Goal: Task Accomplishment & Management: Complete application form

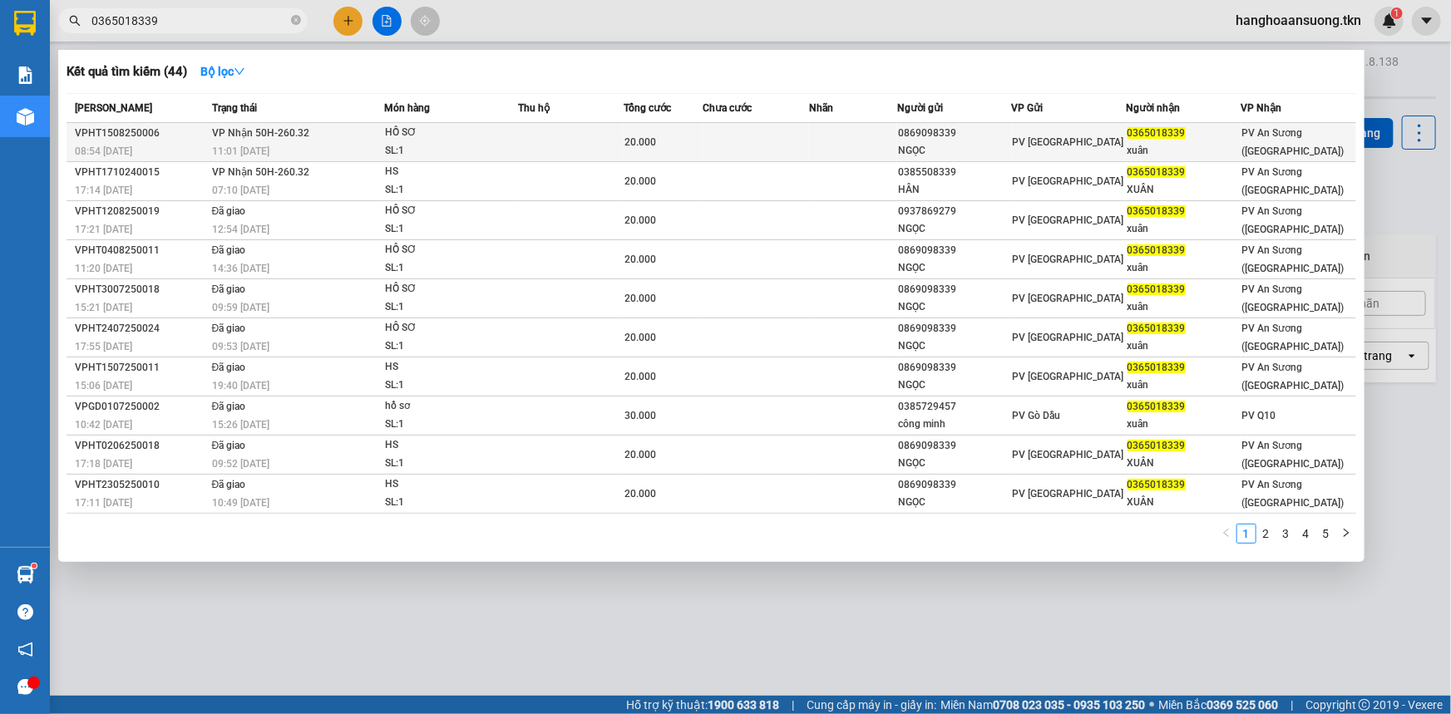
type input "0365018339"
click at [319, 151] on div "11:01 [DATE]" at bounding box center [297, 151] width 171 height 18
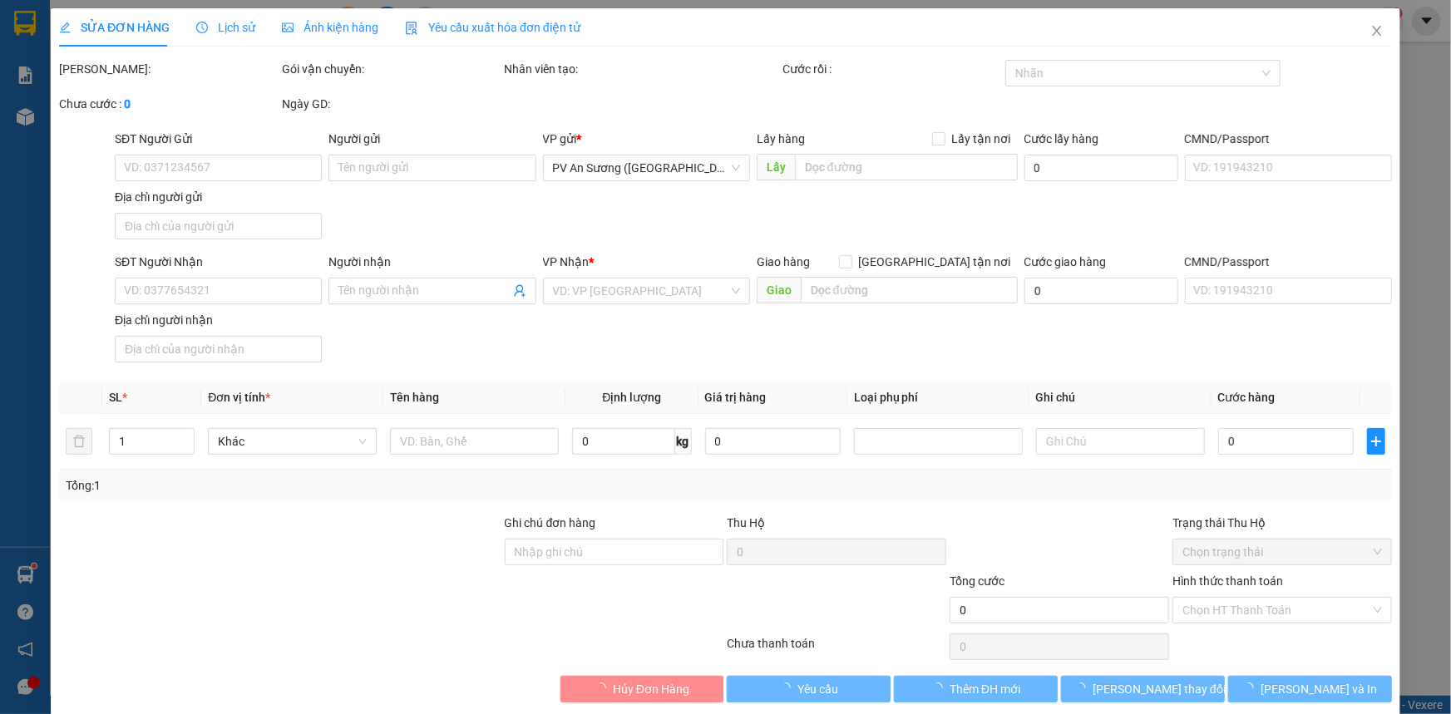
type input "0869098339"
type input "NGỌC"
type input "0365018339"
type input "xuân"
type input "20.000"
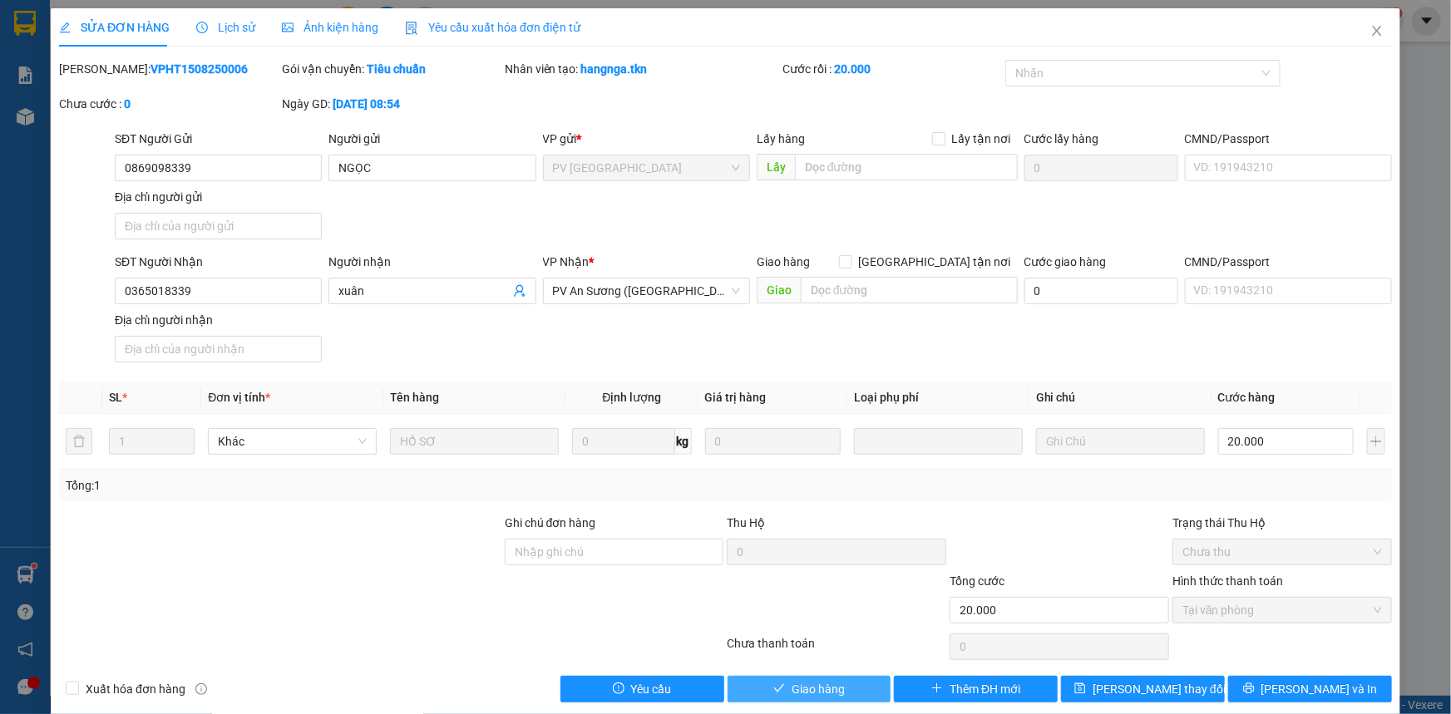
click at [793, 701] on button "Giao hàng" at bounding box center [809, 689] width 164 height 27
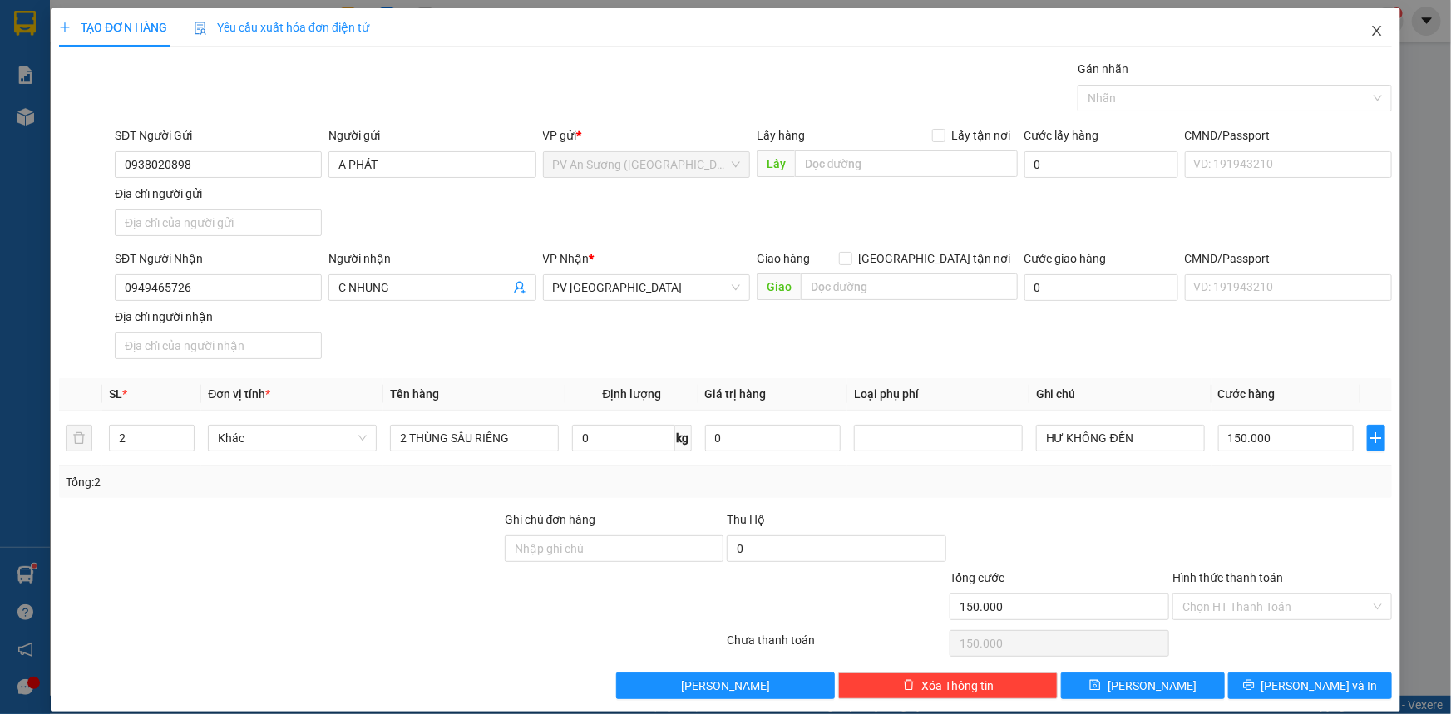
click at [1370, 35] on icon "close" at bounding box center [1376, 30] width 13 height 13
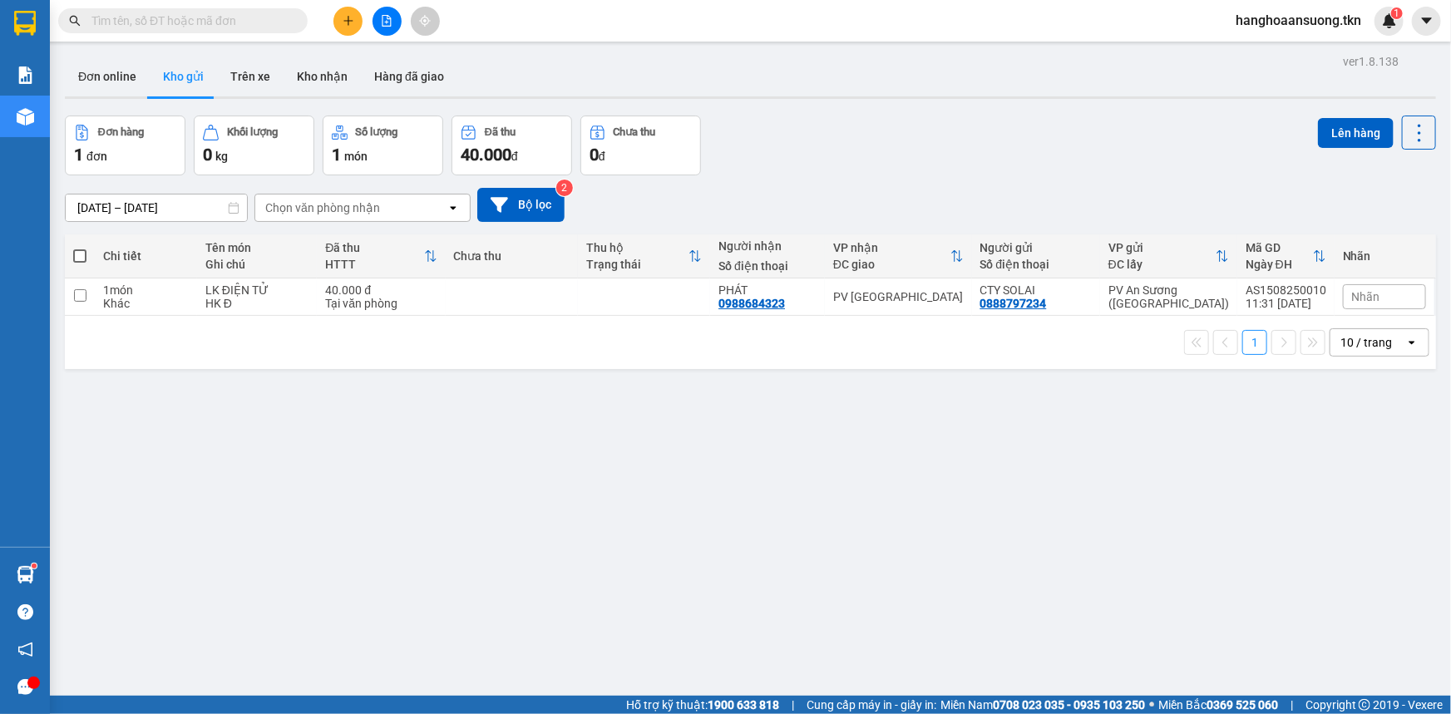
click at [174, 20] on input "text" at bounding box center [189, 21] width 196 height 18
click at [206, 28] on input "text" at bounding box center [189, 21] width 196 height 18
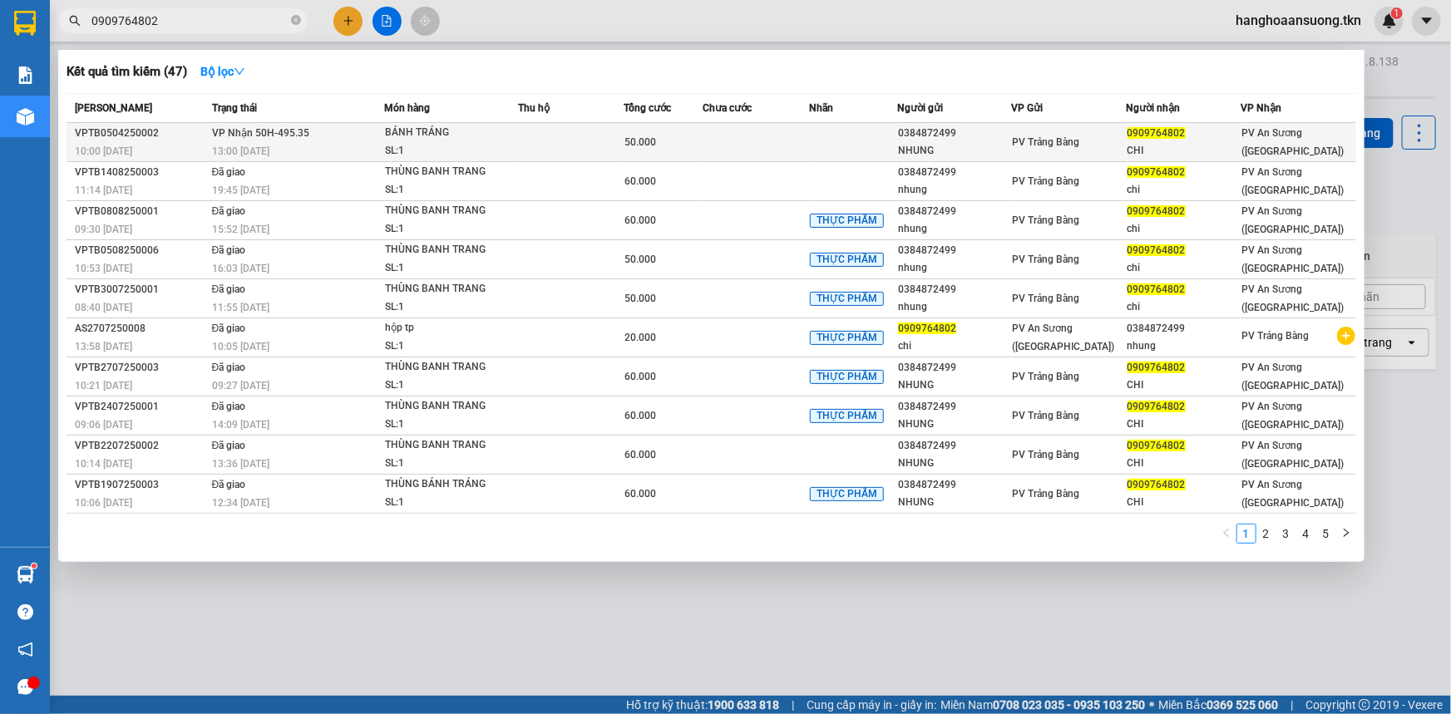
type input "0909764802"
click at [530, 145] on td at bounding box center [571, 142] width 106 height 39
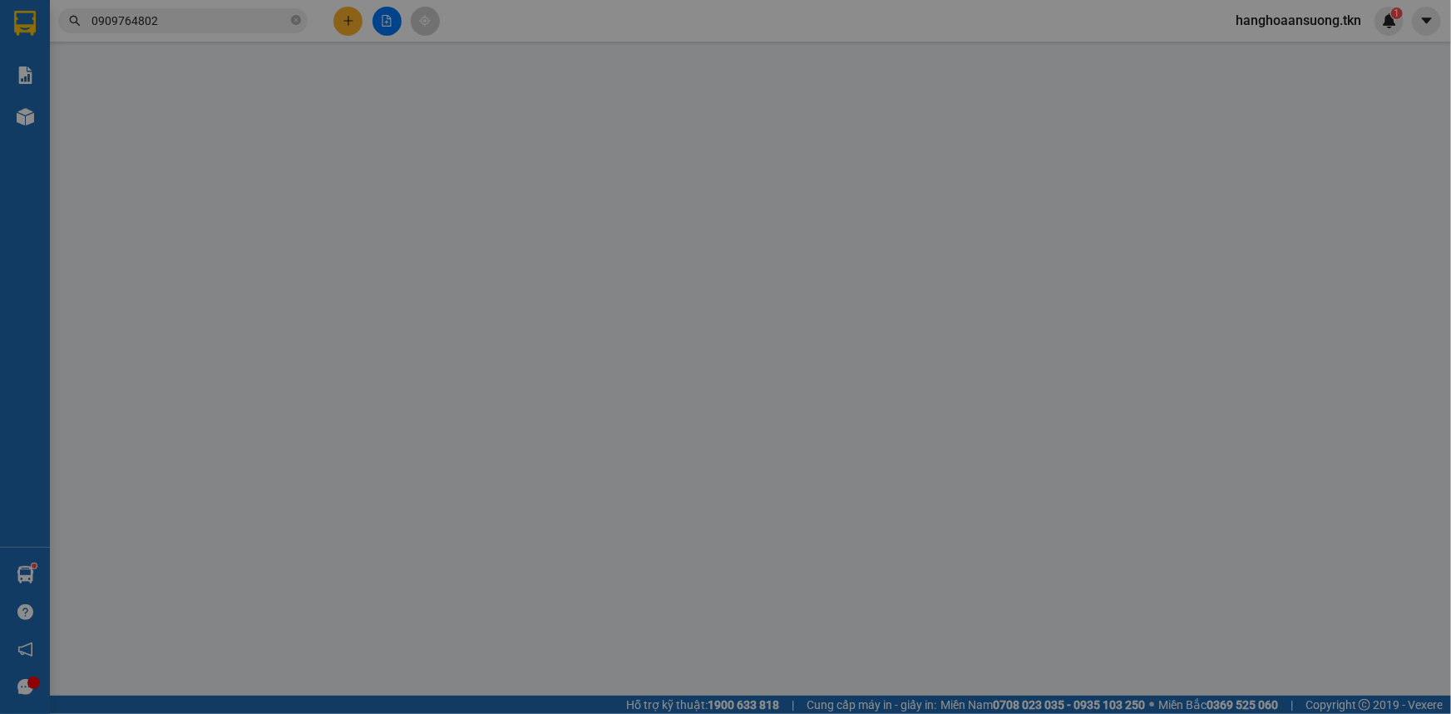
click at [530, 145] on div "Người gửi" at bounding box center [431, 139] width 207 height 18
click at [530, 155] on input "Người gửi" at bounding box center [431, 168] width 207 height 27
type input "0384872499"
type input "NHUNG"
type input "0909764802"
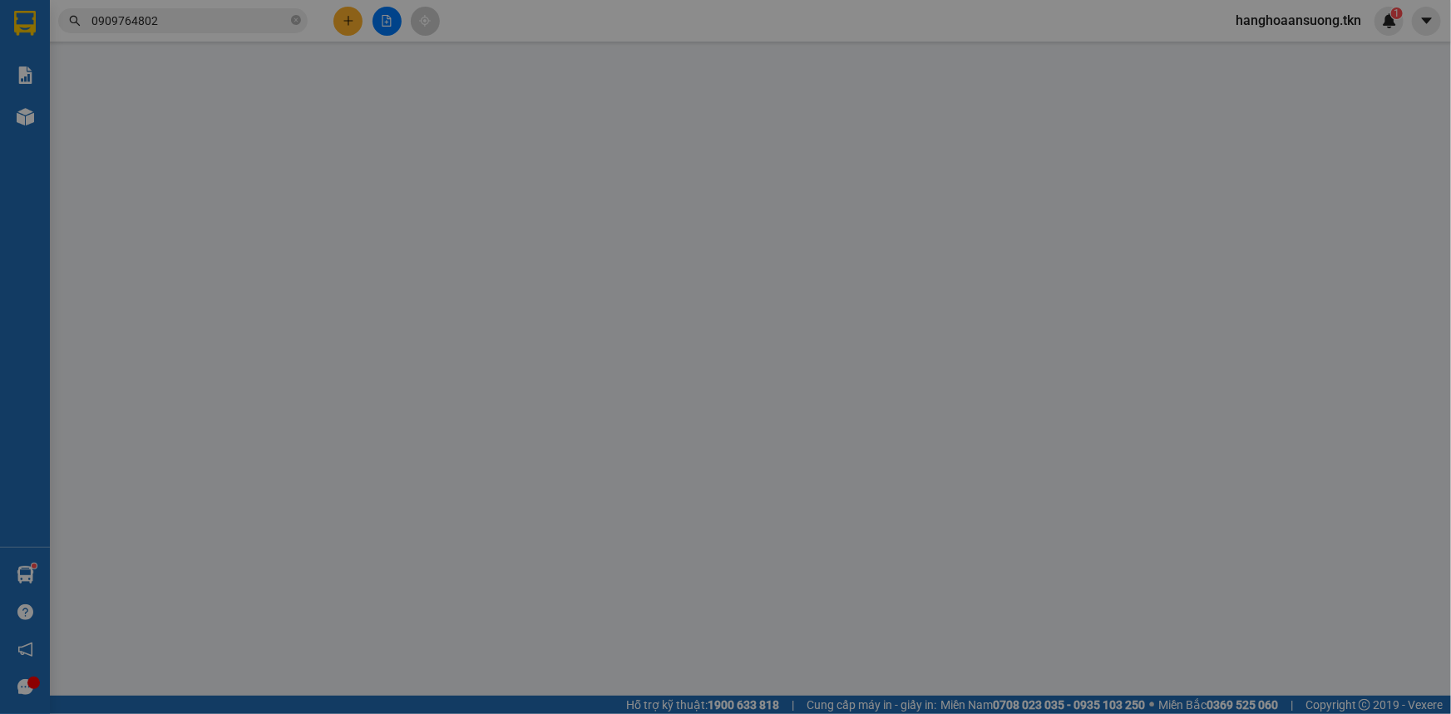
type input "CHI"
type input "50.000"
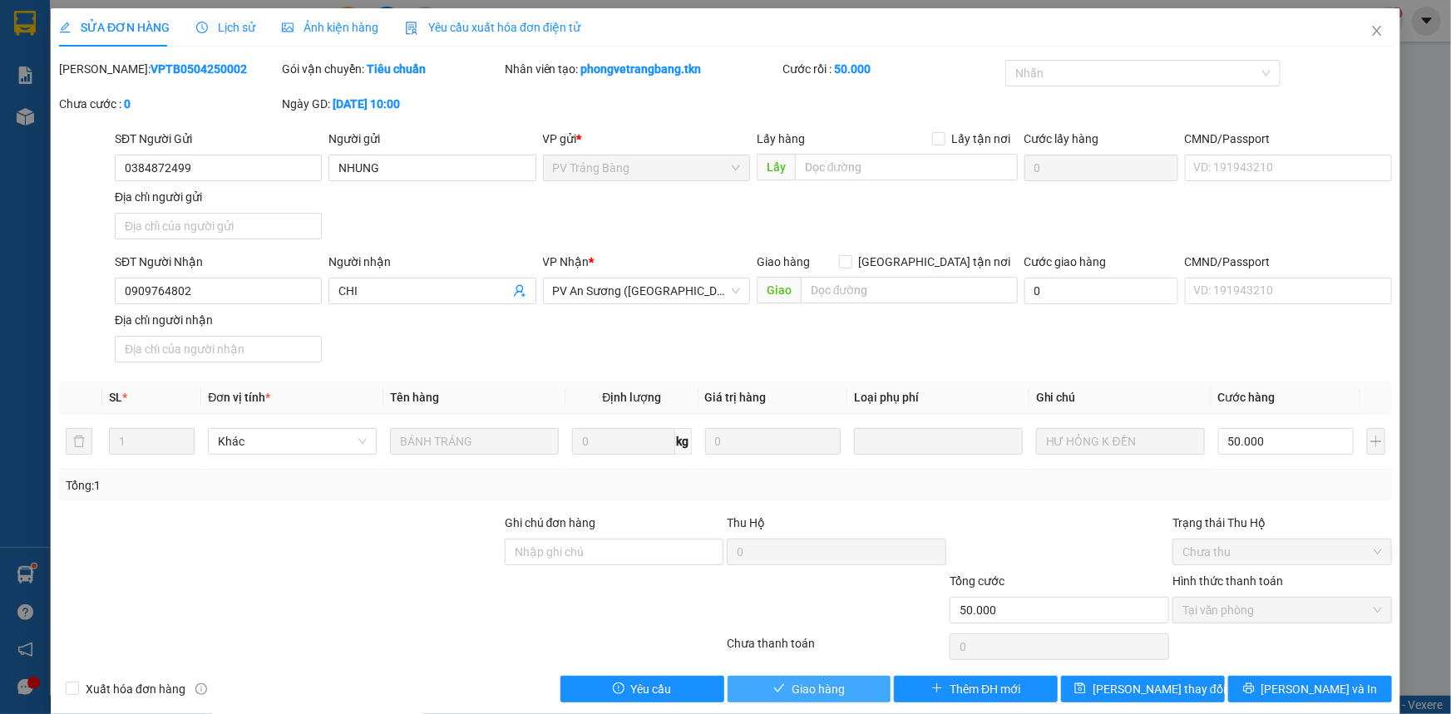
click at [757, 681] on button "Giao hàng" at bounding box center [809, 689] width 164 height 27
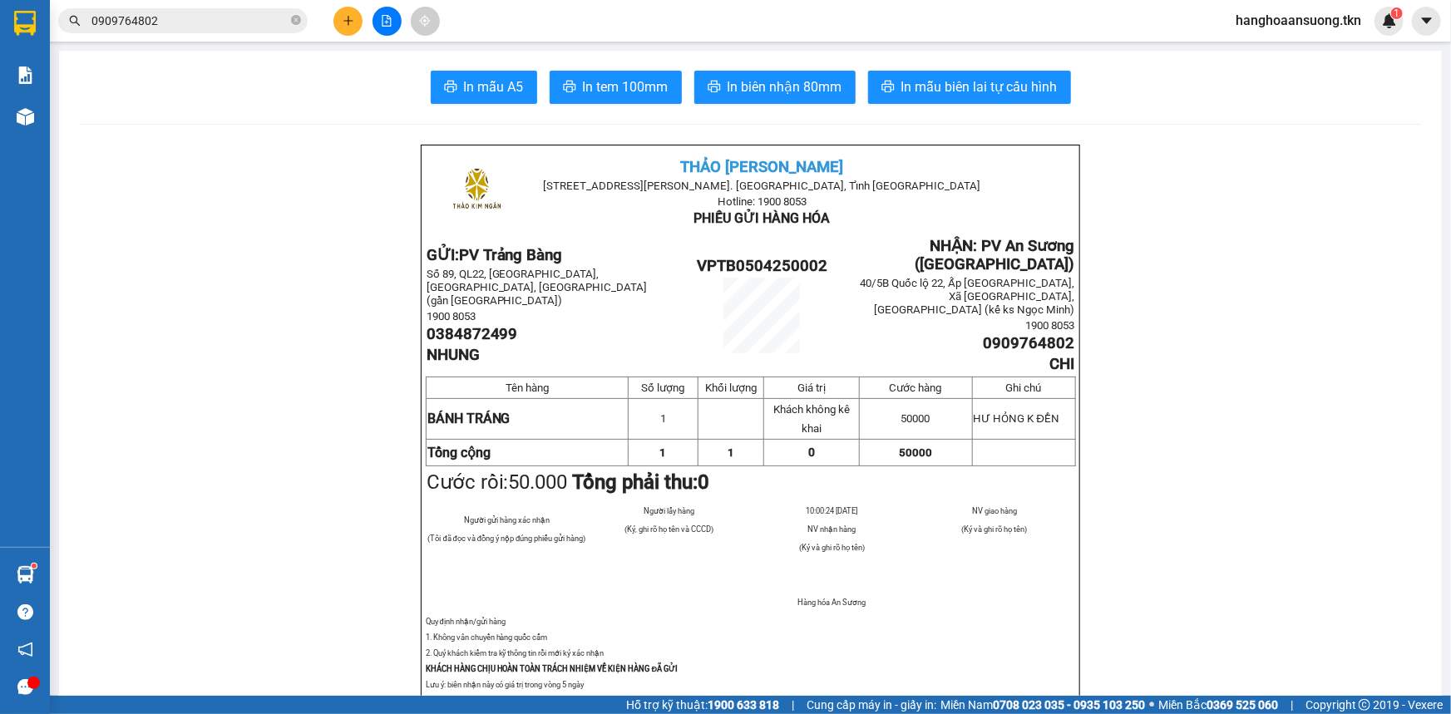
click at [209, 19] on input "0909764802" at bounding box center [189, 21] width 196 height 18
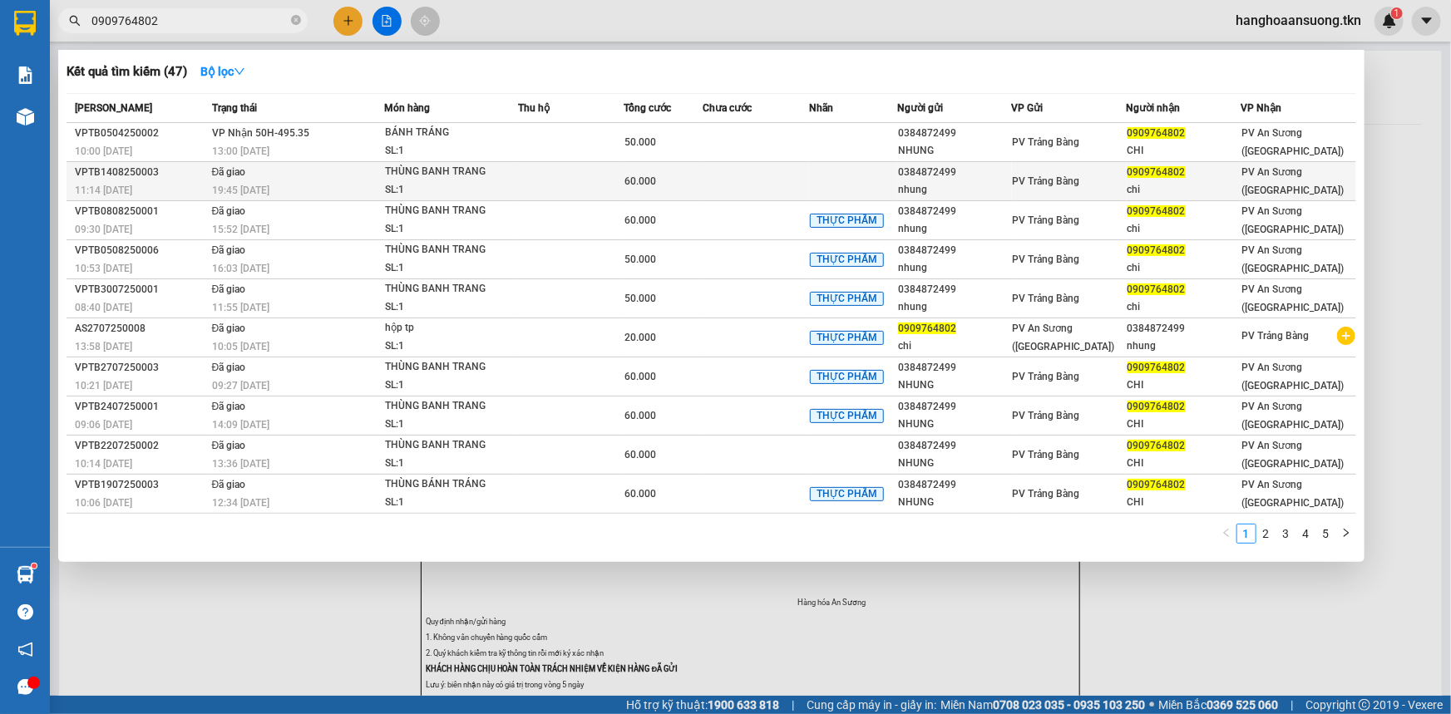
click at [536, 183] on td at bounding box center [571, 181] width 106 height 39
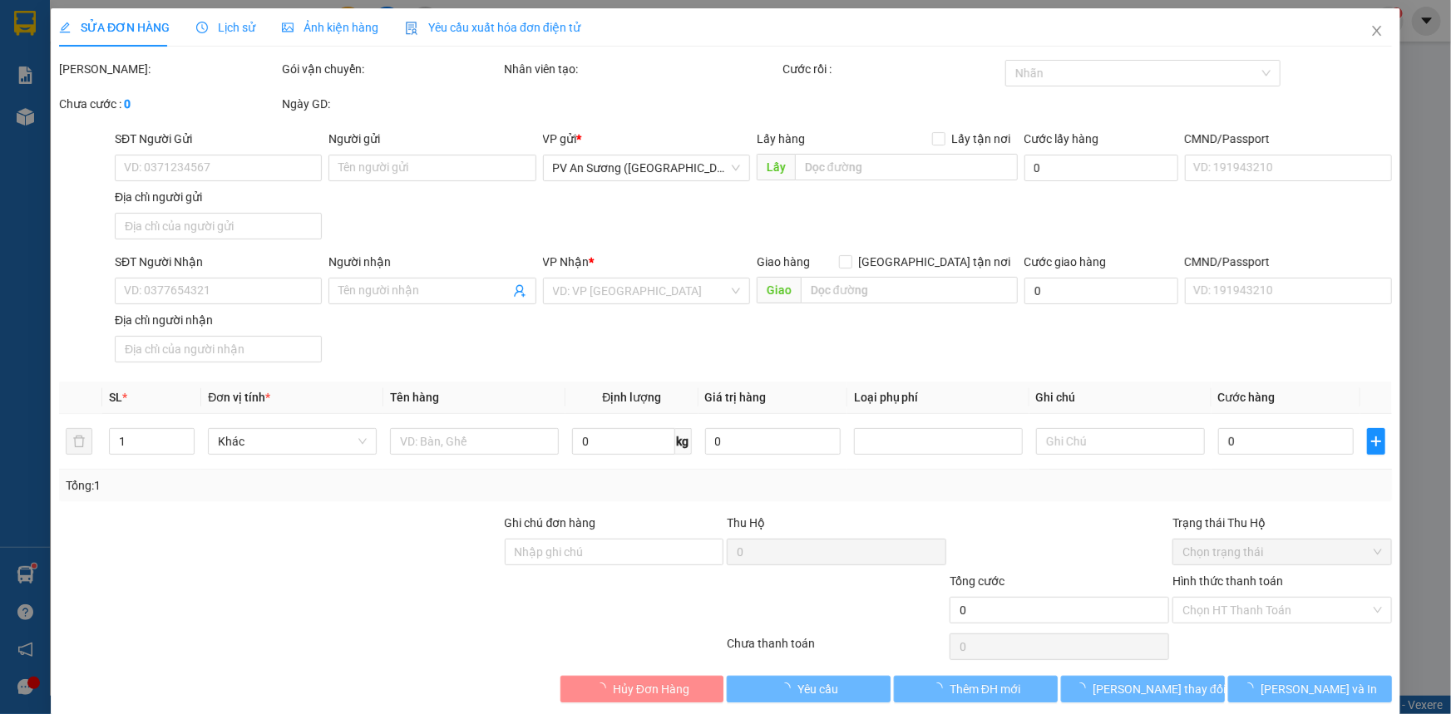
click at [540, 183] on div "VP gửi * PV An Sương (Hàng Hóa)" at bounding box center [647, 159] width 214 height 58
type input "0384872499"
type input "nhung"
type input "0909764802"
type input "chi"
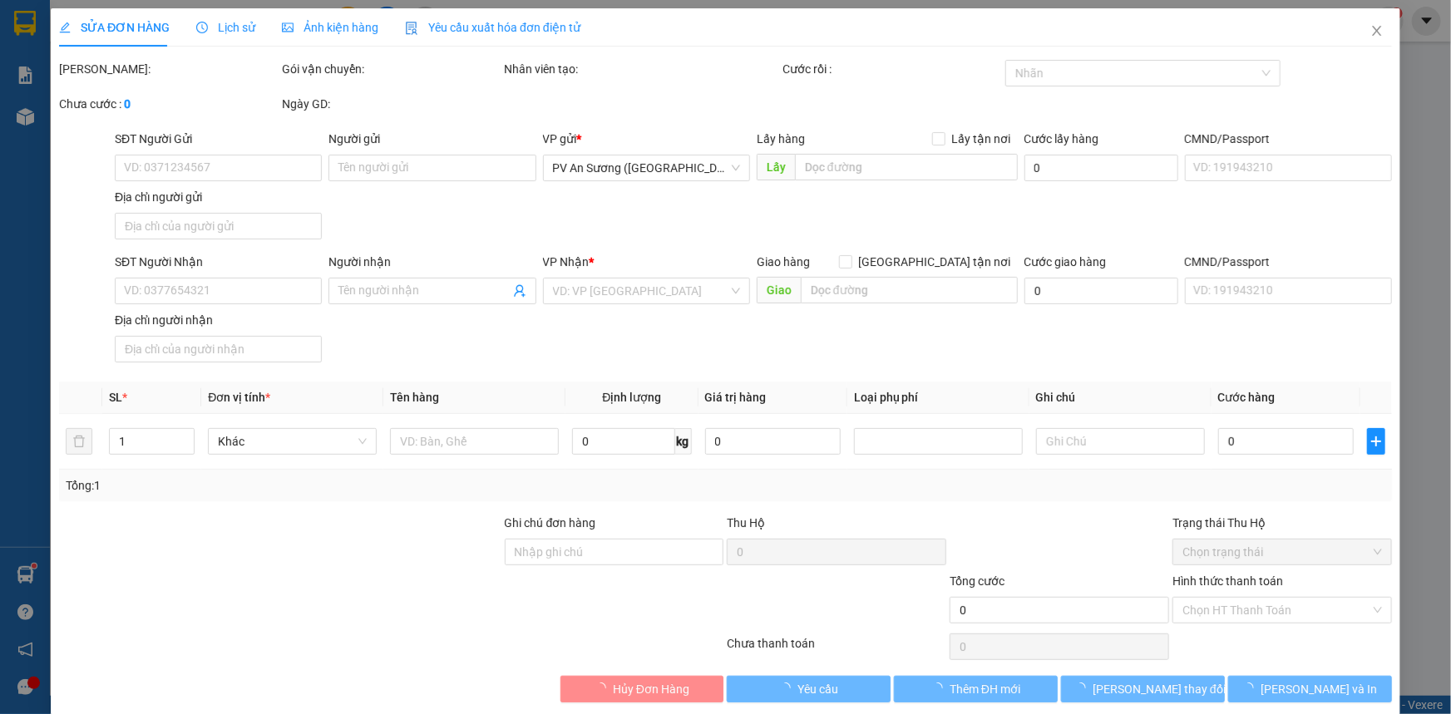
type input "60.000"
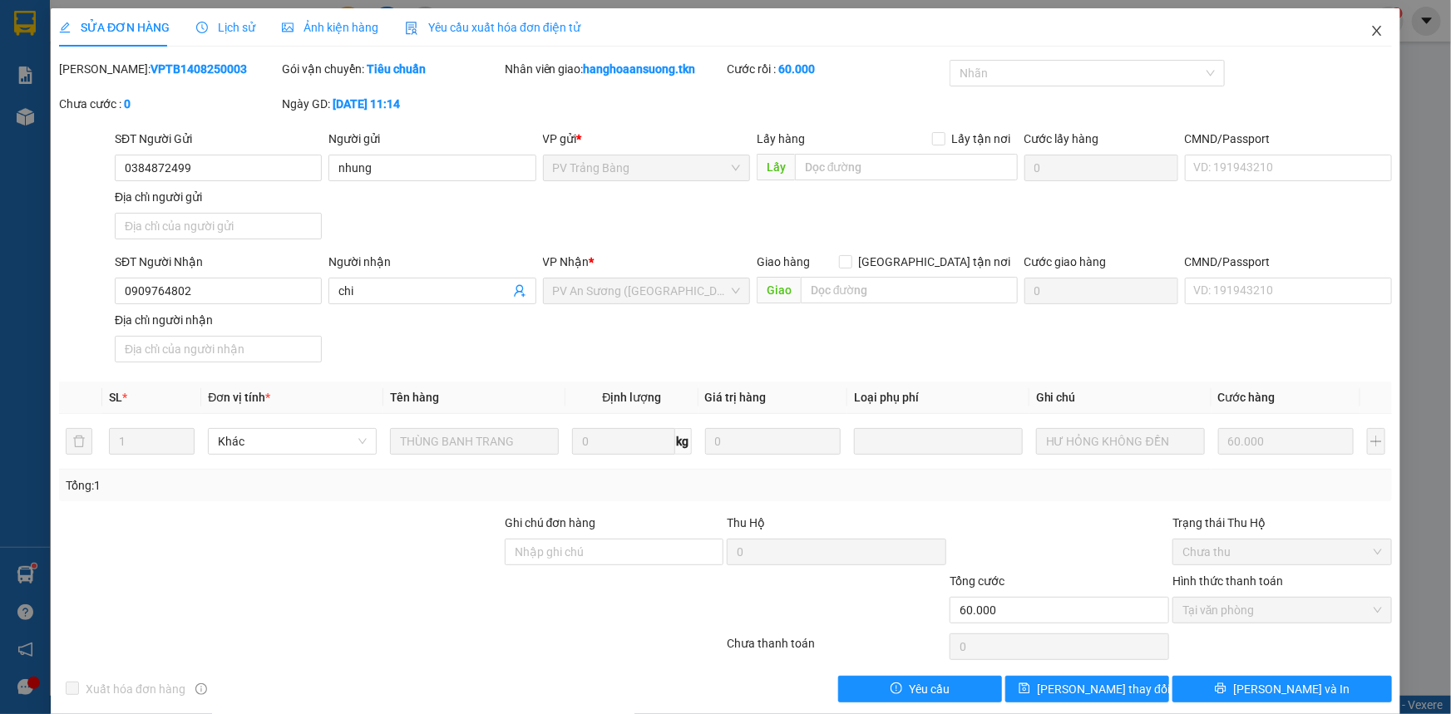
click at [1372, 32] on icon "close" at bounding box center [1376, 31] width 9 height 10
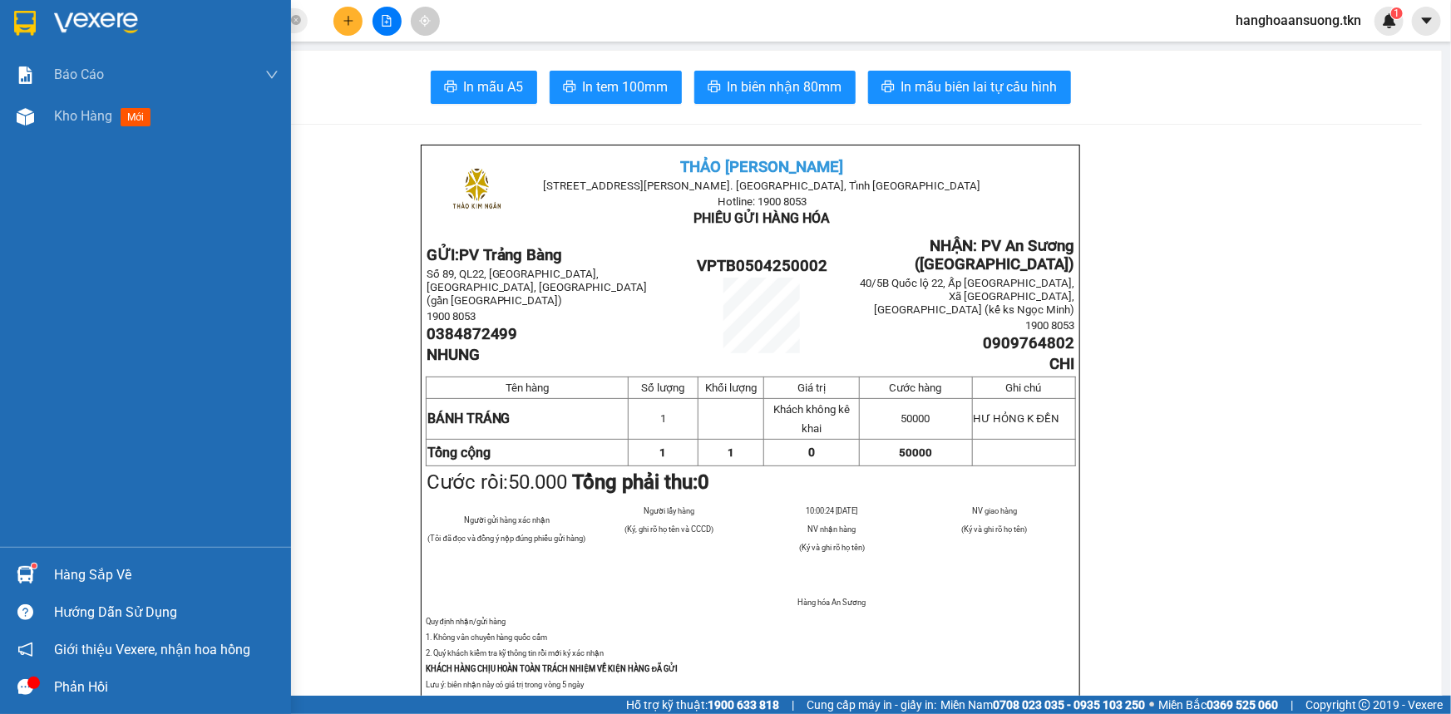
click at [34, 561] on div at bounding box center [25, 574] width 29 height 29
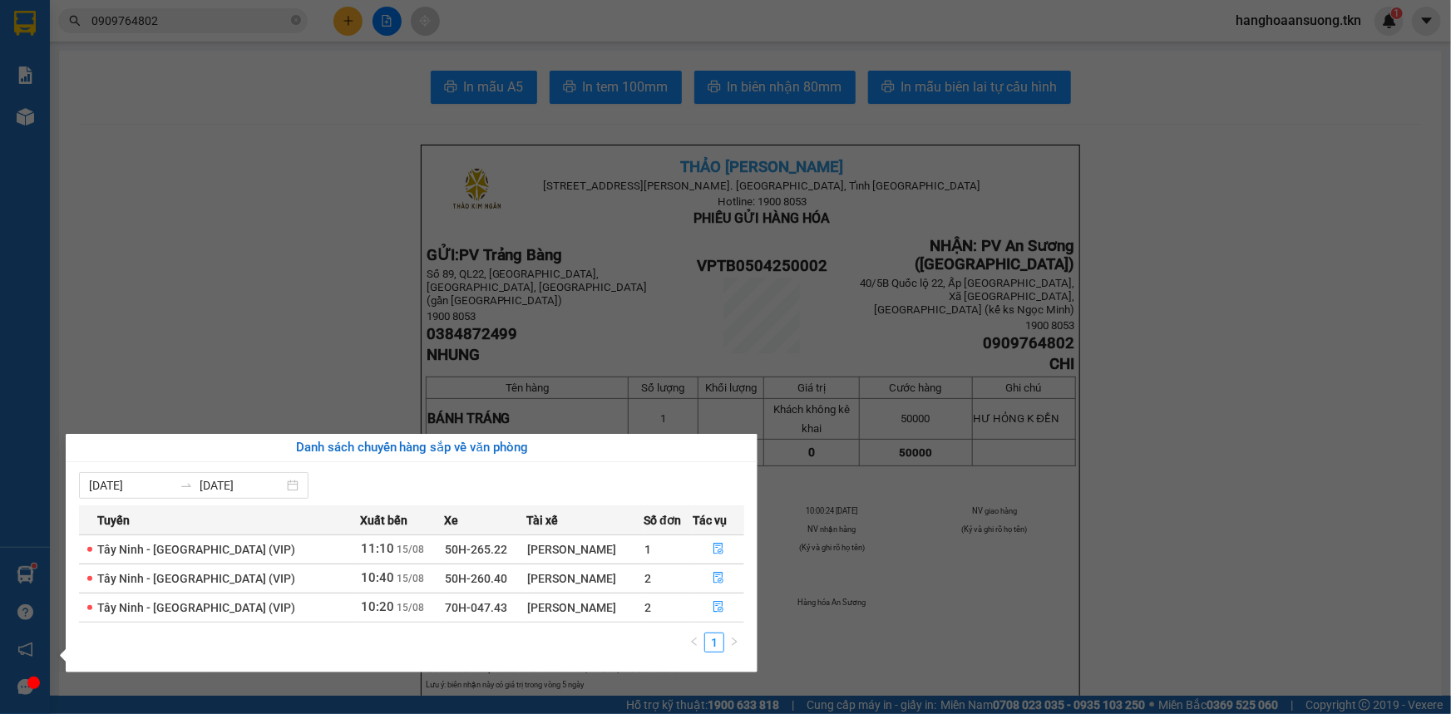
click at [229, 269] on section "Kết quả tìm kiếm ( 47 ) Bộ lọc Mã ĐH Trạng thái Món hàng Thu hộ Tổng cước Chưa …" at bounding box center [725, 357] width 1451 height 714
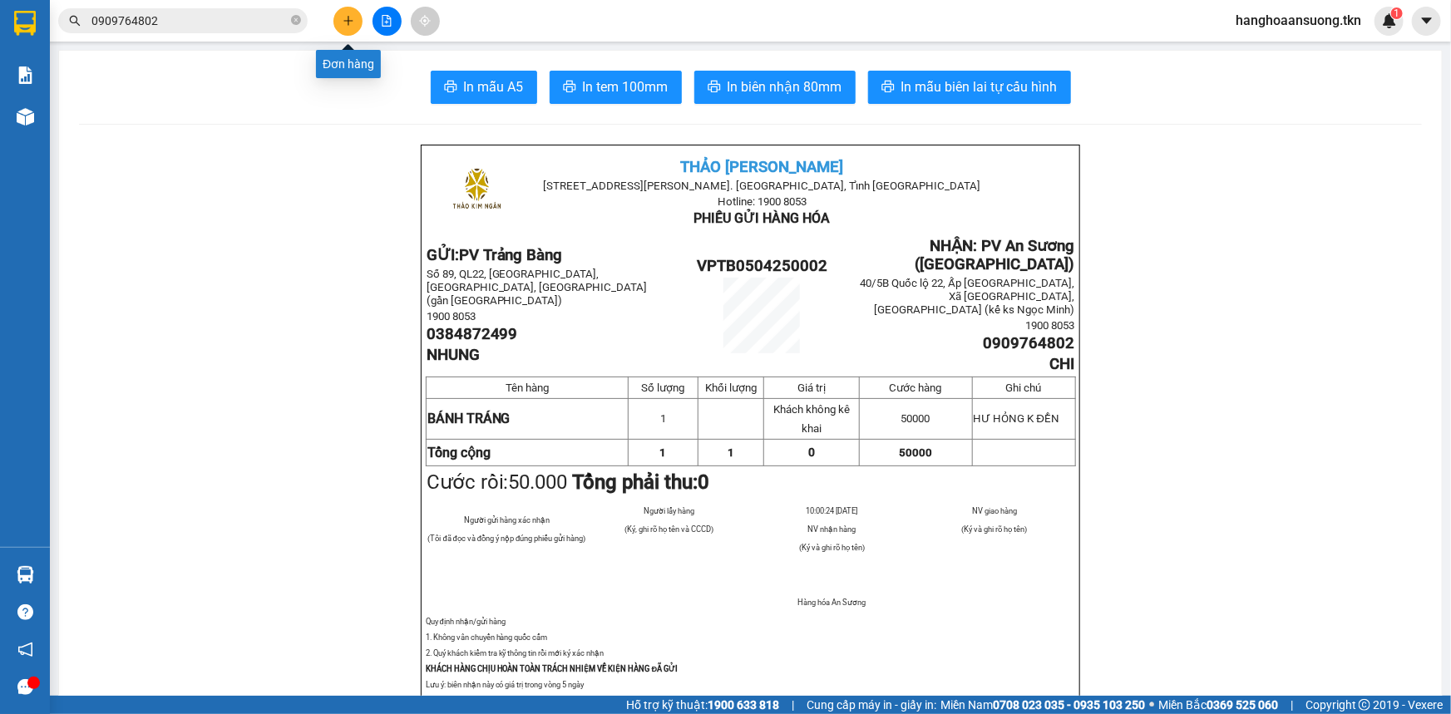
click at [334, 22] on button at bounding box center [347, 21] width 29 height 29
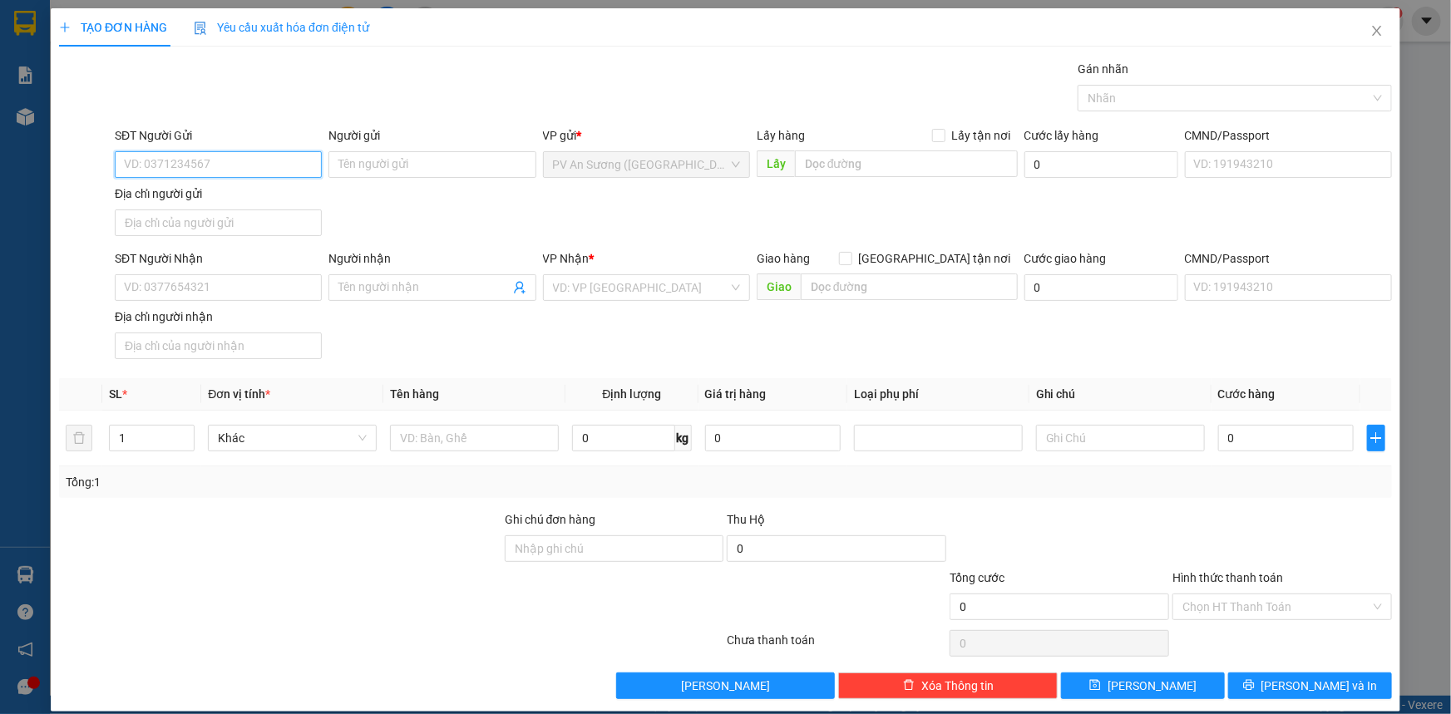
click at [238, 166] on input "SĐT Người Gửi" at bounding box center [218, 164] width 207 height 27
type input "0908992079"
click at [251, 199] on div "0908992079 - TRỌNG" at bounding box center [216, 198] width 185 height 18
type input "TRỌNG"
type input "0906890488"
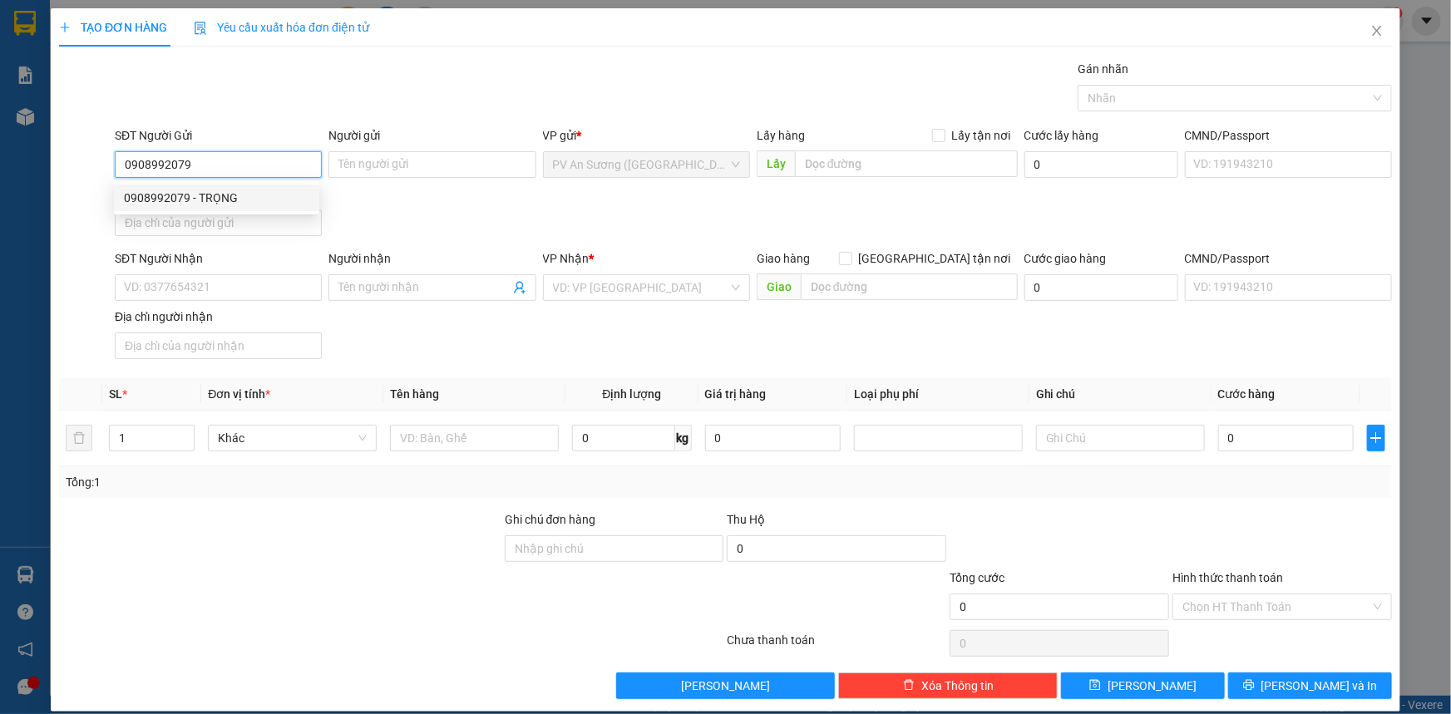
type input "A XUÂN"
type input "20.000"
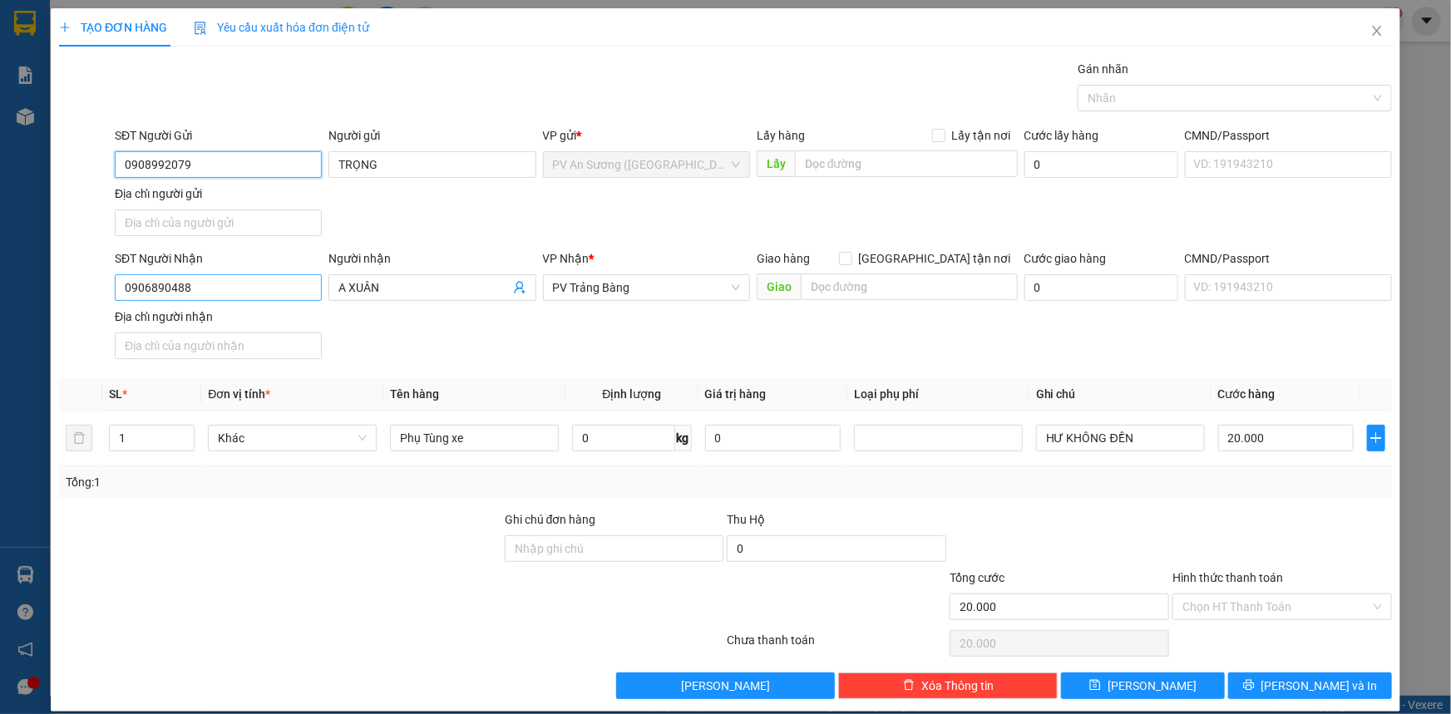
type input "0908992079"
click at [252, 291] on input "0906890488" at bounding box center [218, 287] width 207 height 27
type input "0967686224"
click at [396, 288] on input "A XUÂN" at bounding box center [423, 288] width 170 height 18
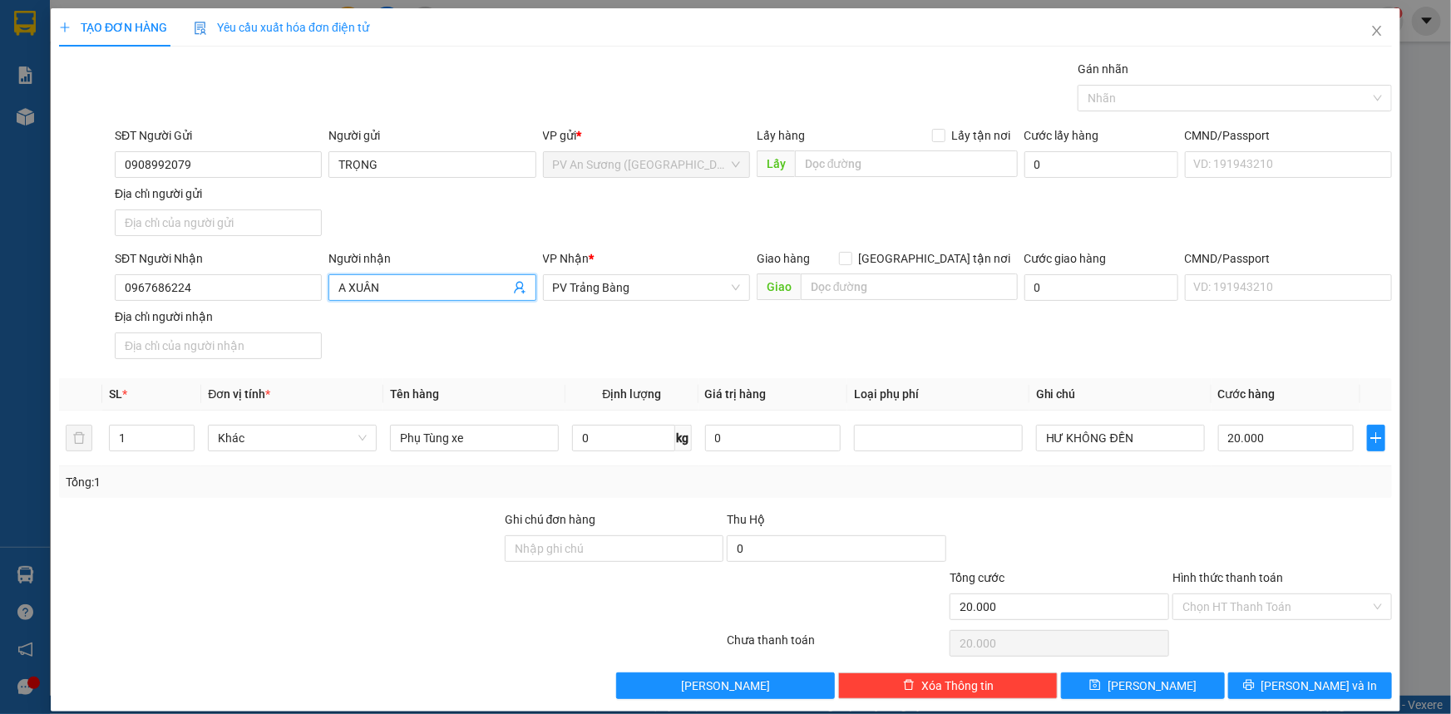
click at [396, 288] on input "A XUÂN" at bounding box center [423, 288] width 170 height 18
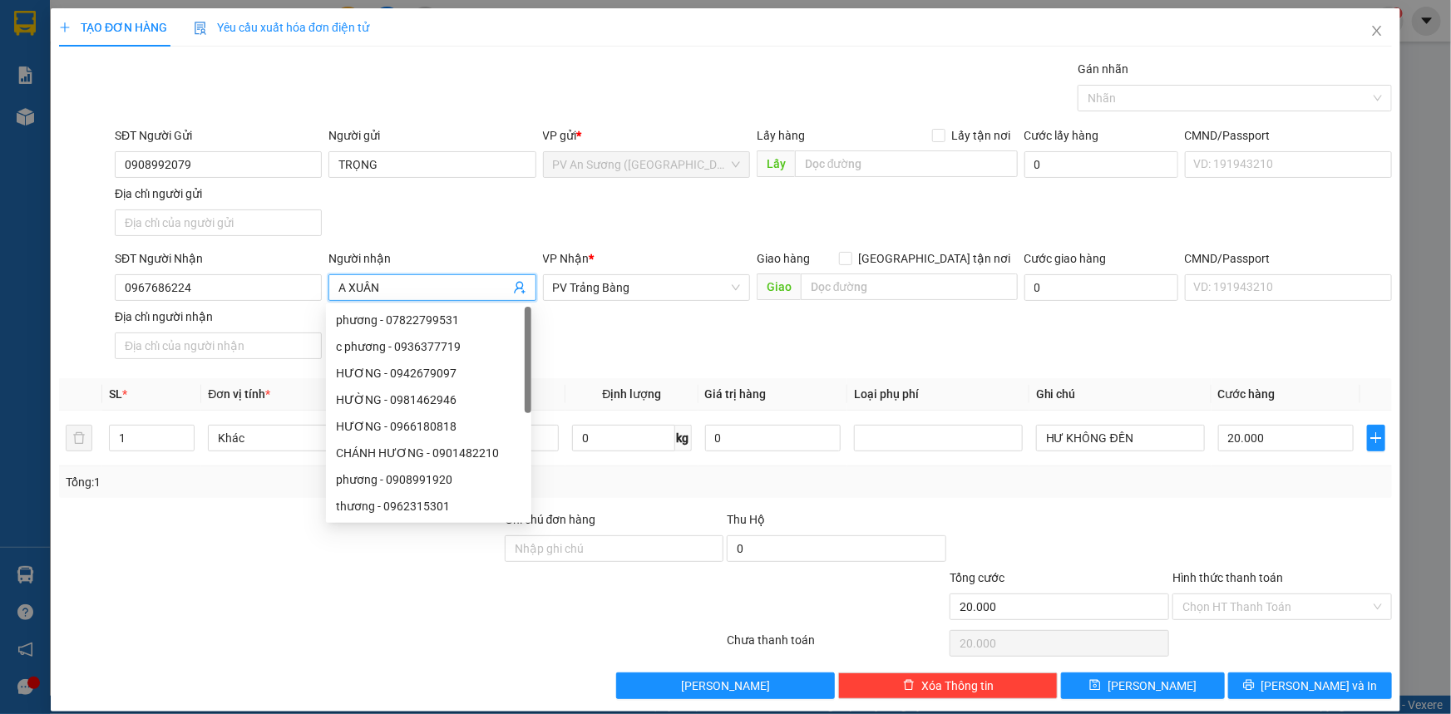
click at [396, 288] on input "A XUÂN" at bounding box center [423, 288] width 170 height 18
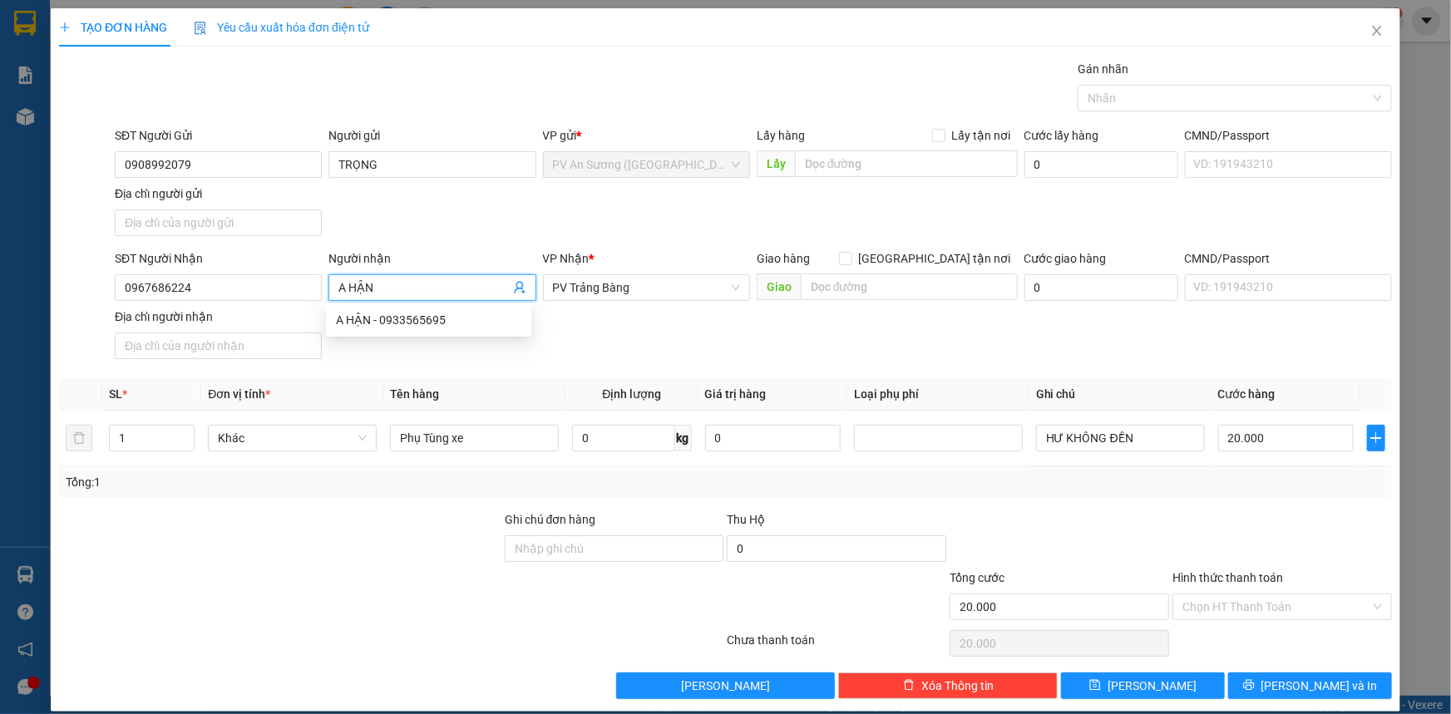
type input "A HẬN"
click at [622, 311] on div "SĐT Người Nhận 0967686224 Người nhận A HẬN VP Nhận * PV Trảng Bàng Giao hàng Gi…" at bounding box center [753, 307] width 1284 height 116
click at [1250, 619] on div "Hình thức thanh toán Chọn HT Thanh Toán" at bounding box center [1281, 598] width 219 height 58
click at [1238, 600] on input "Hình thức thanh toán" at bounding box center [1276, 606] width 188 height 25
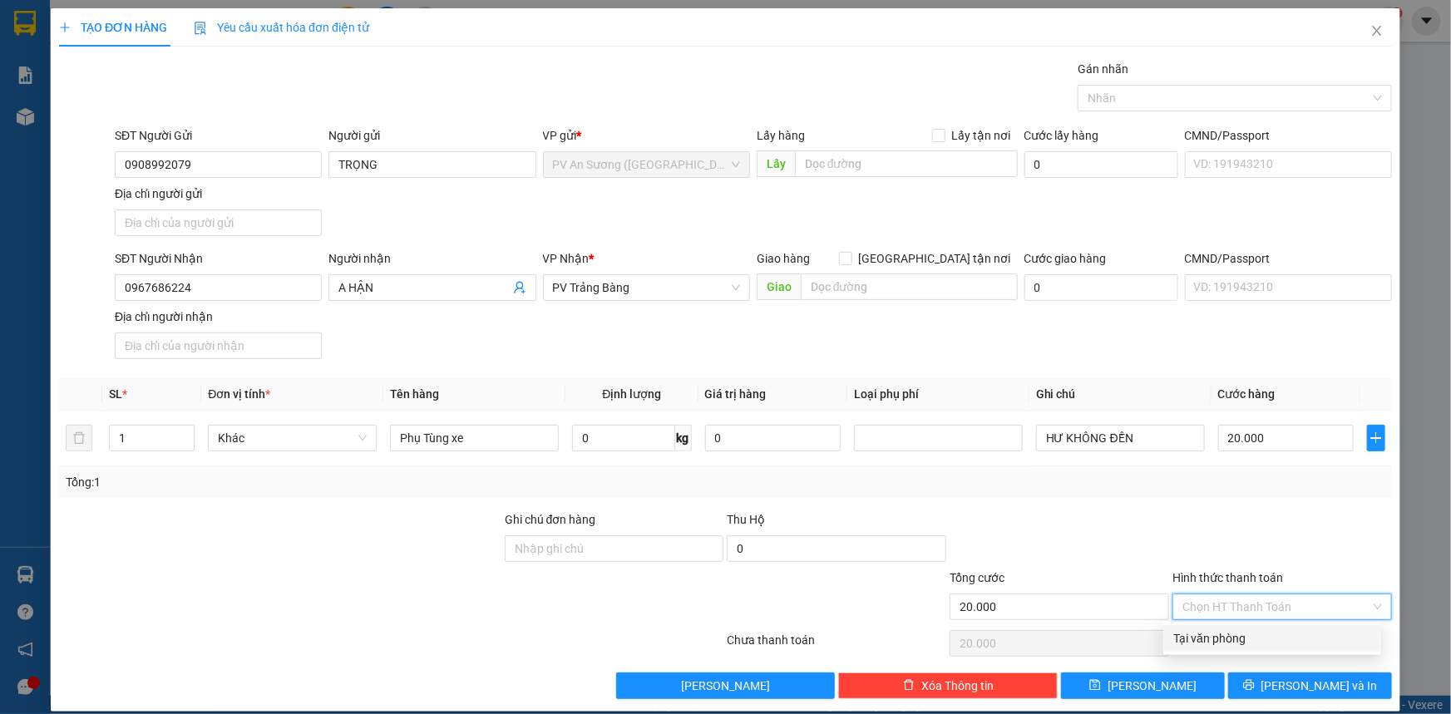
click at [1230, 635] on div "Tại văn phòng" at bounding box center [1272, 638] width 198 height 18
type input "0"
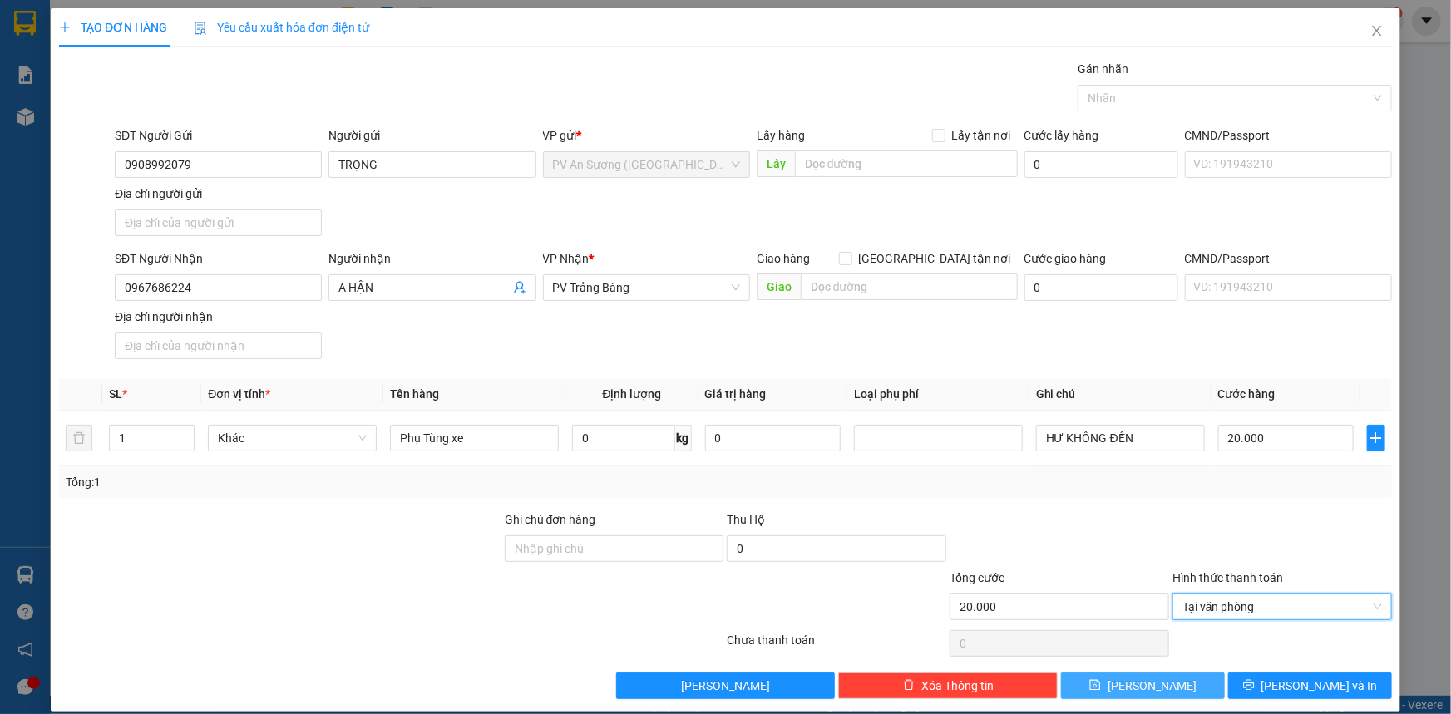
click at [1188, 681] on button "Lưu" at bounding box center [1143, 686] width 164 height 27
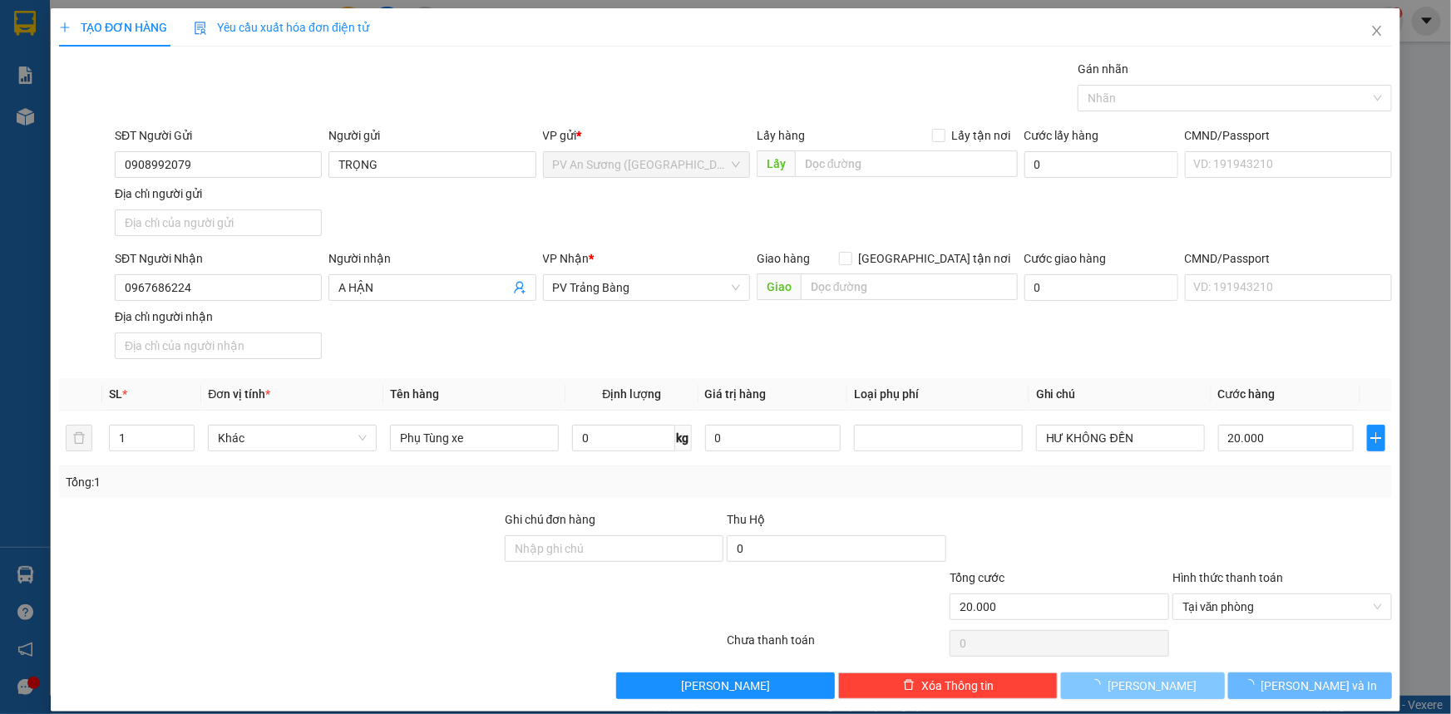
type input "0"
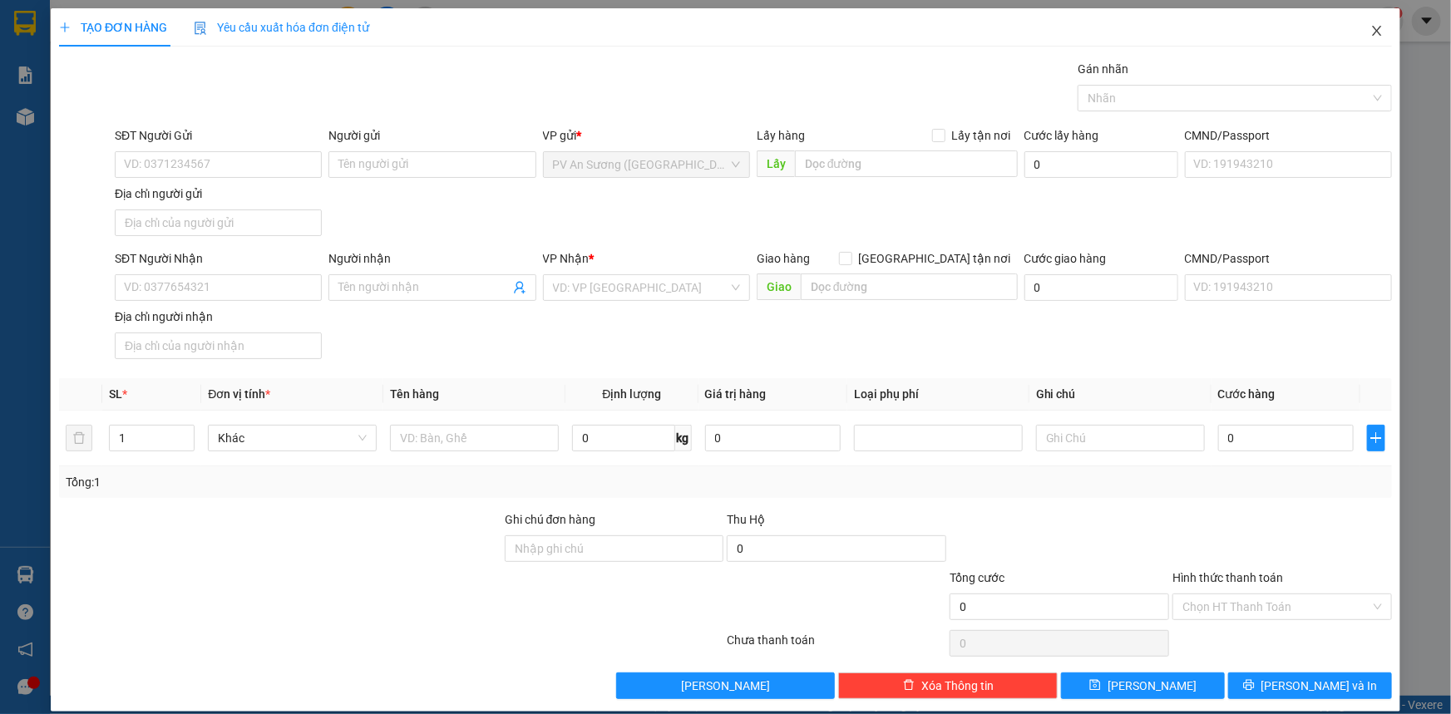
click at [1370, 31] on icon "close" at bounding box center [1376, 30] width 13 height 13
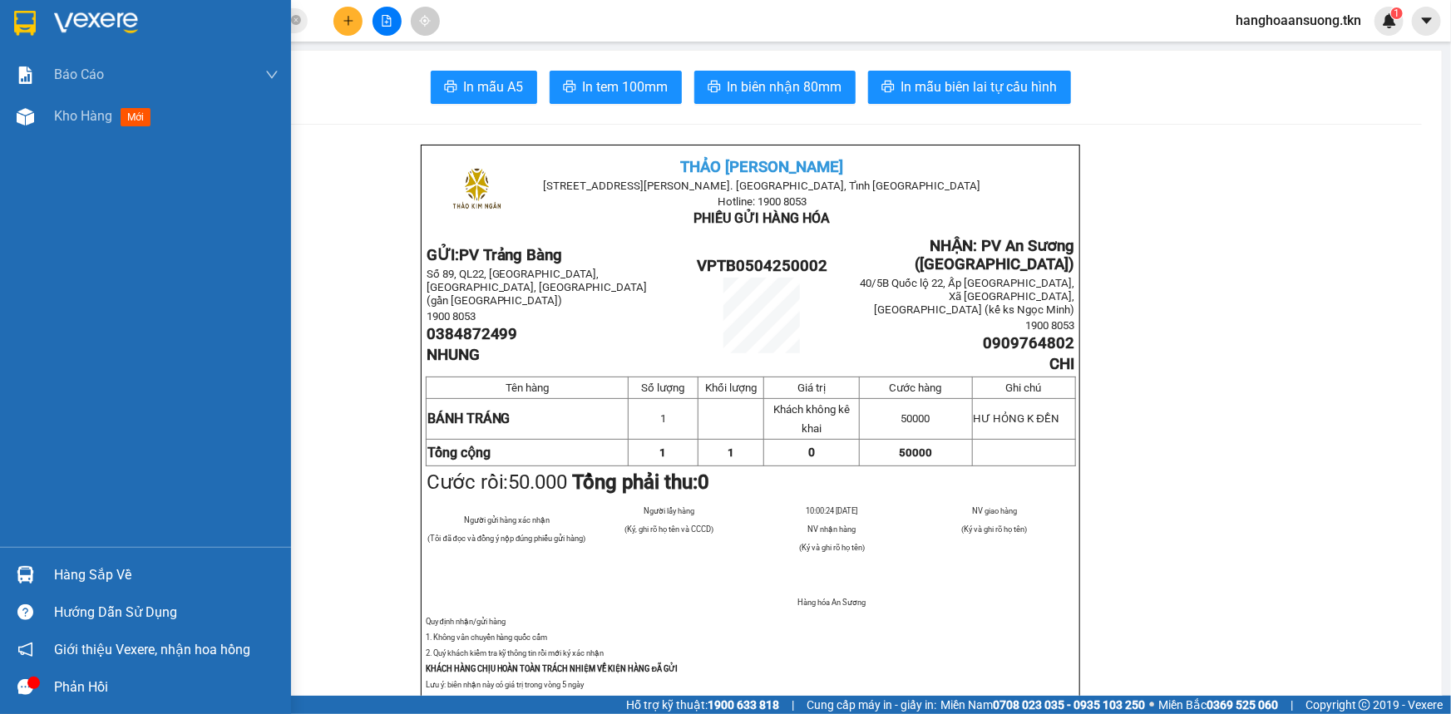
click at [18, 17] on img at bounding box center [25, 23] width 22 height 25
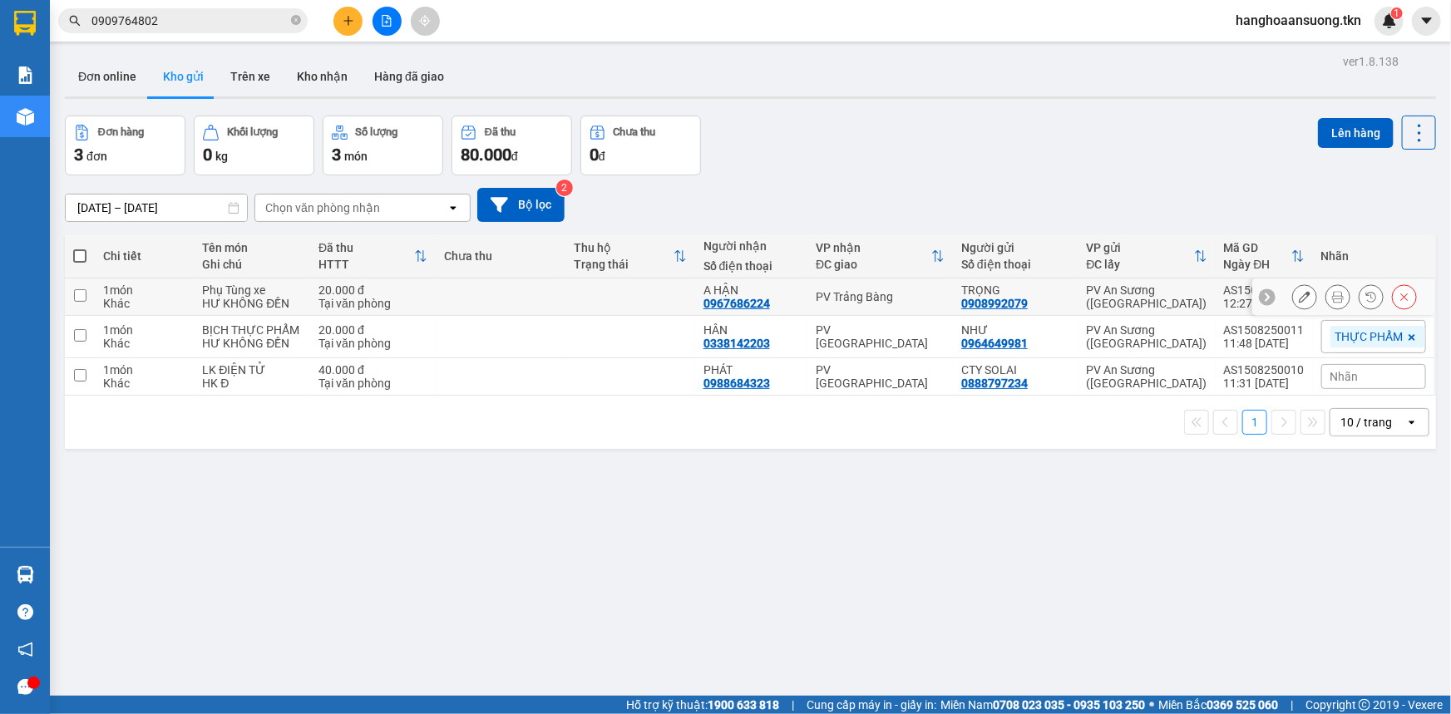
click at [109, 297] on div "Khác" at bounding box center [144, 303] width 82 height 13
checkbox input "true"
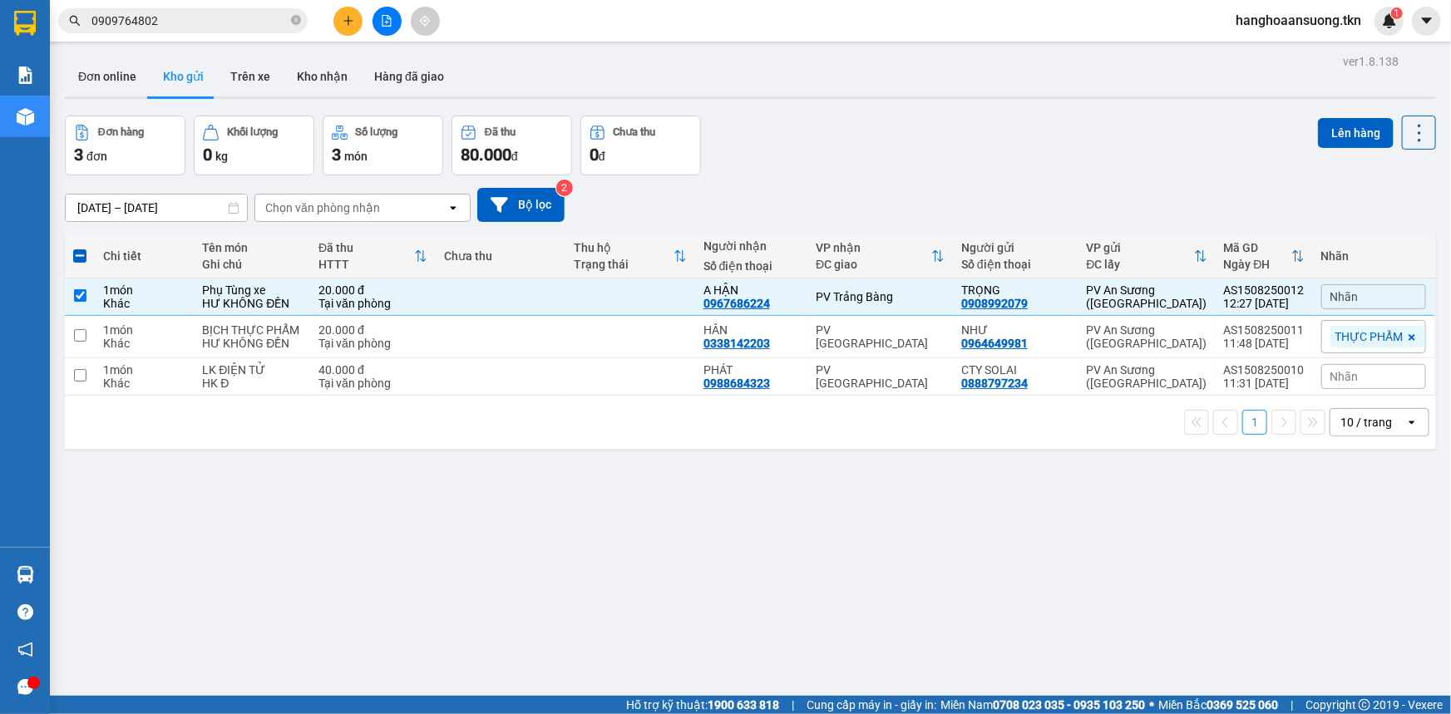
click at [87, 249] on th at bounding box center [80, 256] width 30 height 44
click at [83, 258] on span at bounding box center [79, 255] width 13 height 13
click at [80, 248] on input "checkbox" at bounding box center [80, 248] width 0 height 0
checkbox input "true"
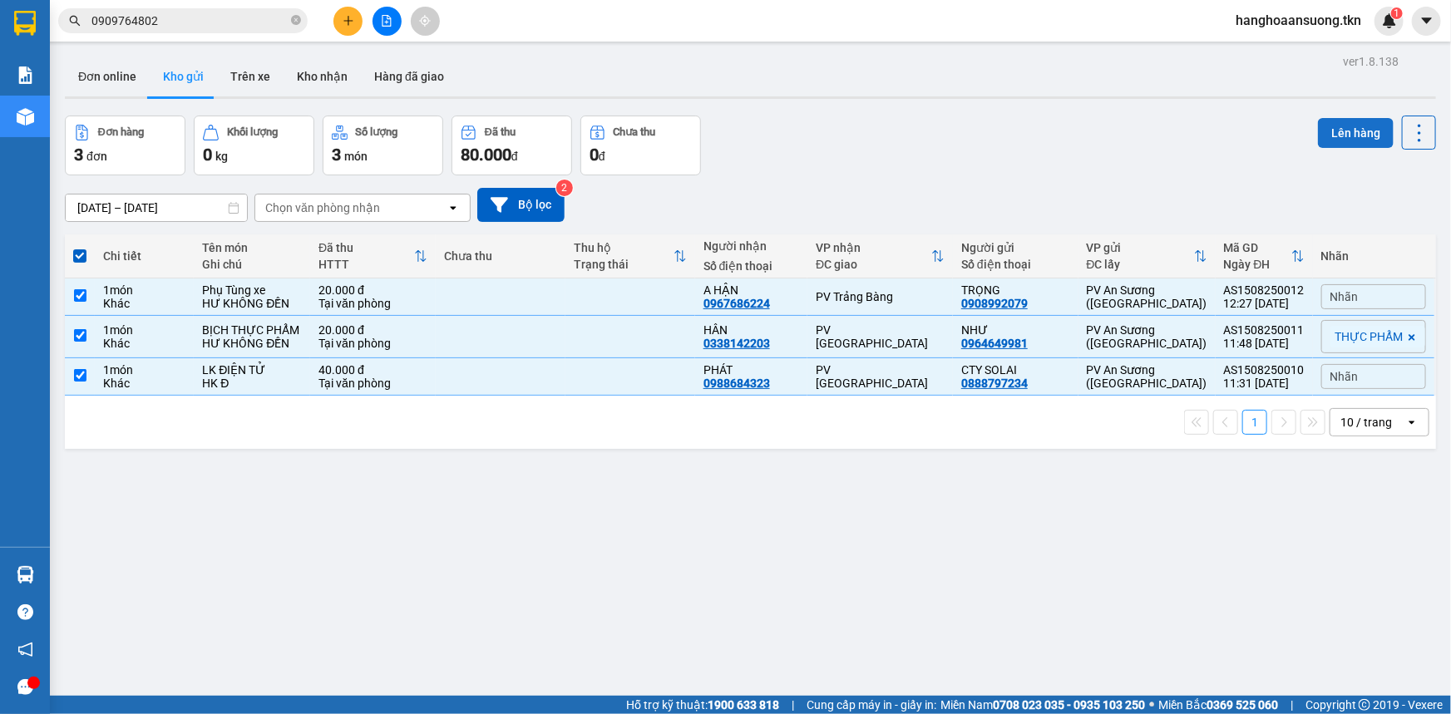
click at [1318, 136] on button "Lên hàng" at bounding box center [1356, 133] width 76 height 30
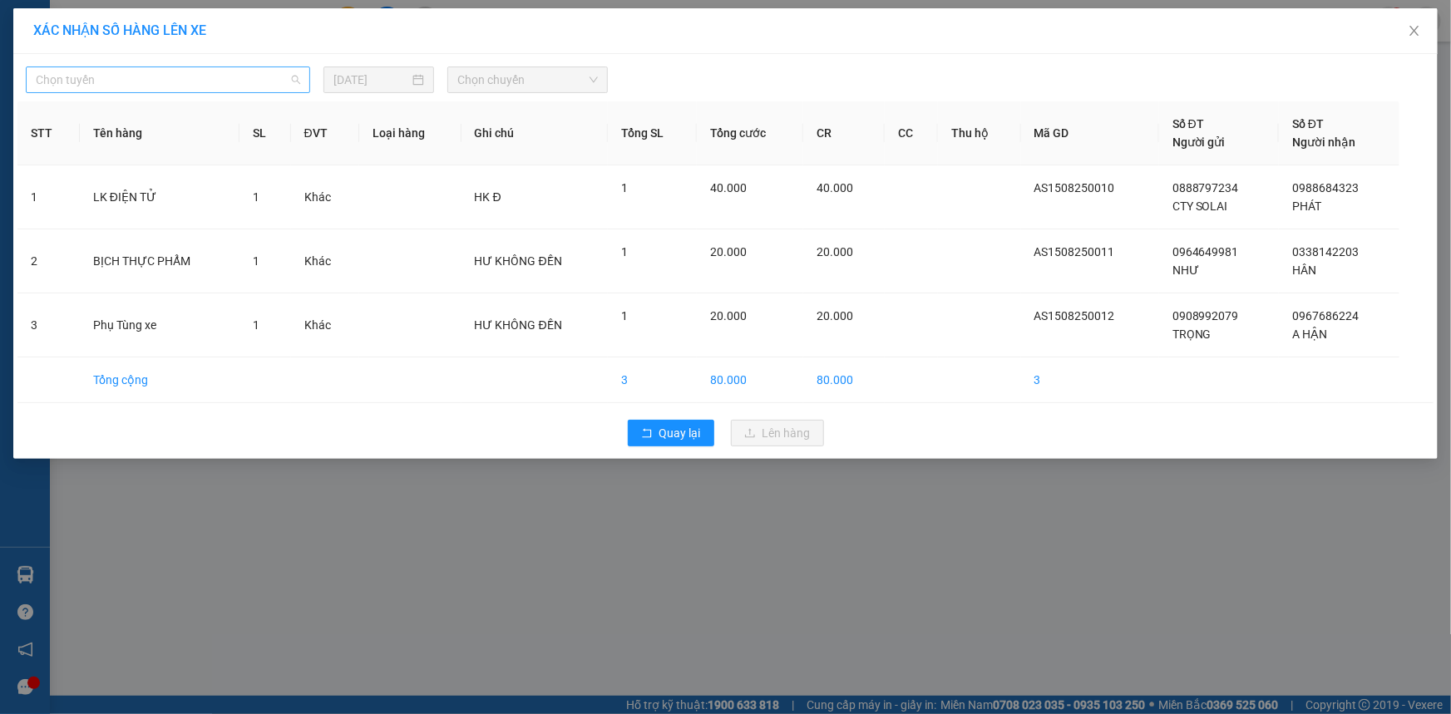
click at [222, 82] on span "Chọn tuyến" at bounding box center [168, 79] width 264 height 25
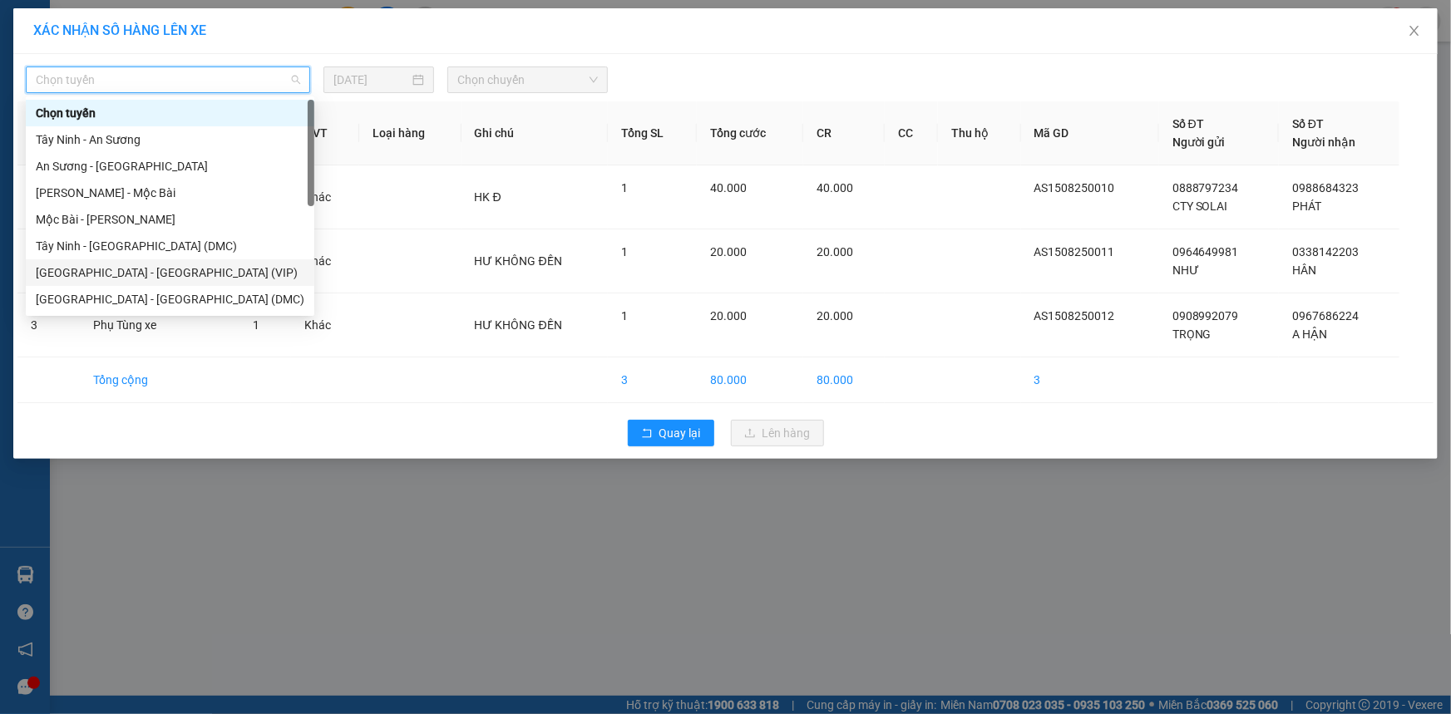
click at [96, 269] on div "Sài Gòn - Tây Ninh (VIP)" at bounding box center [170, 273] width 269 height 18
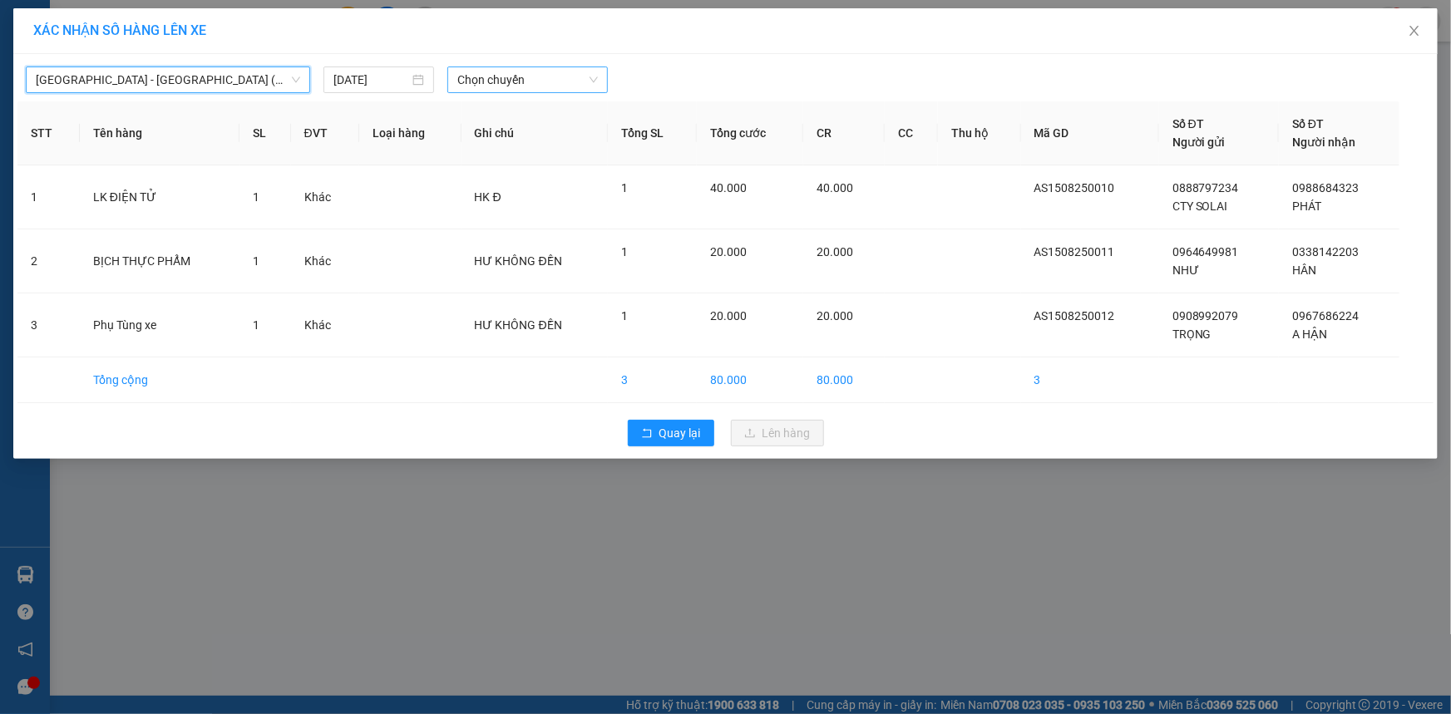
click at [475, 85] on span "Chọn chuyến" at bounding box center [527, 79] width 141 height 25
type input "6032"
click at [478, 100] on div "11:40 - 50H-260.32" at bounding box center [523, 113] width 150 height 27
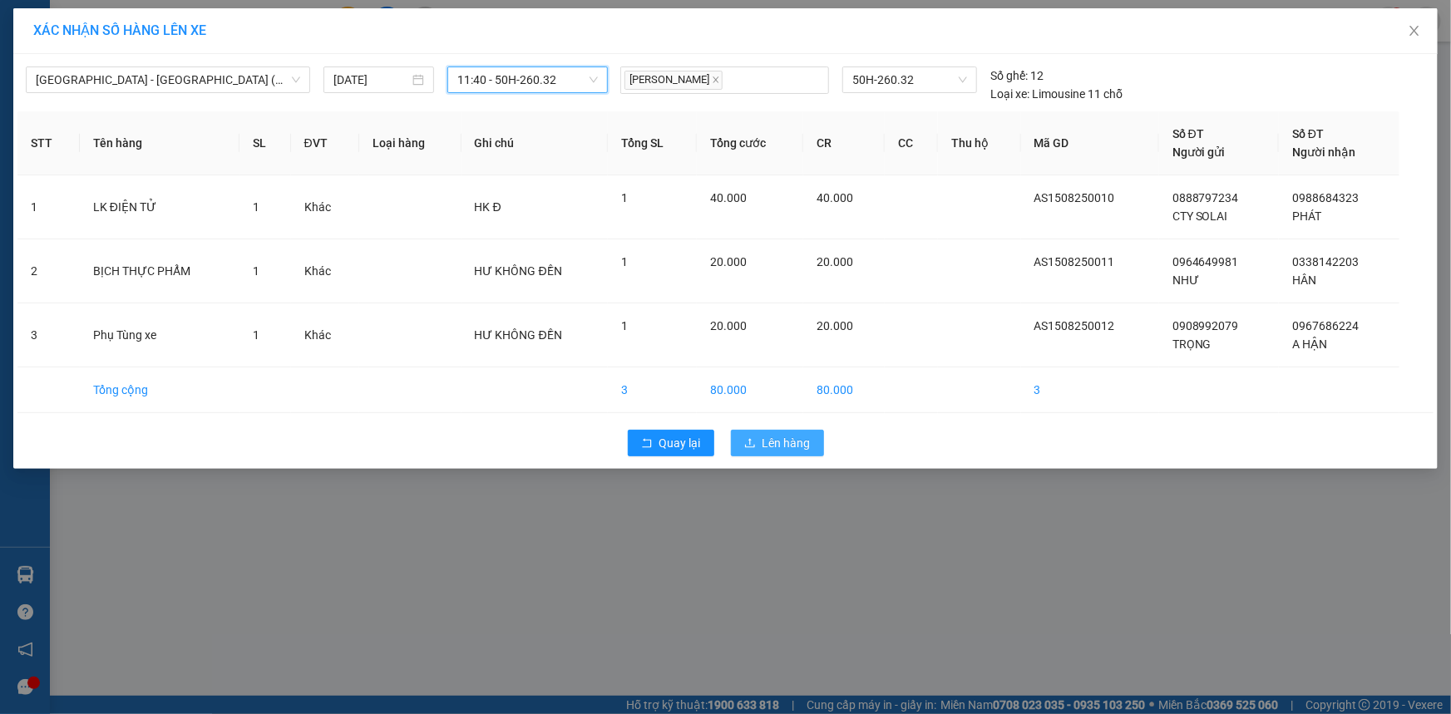
click at [775, 451] on button "Lên hàng" at bounding box center [777, 443] width 93 height 27
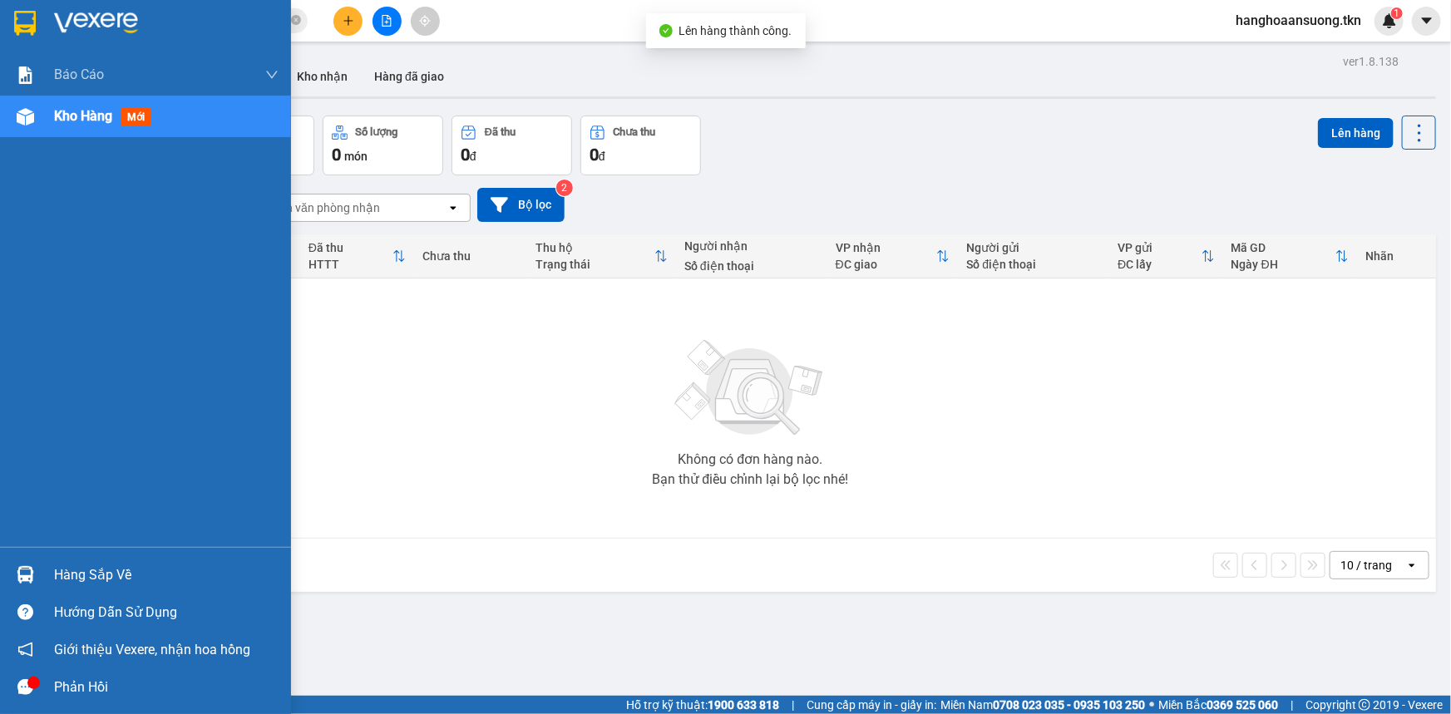
click at [25, 29] on img at bounding box center [25, 23] width 22 height 25
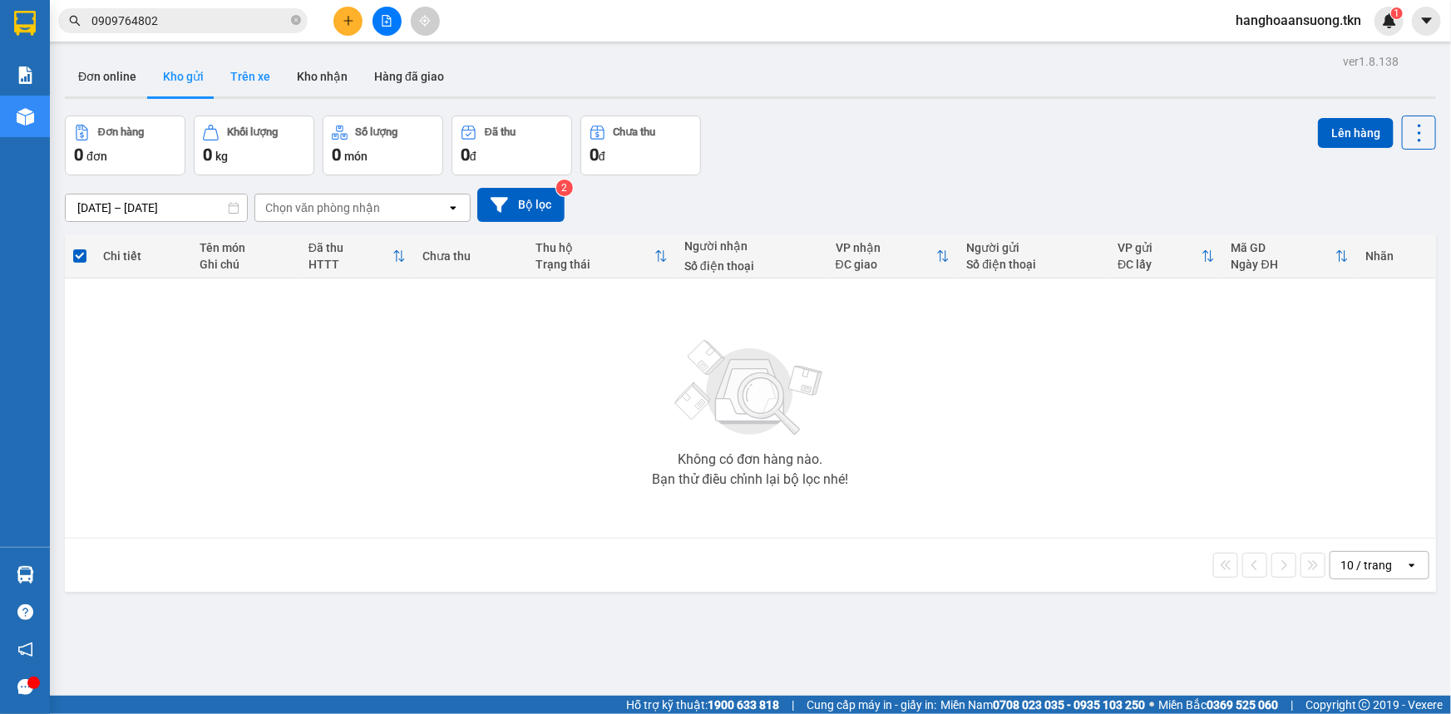
click at [224, 81] on button "Trên xe" at bounding box center [250, 77] width 67 height 40
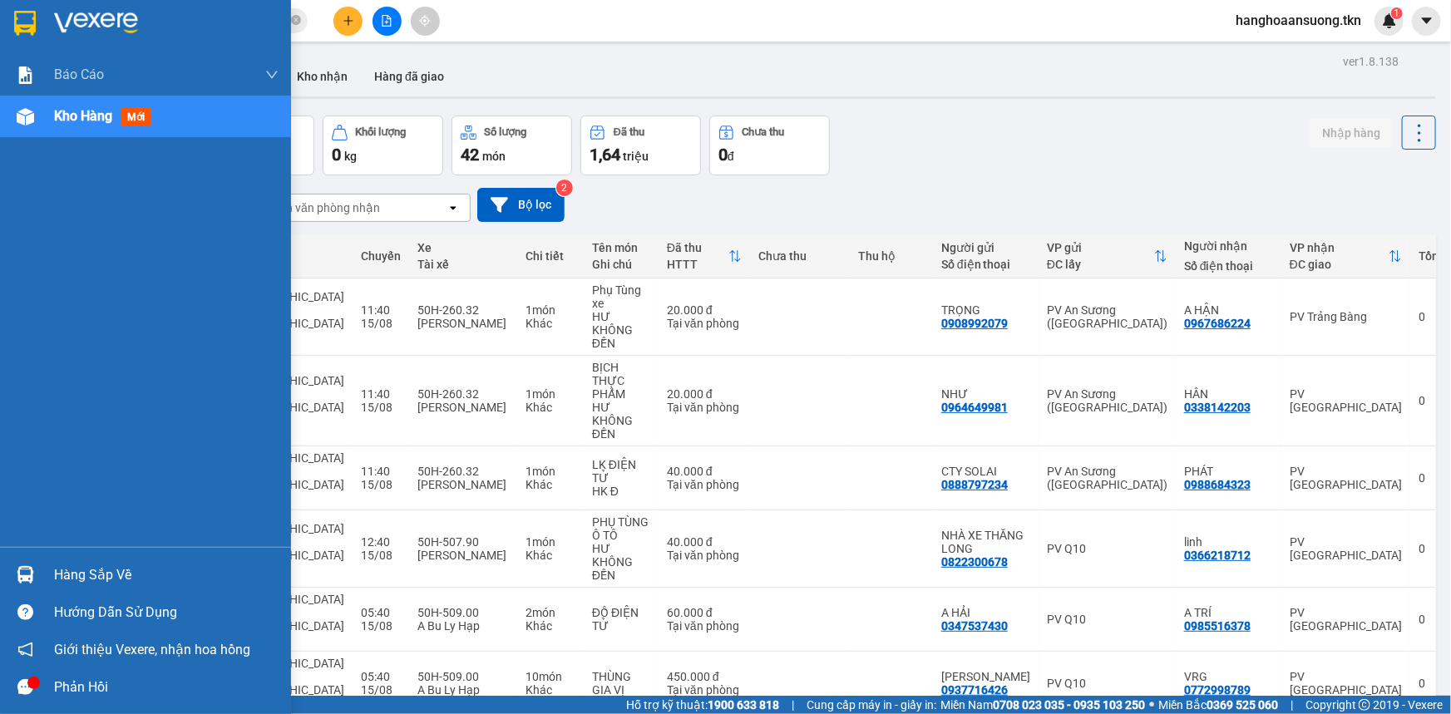
click at [24, 19] on img at bounding box center [25, 23] width 22 height 25
click at [27, 560] on div at bounding box center [25, 574] width 29 height 29
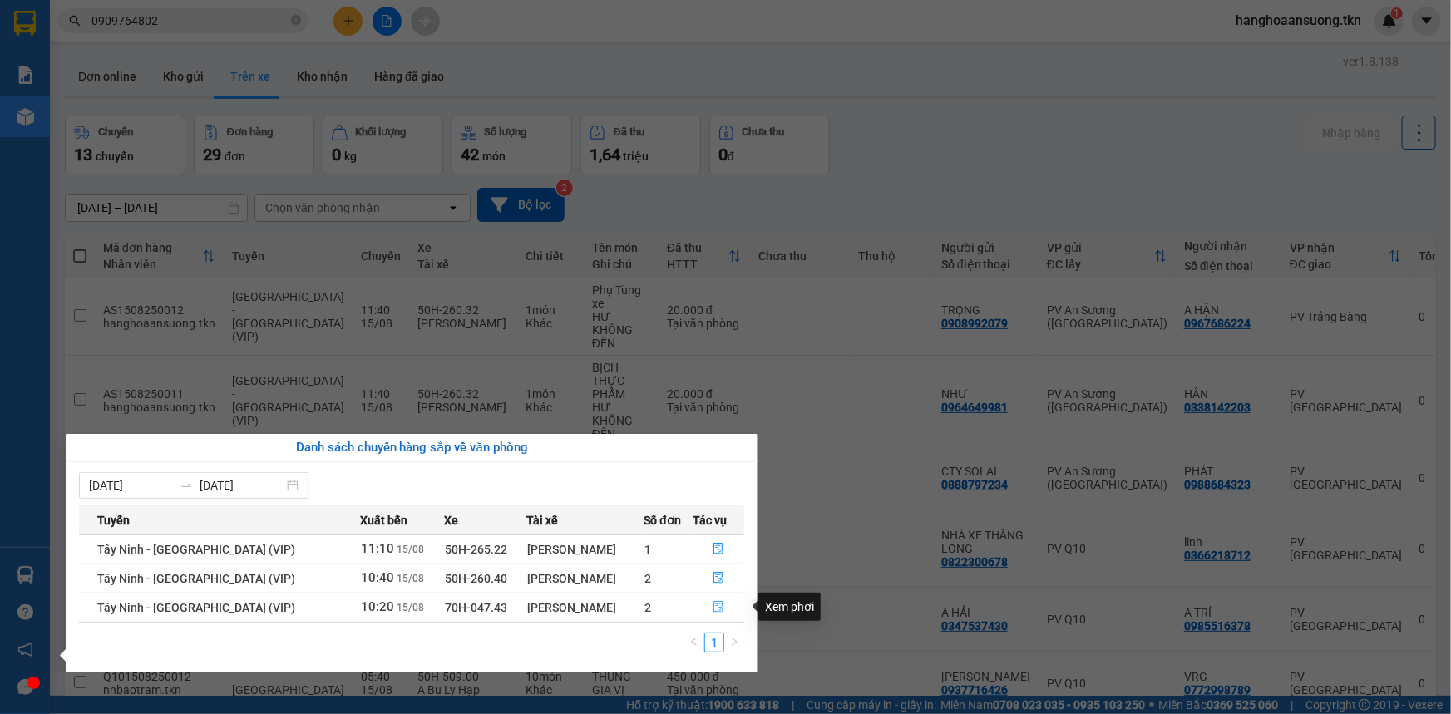
click at [717, 599] on button "button" at bounding box center [718, 607] width 50 height 27
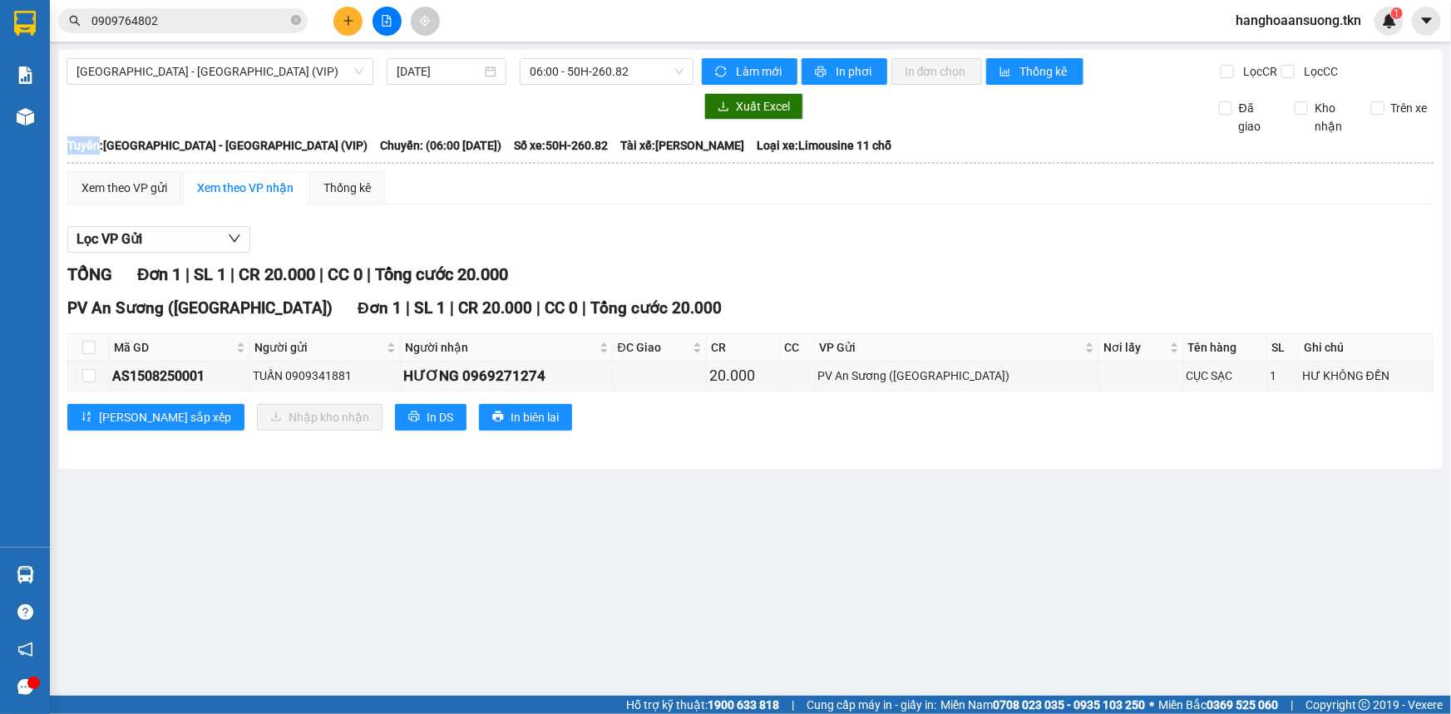
click at [717, 599] on main "Sài Gòn - Tây Ninh (VIP) 15/08/2025 06:00 - 50H-260.82 Làm mới In phơi In đơn c…" at bounding box center [725, 348] width 1451 height 696
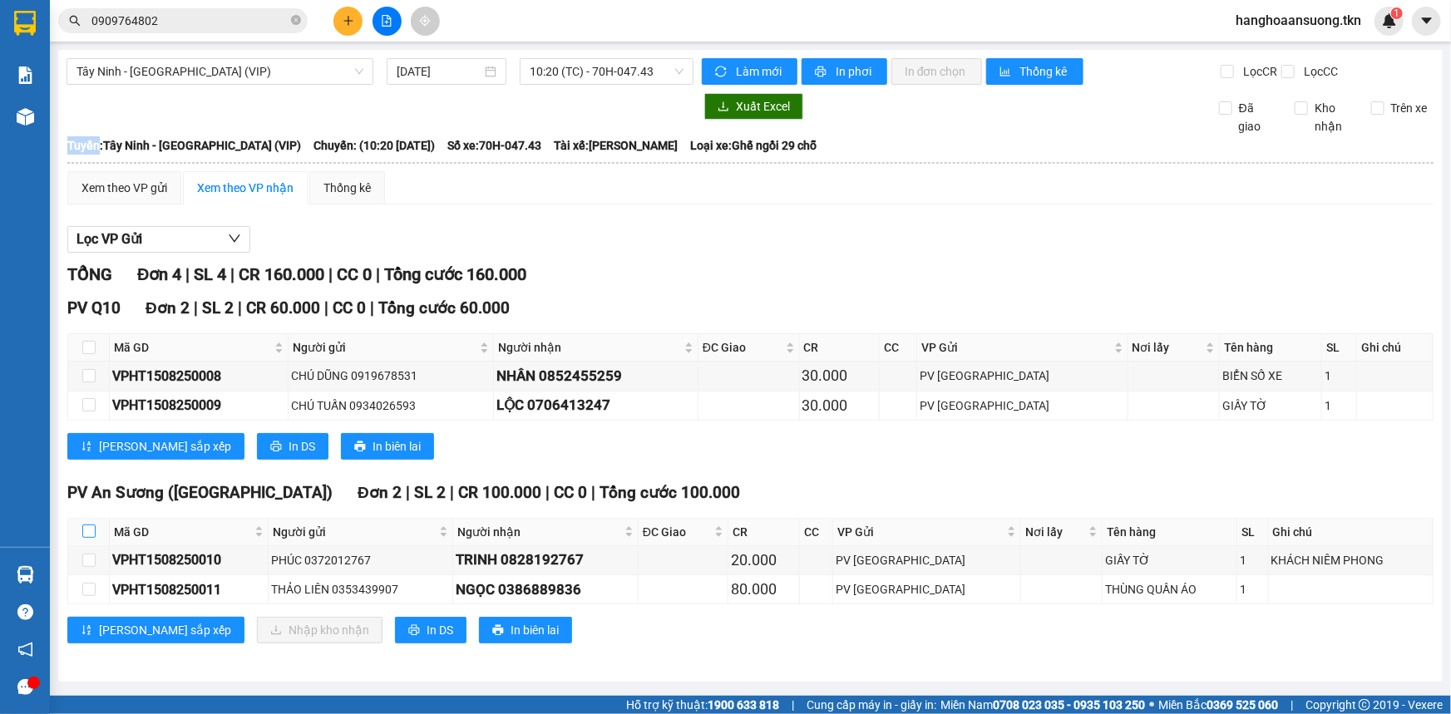
click at [91, 530] on input "checkbox" at bounding box center [88, 531] width 13 height 13
checkbox input "true"
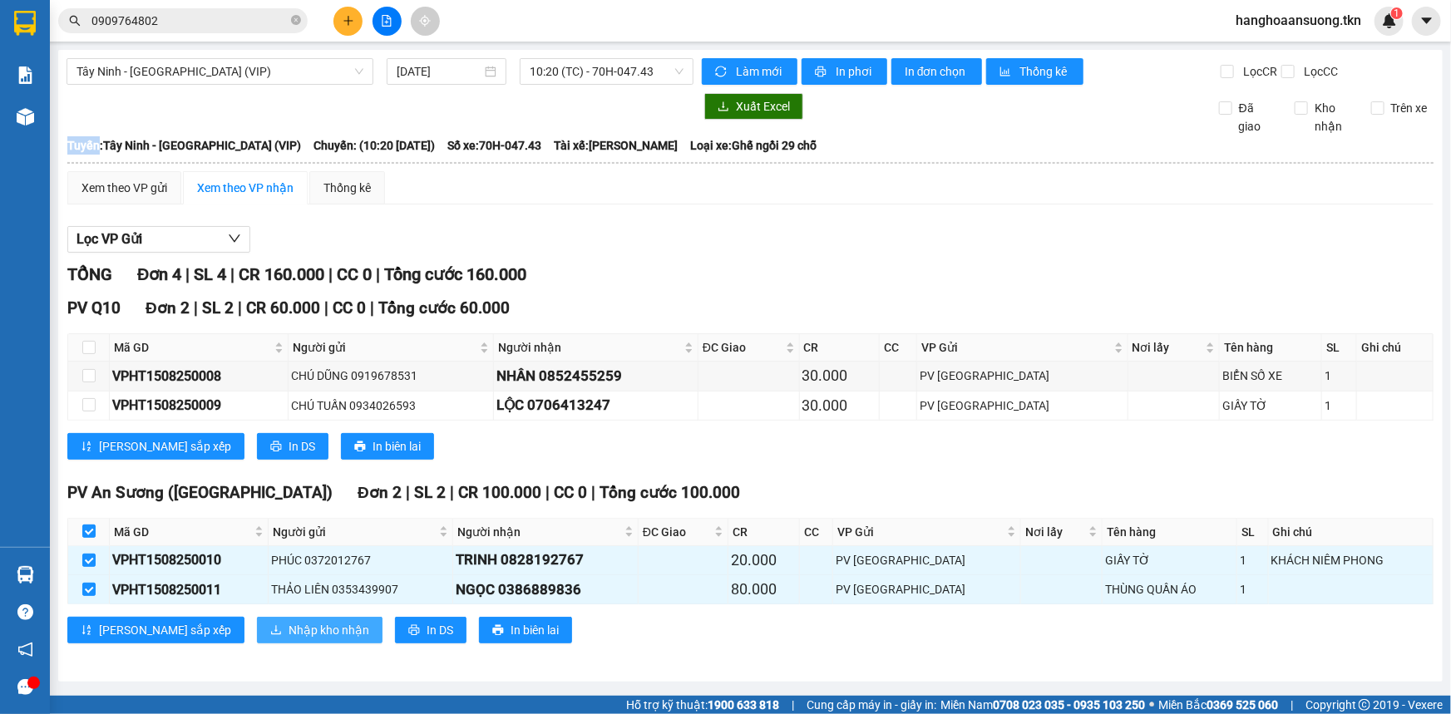
click at [288, 638] on span "Nhập kho nhận" at bounding box center [328, 630] width 81 height 18
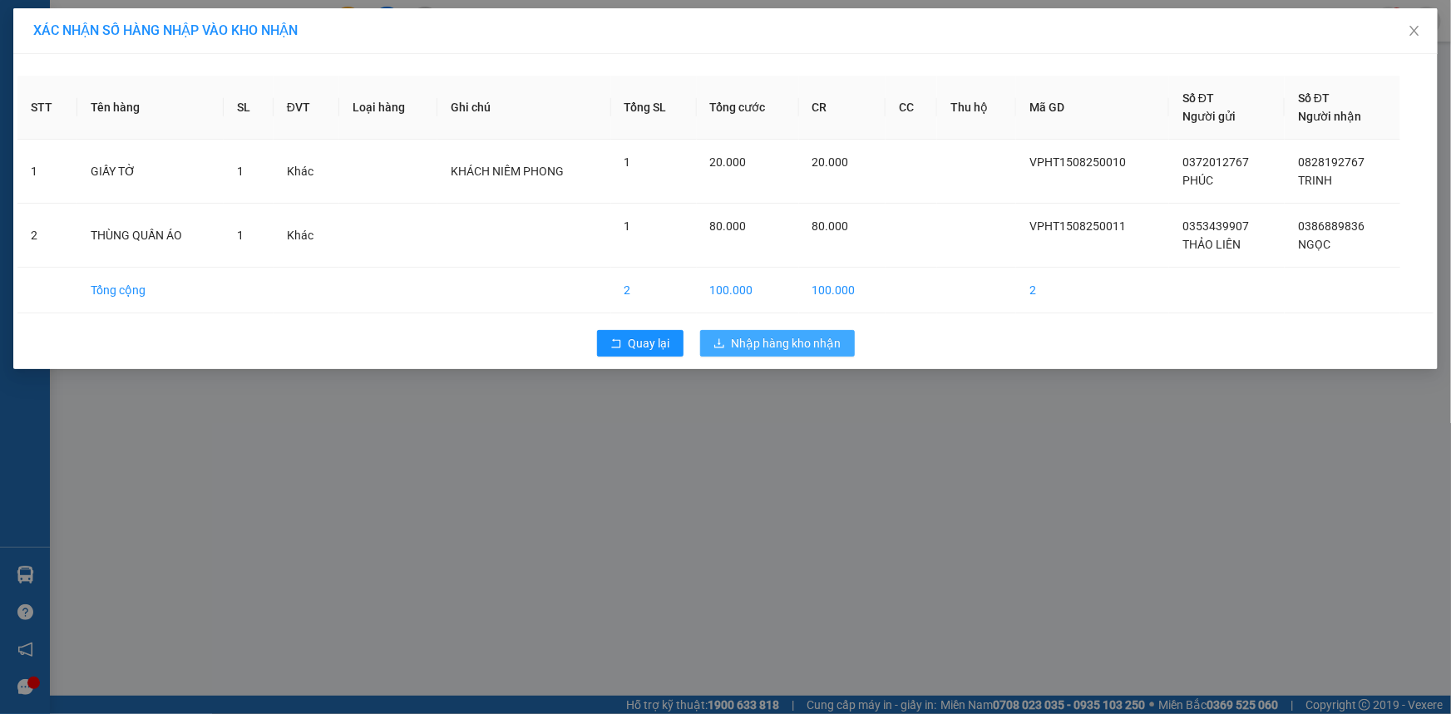
click at [717, 344] on icon "download" at bounding box center [719, 344] width 12 height 12
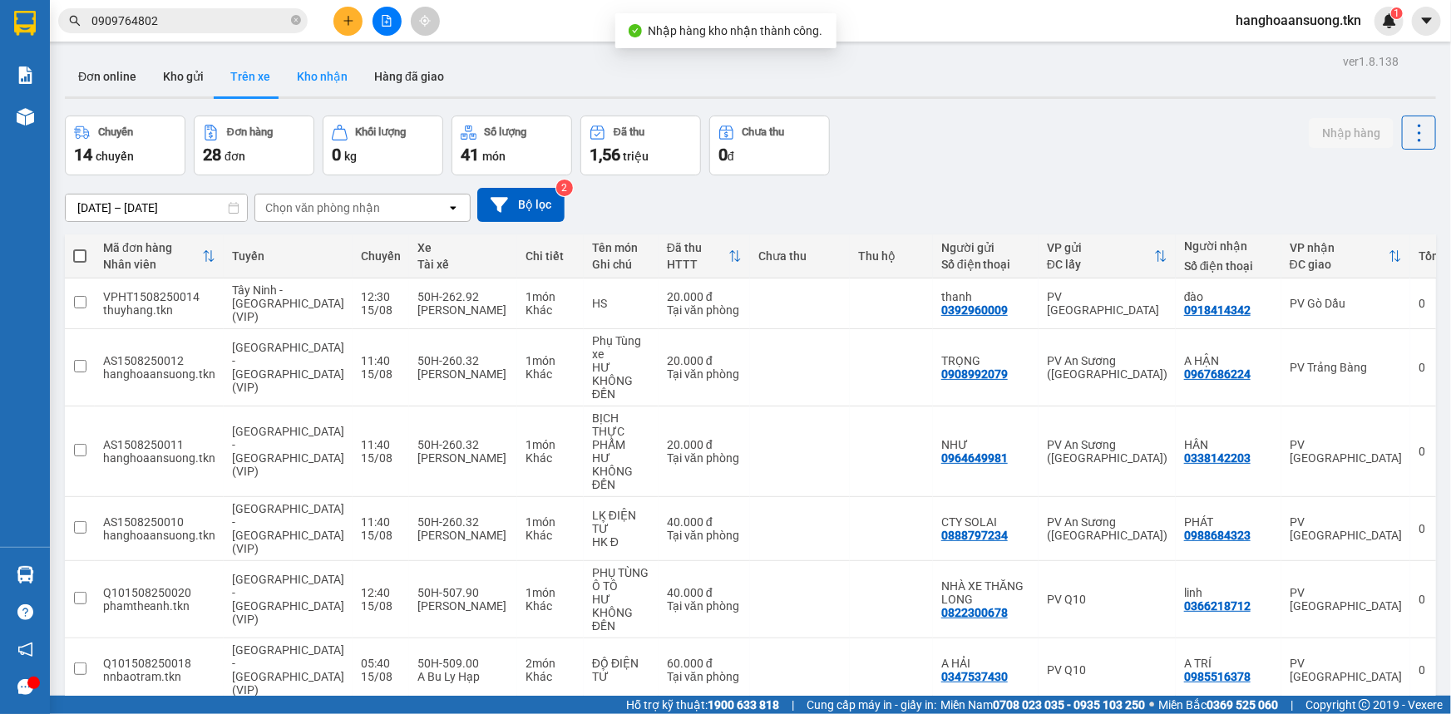
click at [353, 68] on button "Kho nhận" at bounding box center [322, 77] width 77 height 40
type input "[DATE] – [DATE]"
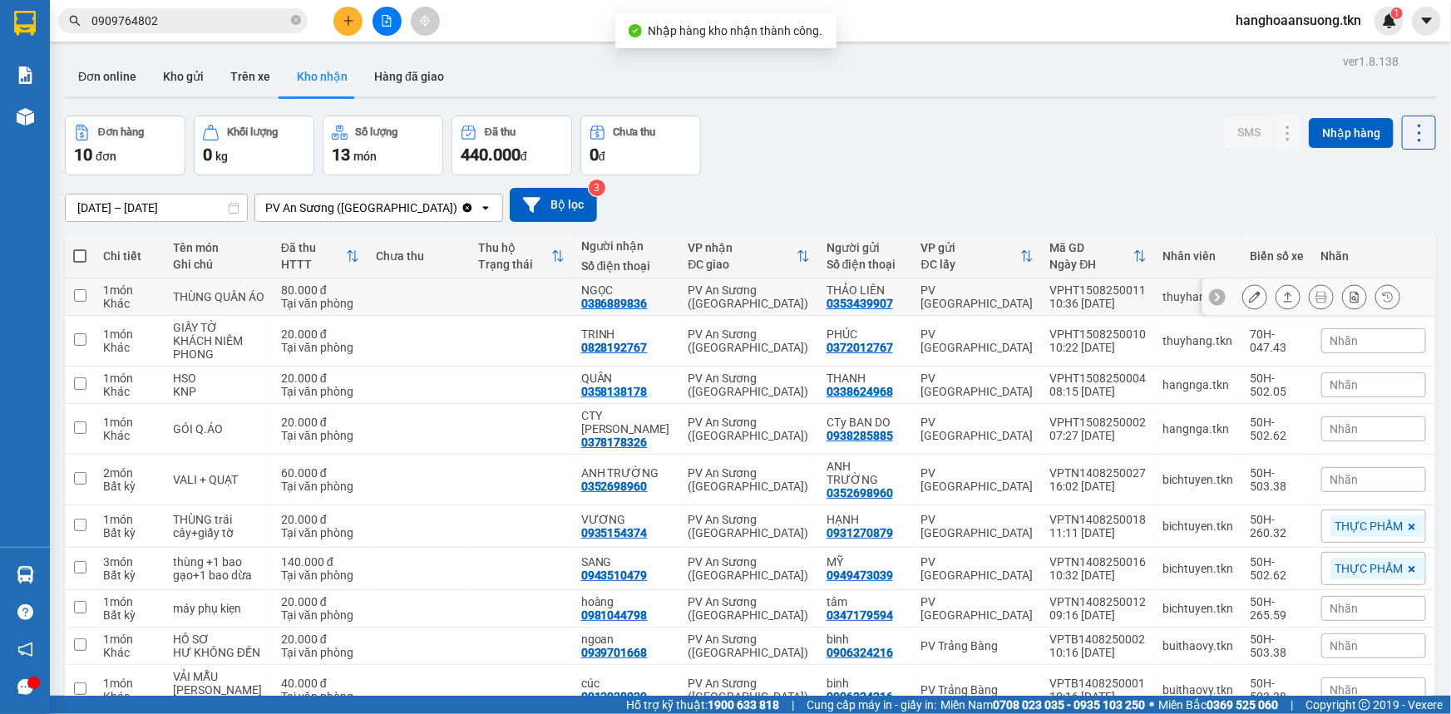
click at [120, 303] on div "Khác" at bounding box center [129, 303] width 53 height 13
checkbox input "true"
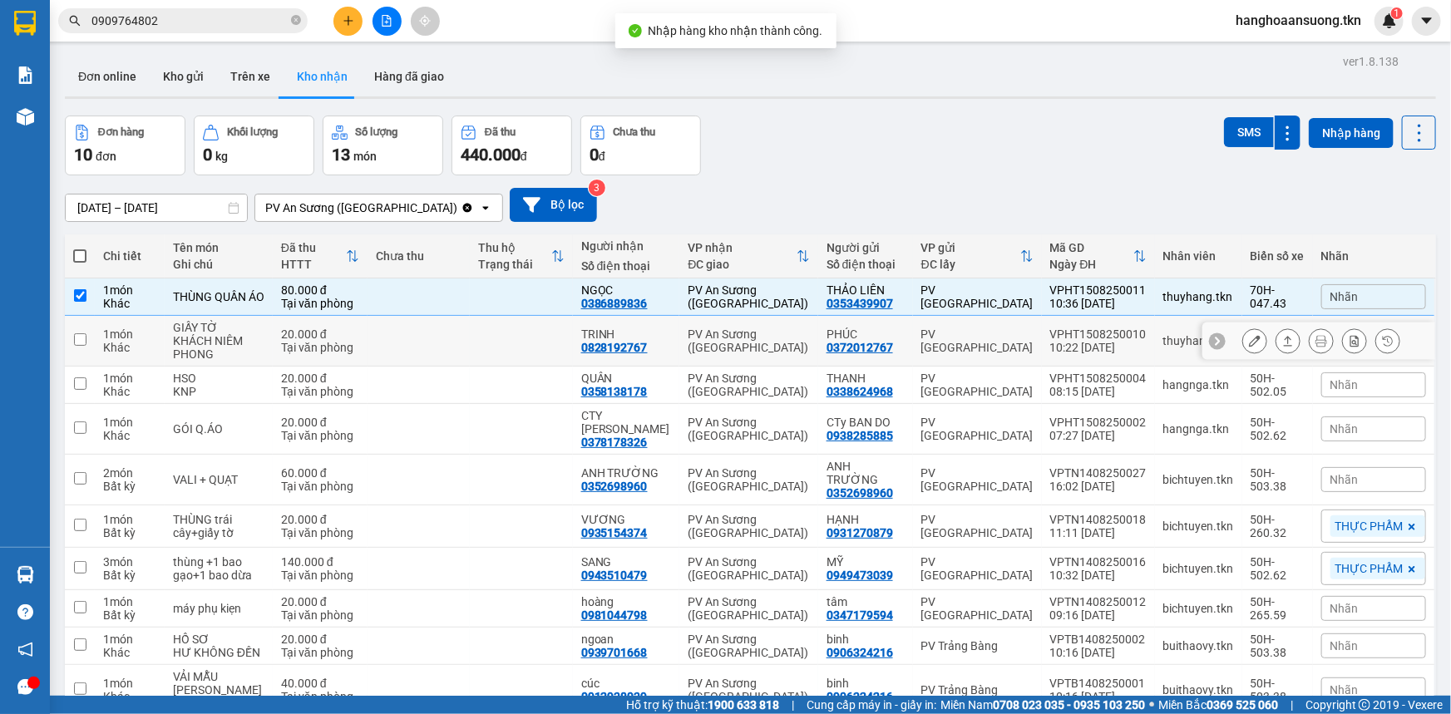
click at [126, 333] on div "1 món" at bounding box center [129, 334] width 53 height 13
checkbox input "true"
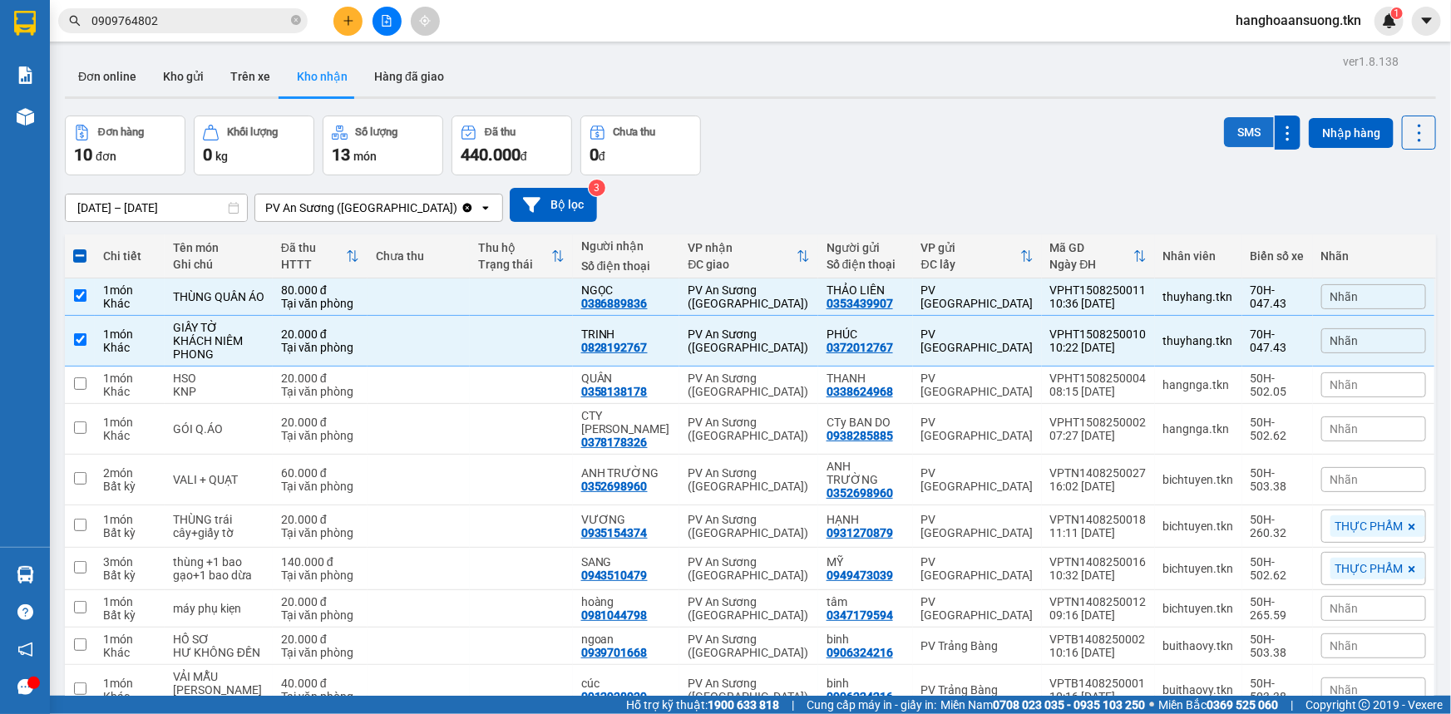
click at [1231, 133] on button "SMS" at bounding box center [1249, 132] width 50 height 30
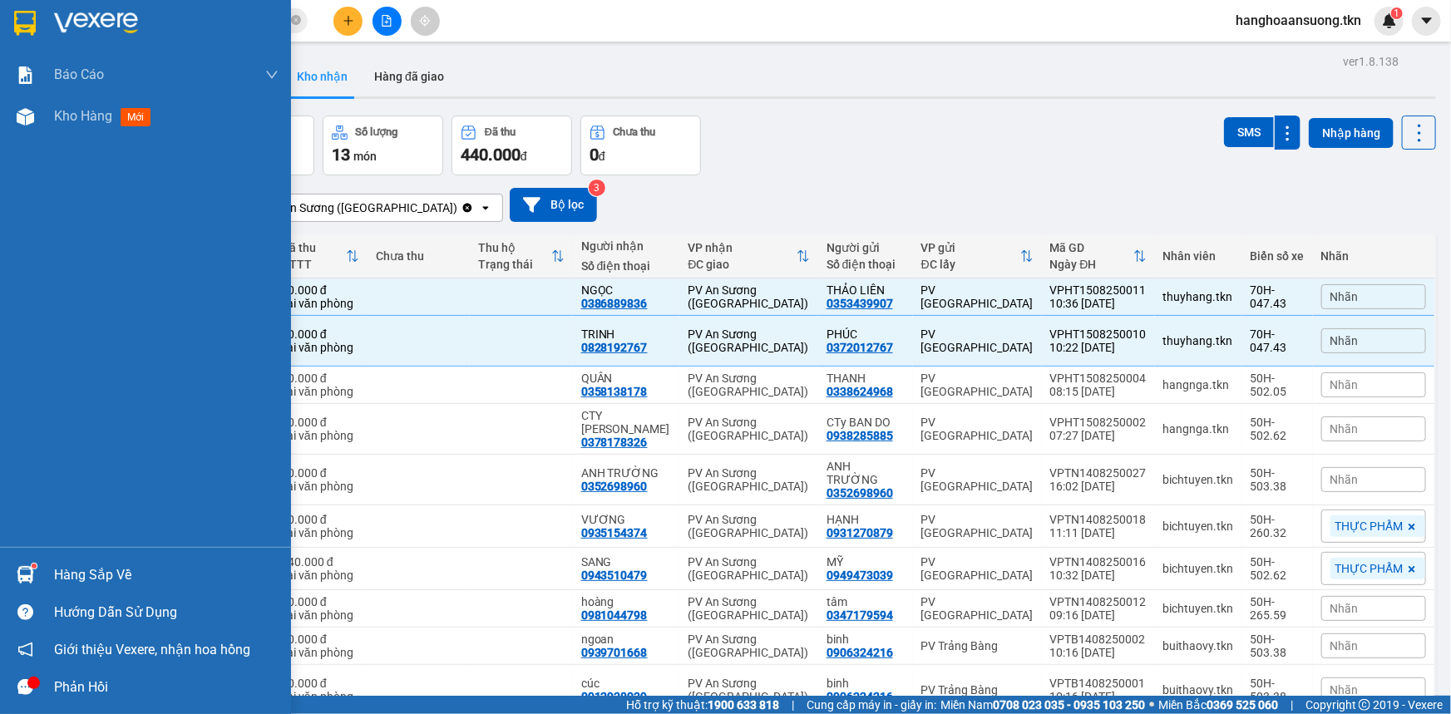
click at [48, 567] on div "Hàng sắp về" at bounding box center [145, 574] width 291 height 37
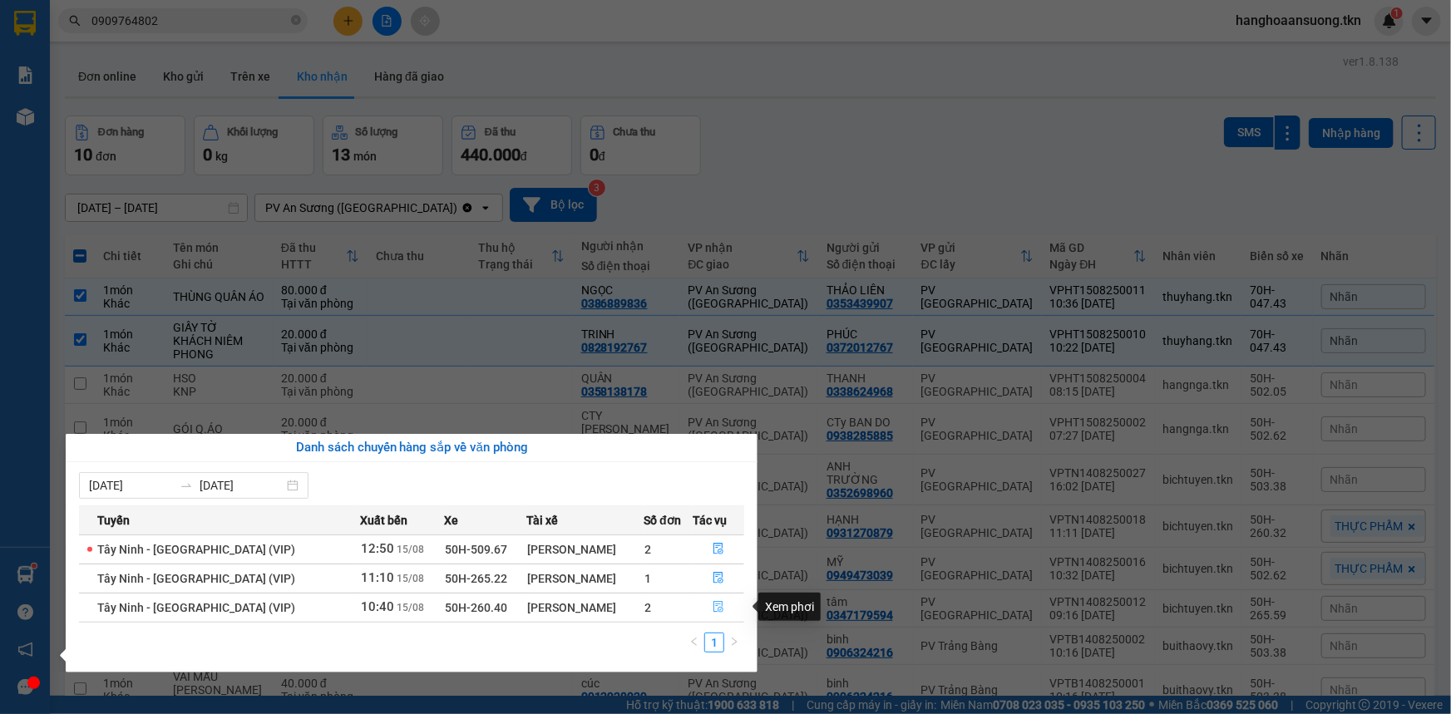
click at [714, 605] on icon "file-done" at bounding box center [719, 607] width 12 height 12
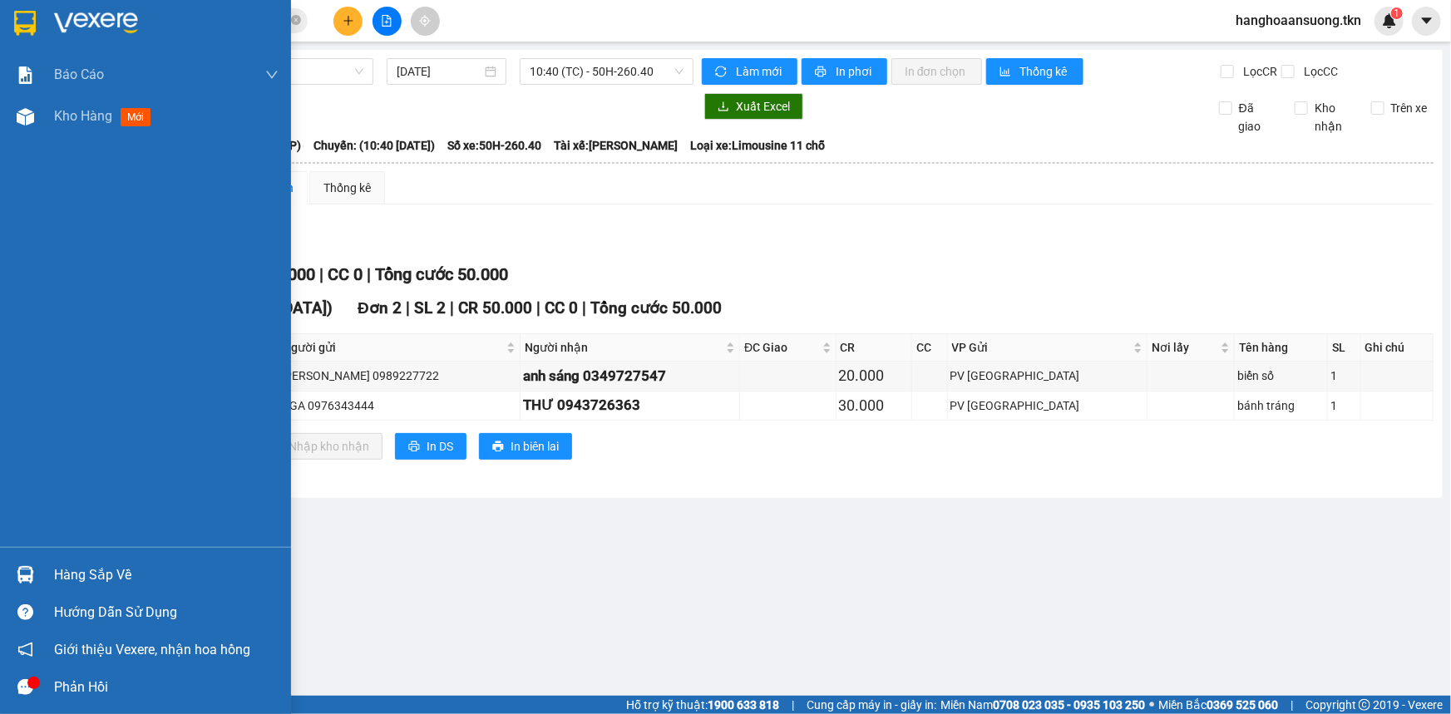
click at [30, 574] on img at bounding box center [25, 574] width 17 height 17
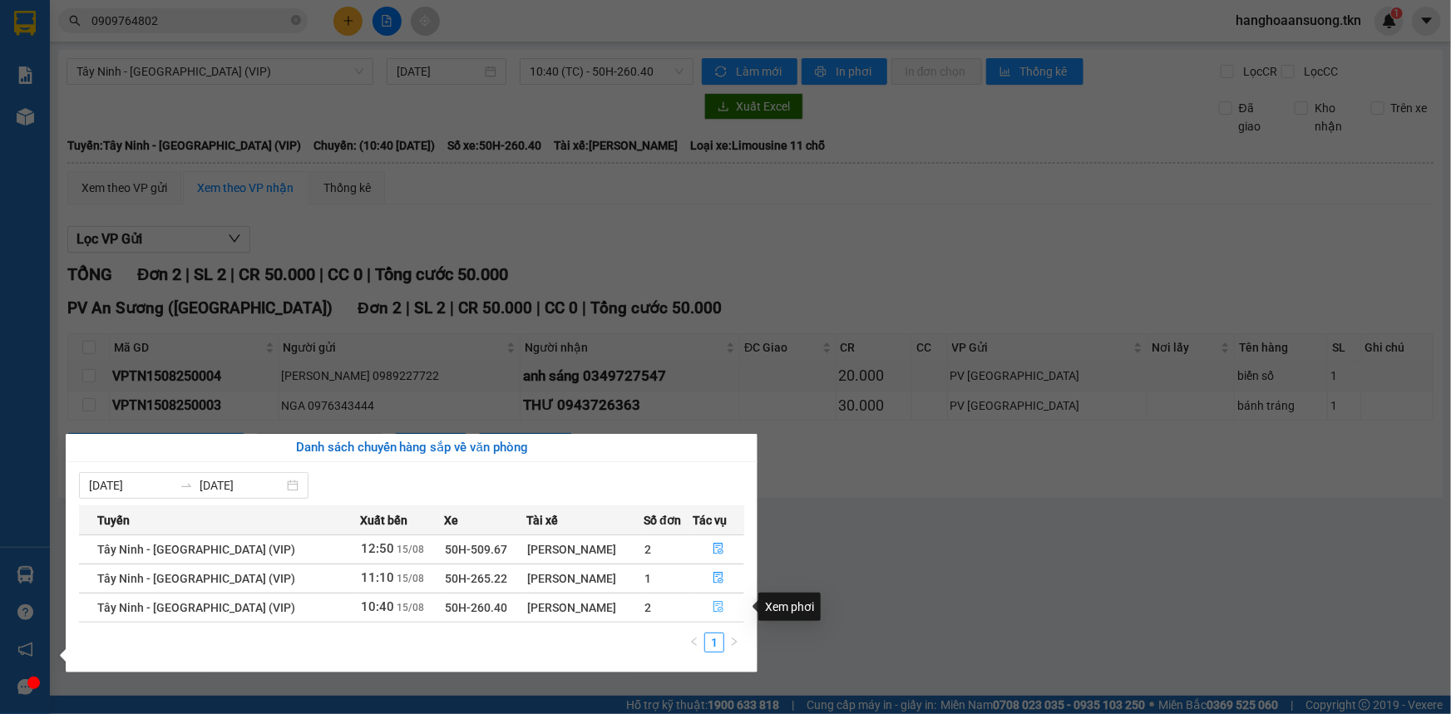
click at [718, 607] on icon "file-done" at bounding box center [718, 607] width 10 height 12
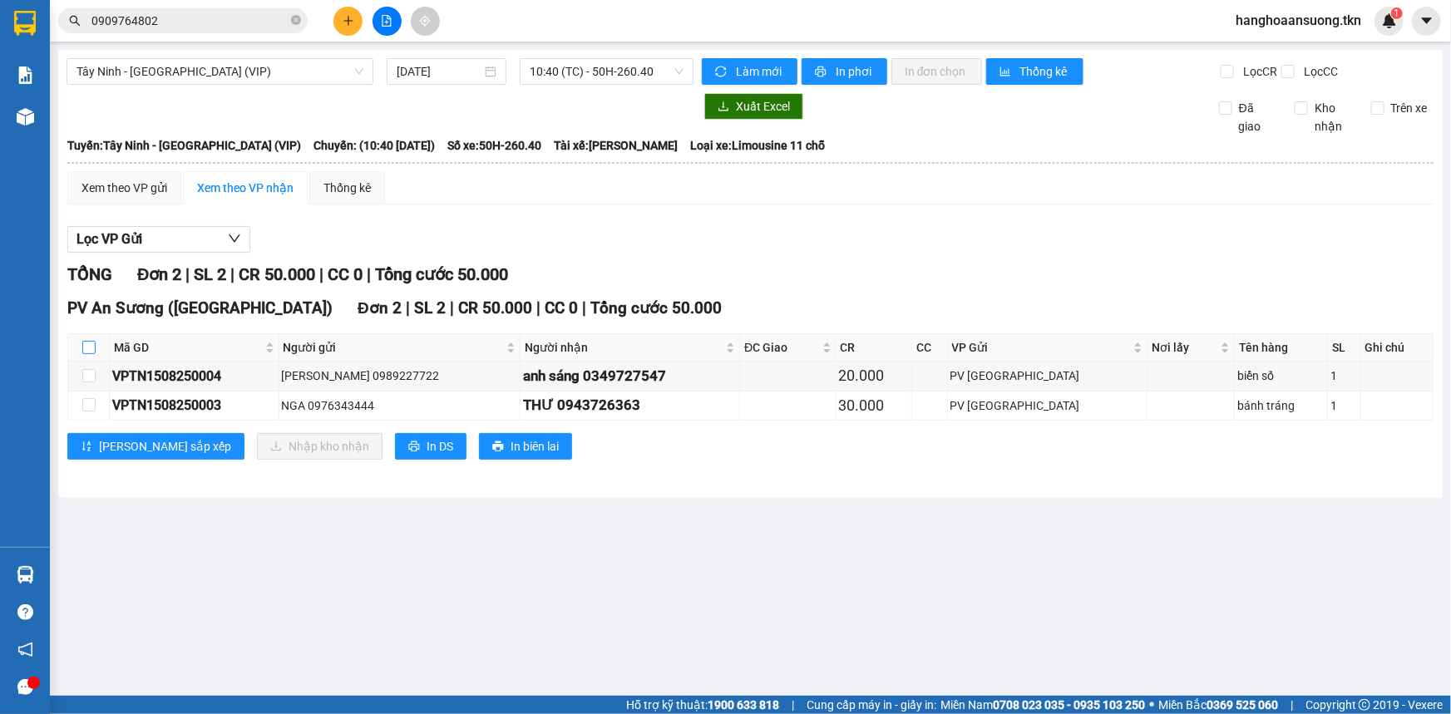
click at [94, 354] on label at bounding box center [88, 347] width 13 height 18
click at [94, 354] on input "checkbox" at bounding box center [88, 347] width 13 height 13
checkbox input "true"
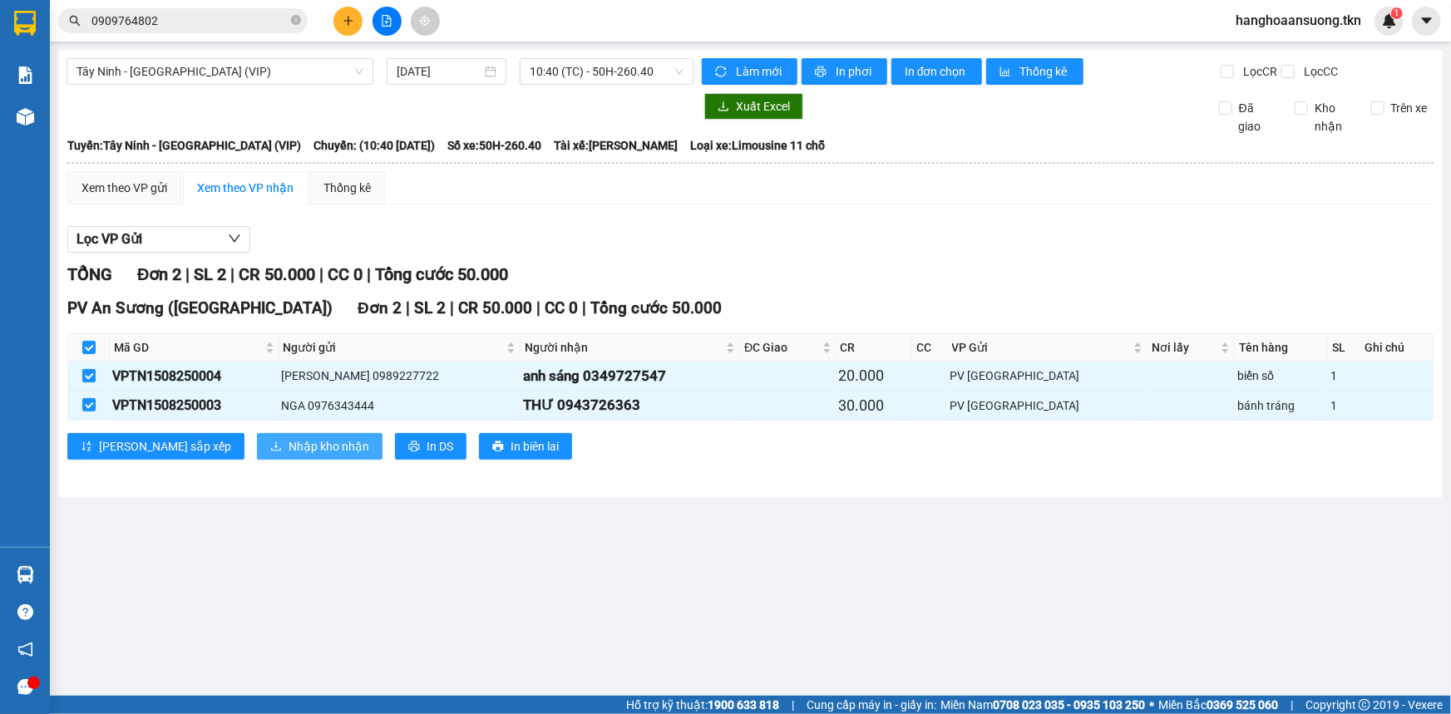
click at [288, 445] on span "Nhập kho nhận" at bounding box center [328, 446] width 81 height 18
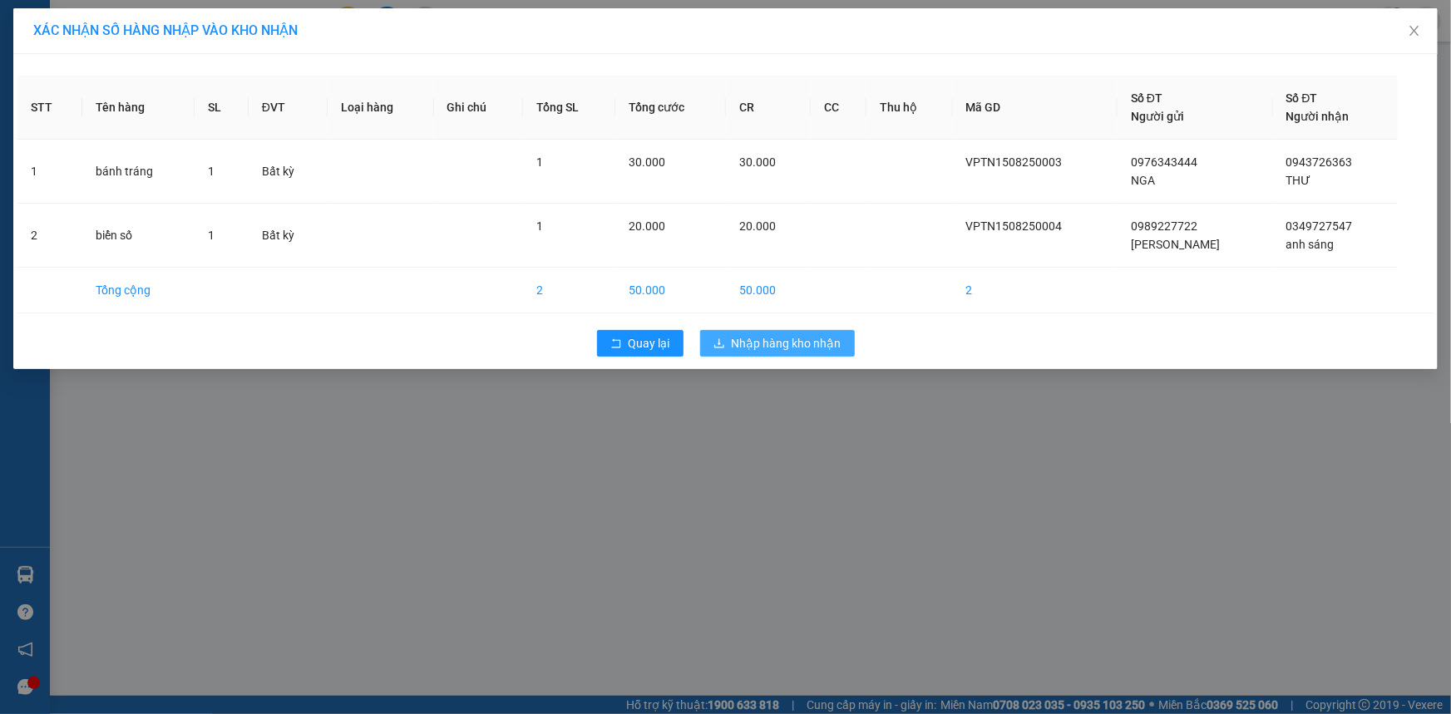
click at [767, 346] on span "Nhập hàng kho nhận" at bounding box center [787, 343] width 110 height 18
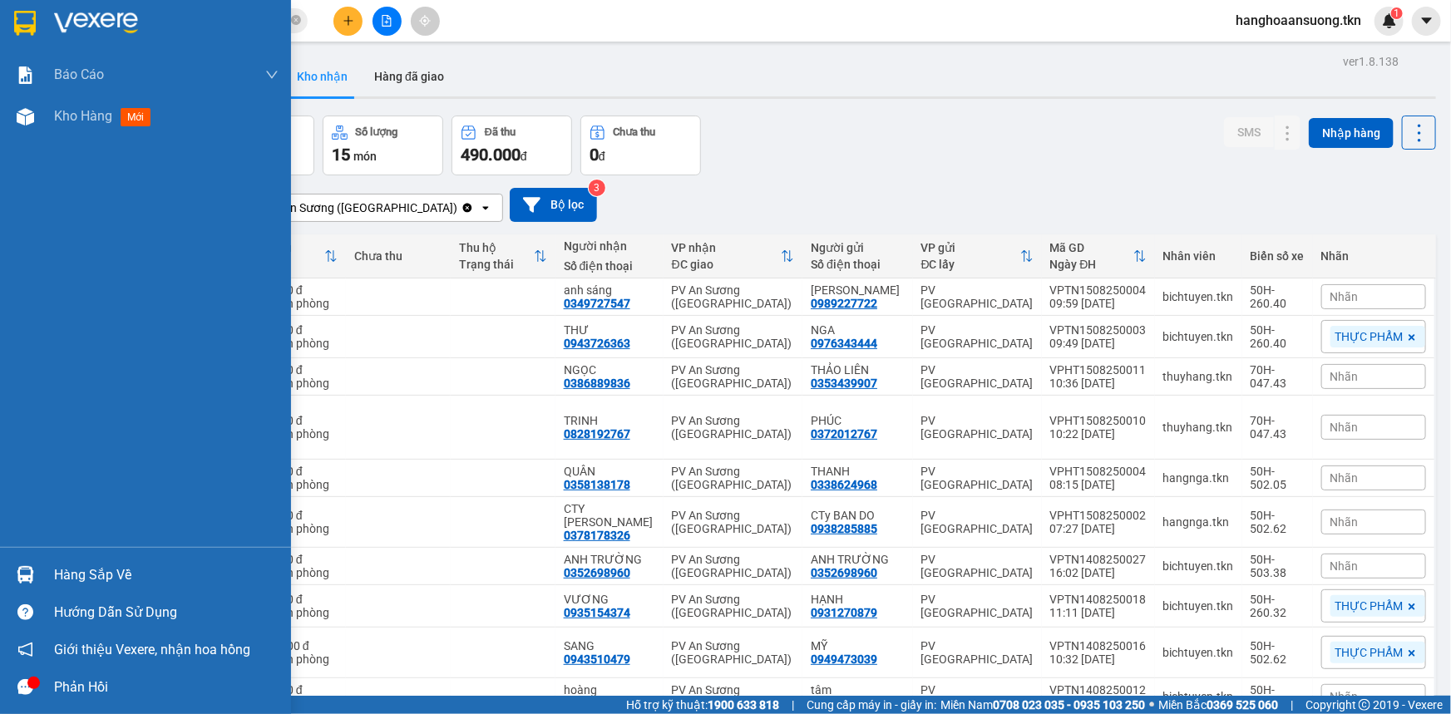
click at [32, 574] on img at bounding box center [25, 574] width 17 height 17
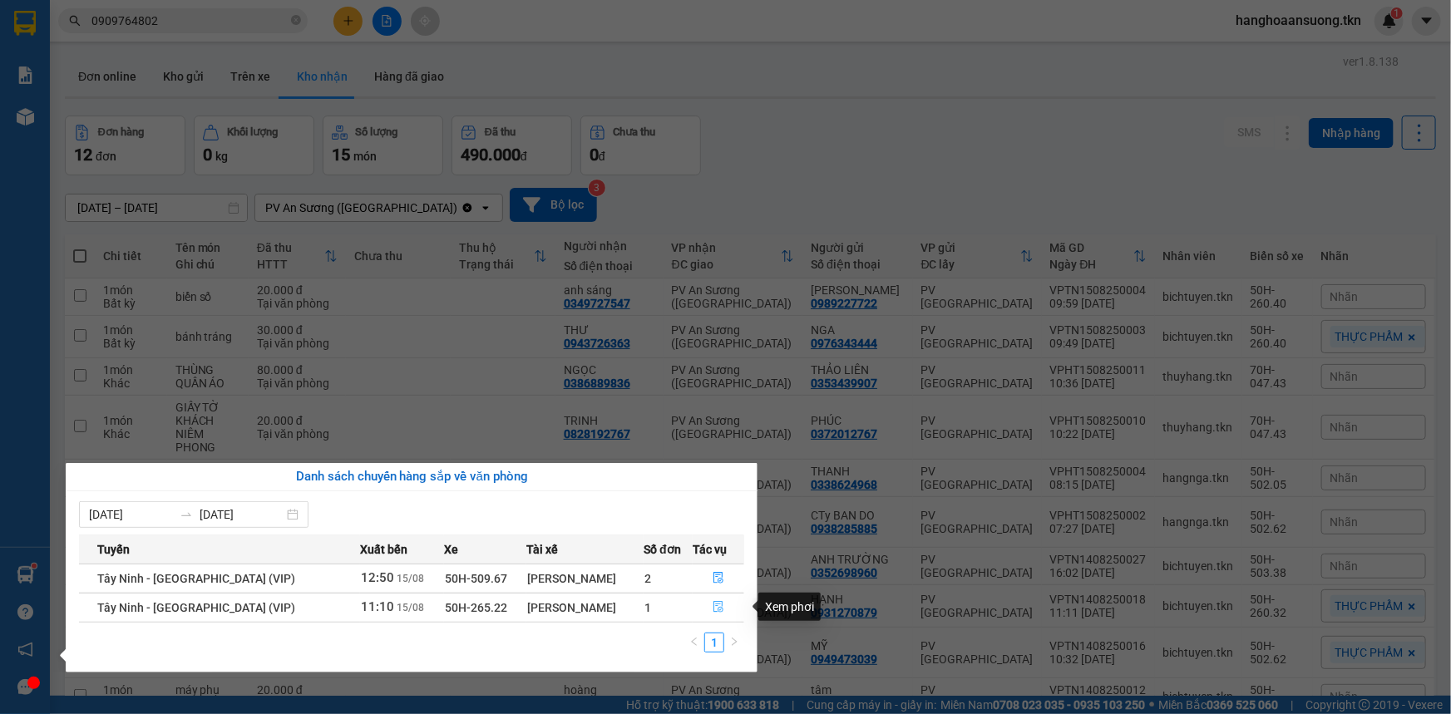
click at [718, 608] on icon "file-done" at bounding box center [719, 607] width 12 height 12
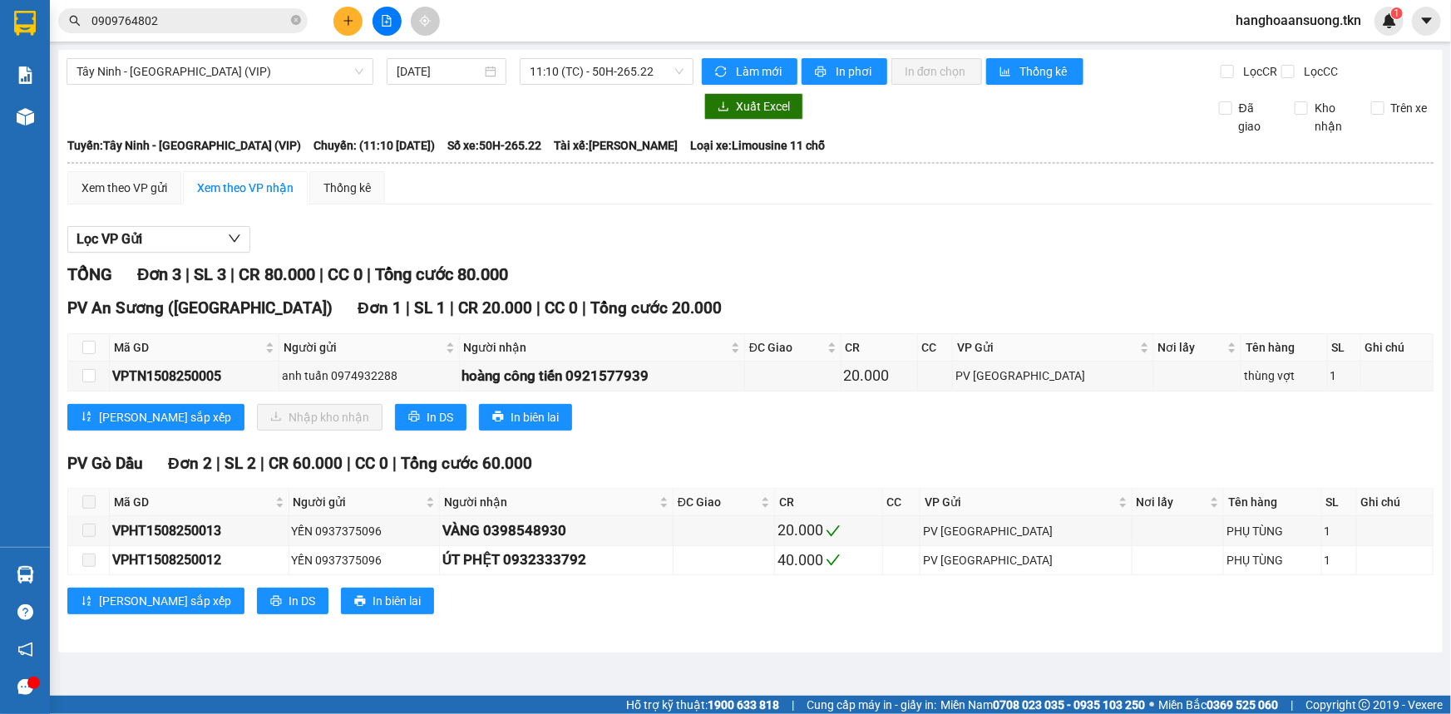
click at [209, 16] on input "0909764802" at bounding box center [189, 21] width 196 height 18
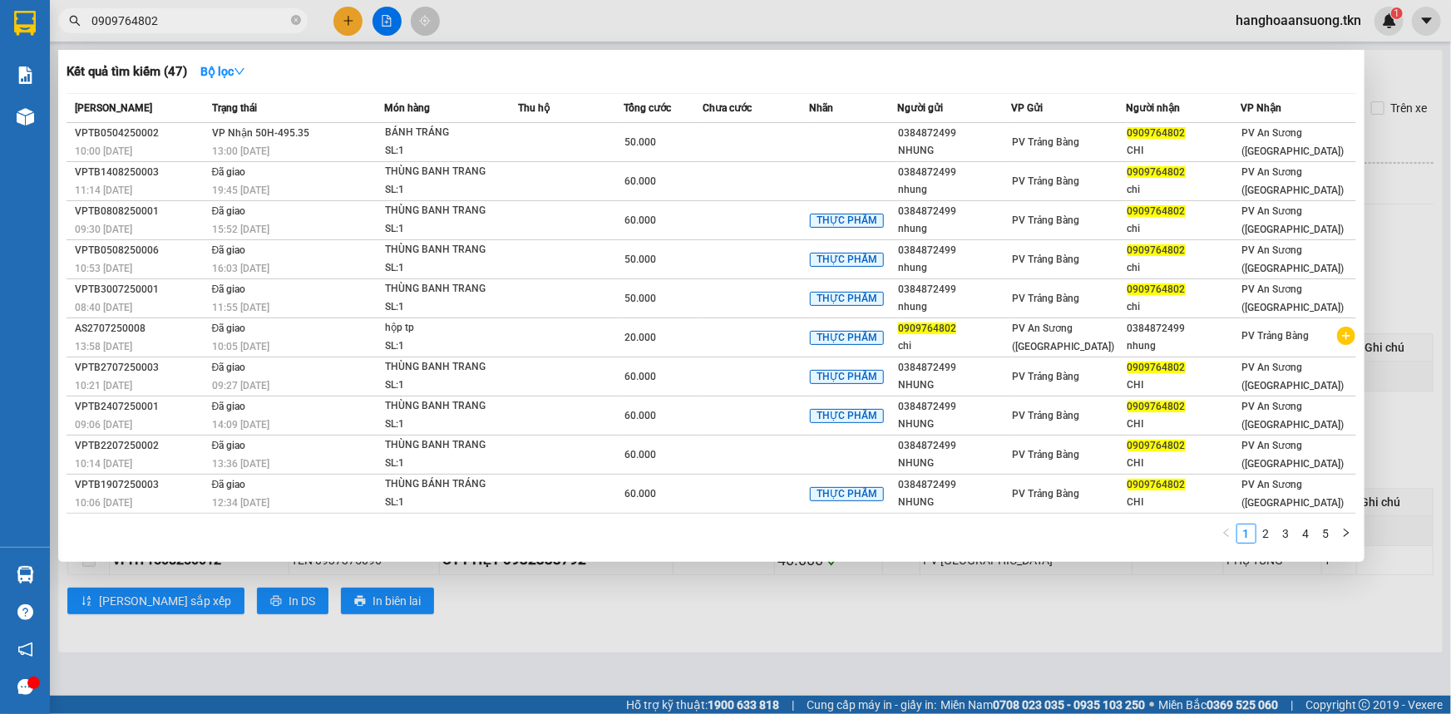
click at [209, 16] on input "0909764802" at bounding box center [189, 21] width 196 height 18
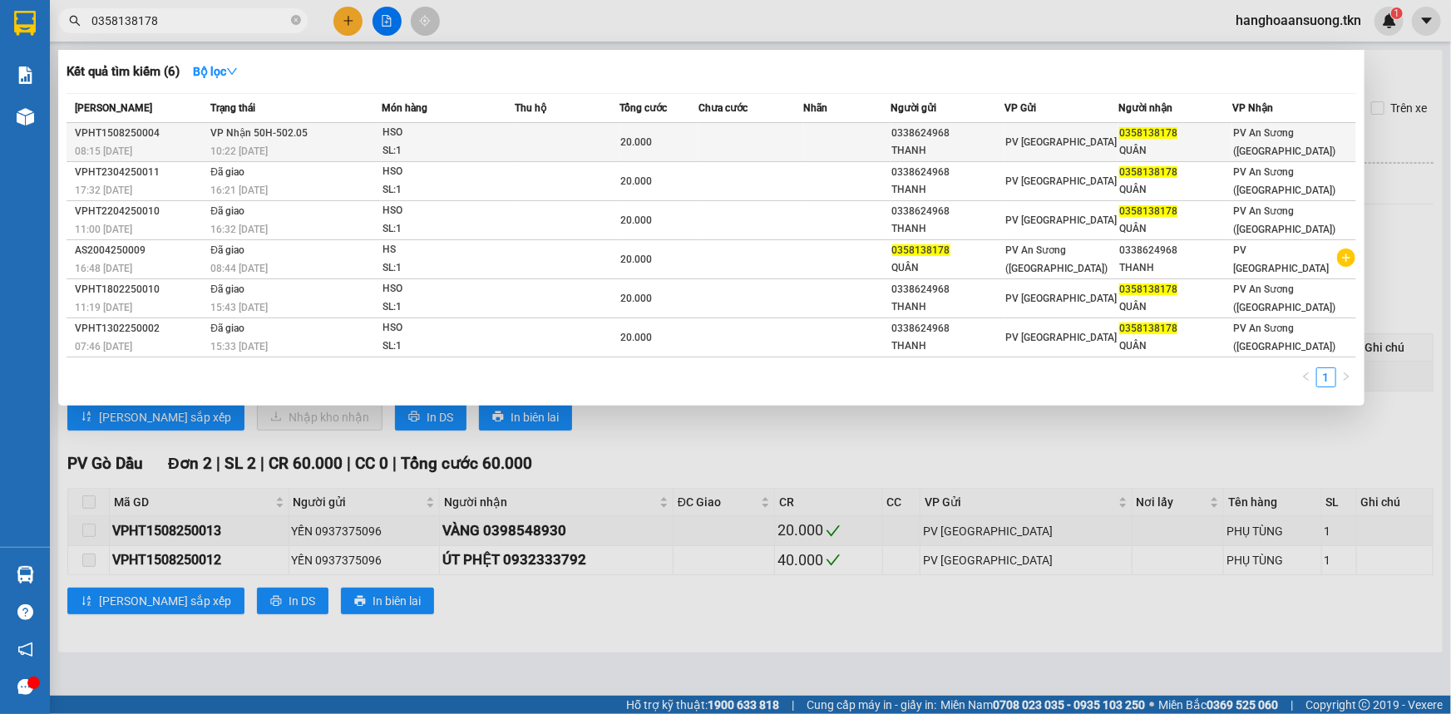
type input "0358138178"
click at [847, 140] on td at bounding box center [846, 142] width 87 height 39
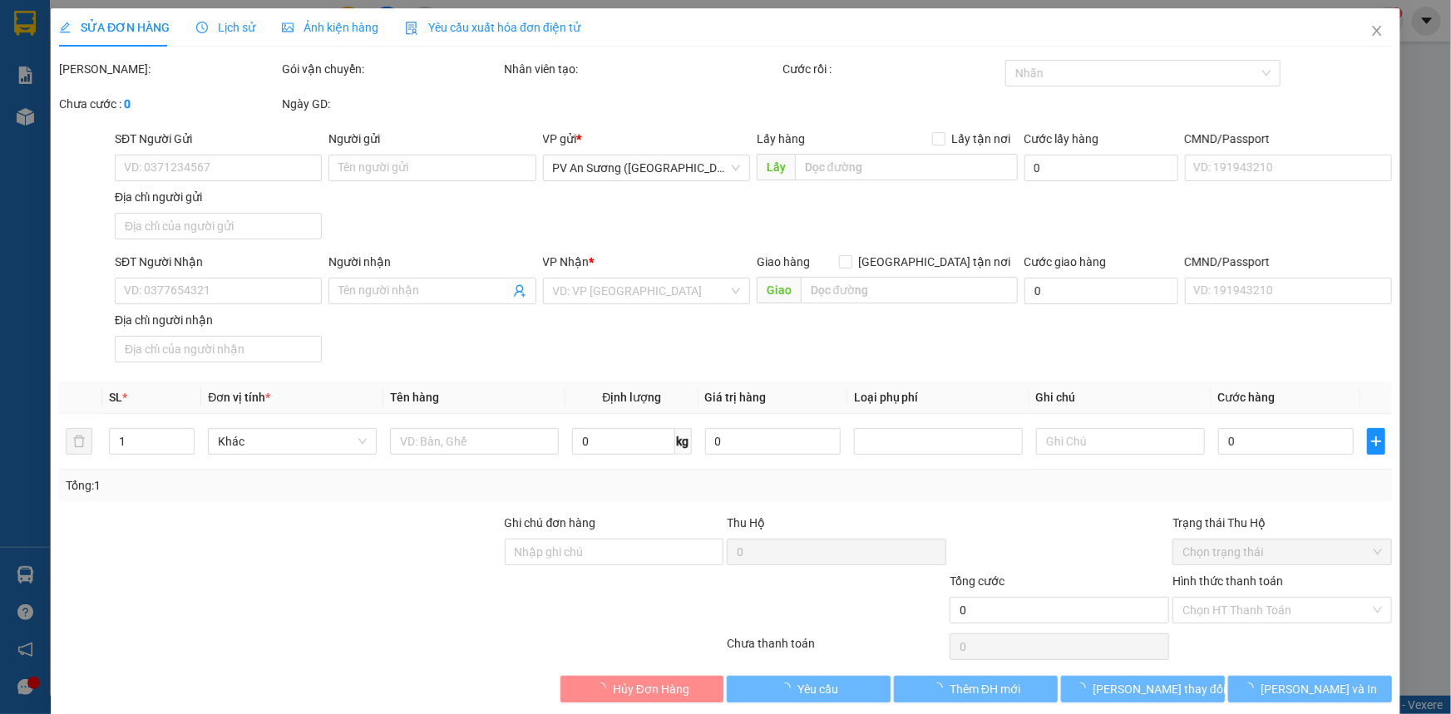
type input "0338624968"
type input "THANH"
type input "0358138178"
type input "QUÂN"
type input "20.000"
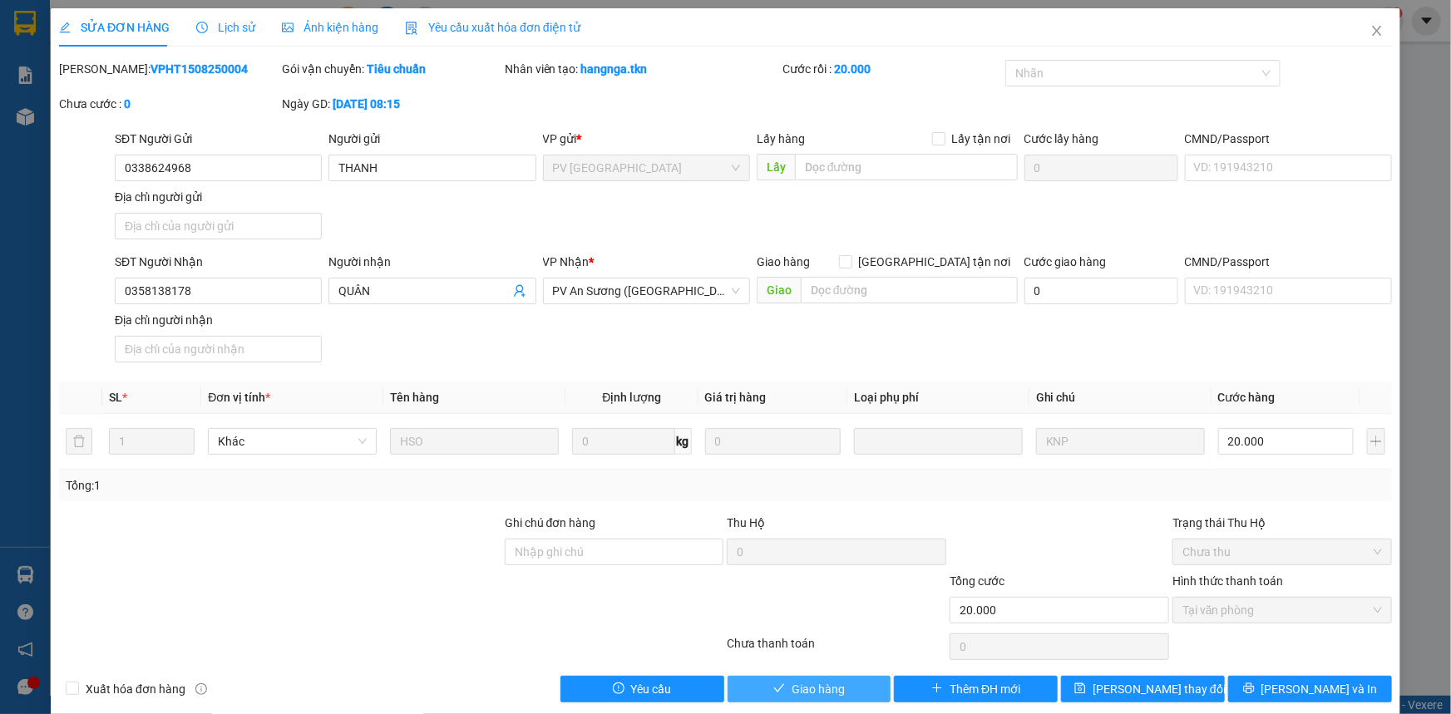
click at [773, 692] on icon "check" at bounding box center [779, 689] width 12 height 12
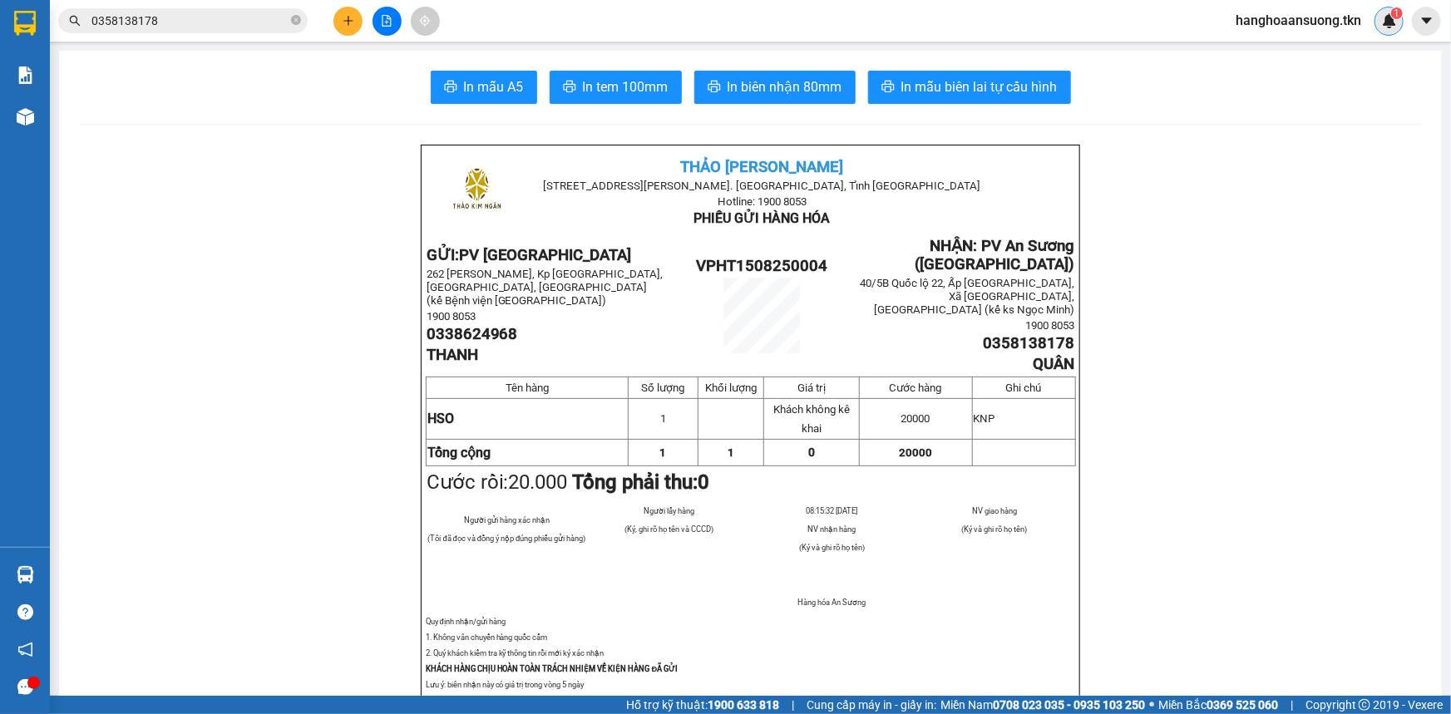
click at [1399, 23] on div "1" at bounding box center [1388, 21] width 29 height 29
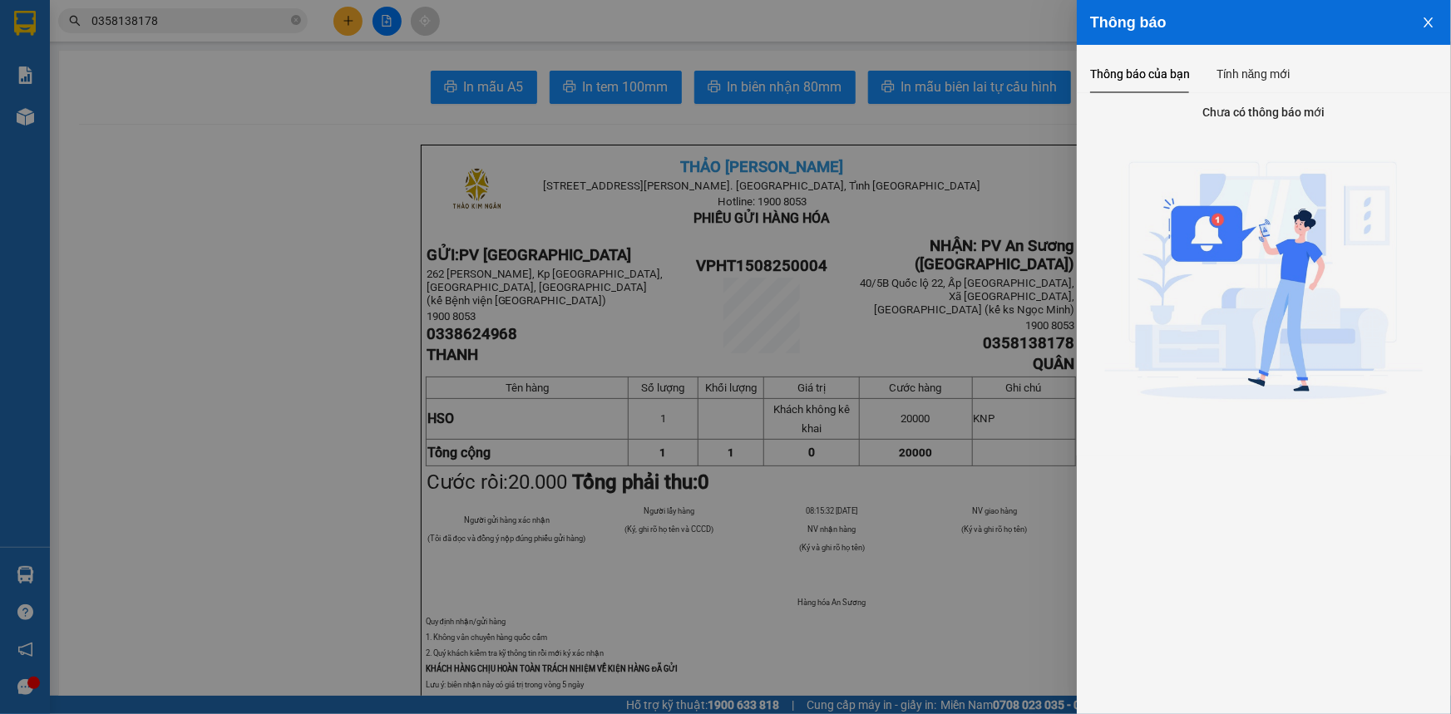
click at [349, 470] on div at bounding box center [725, 357] width 1451 height 714
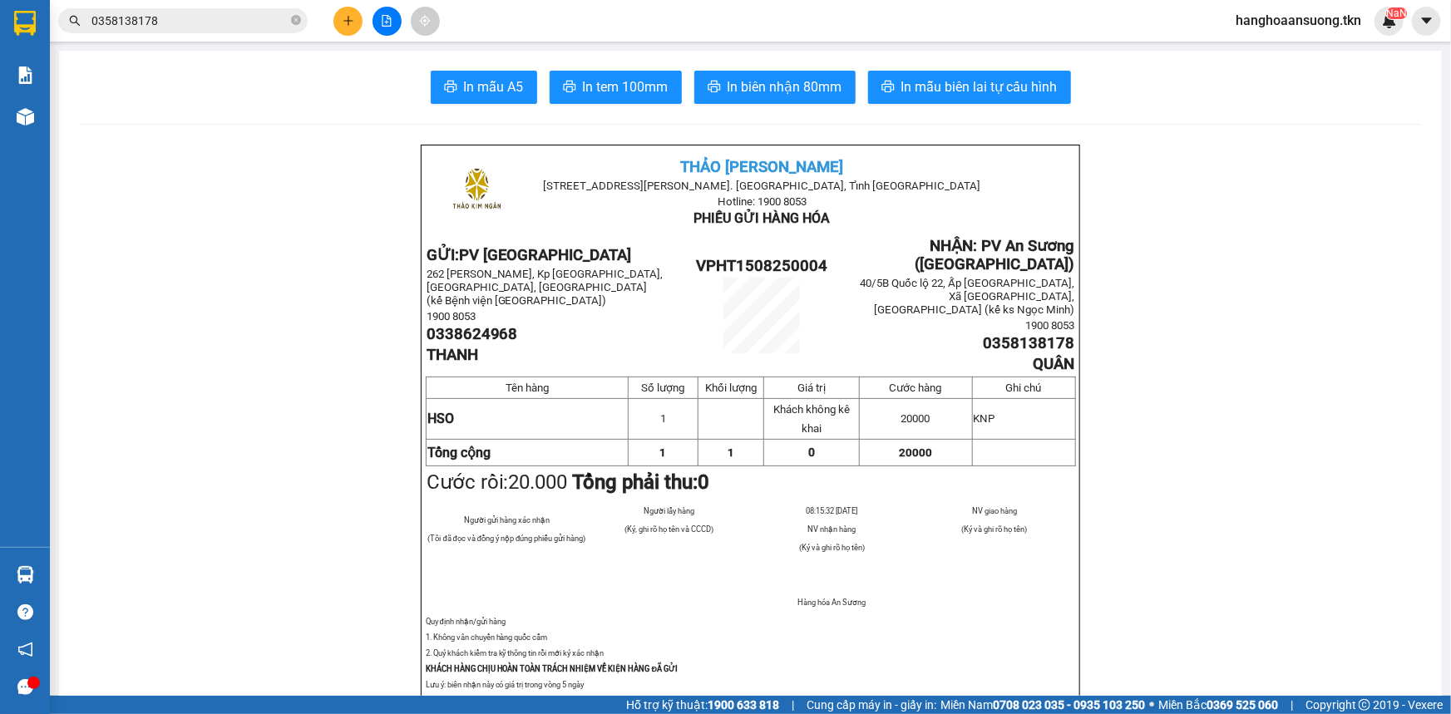
click at [34, 565] on div at bounding box center [25, 574] width 29 height 29
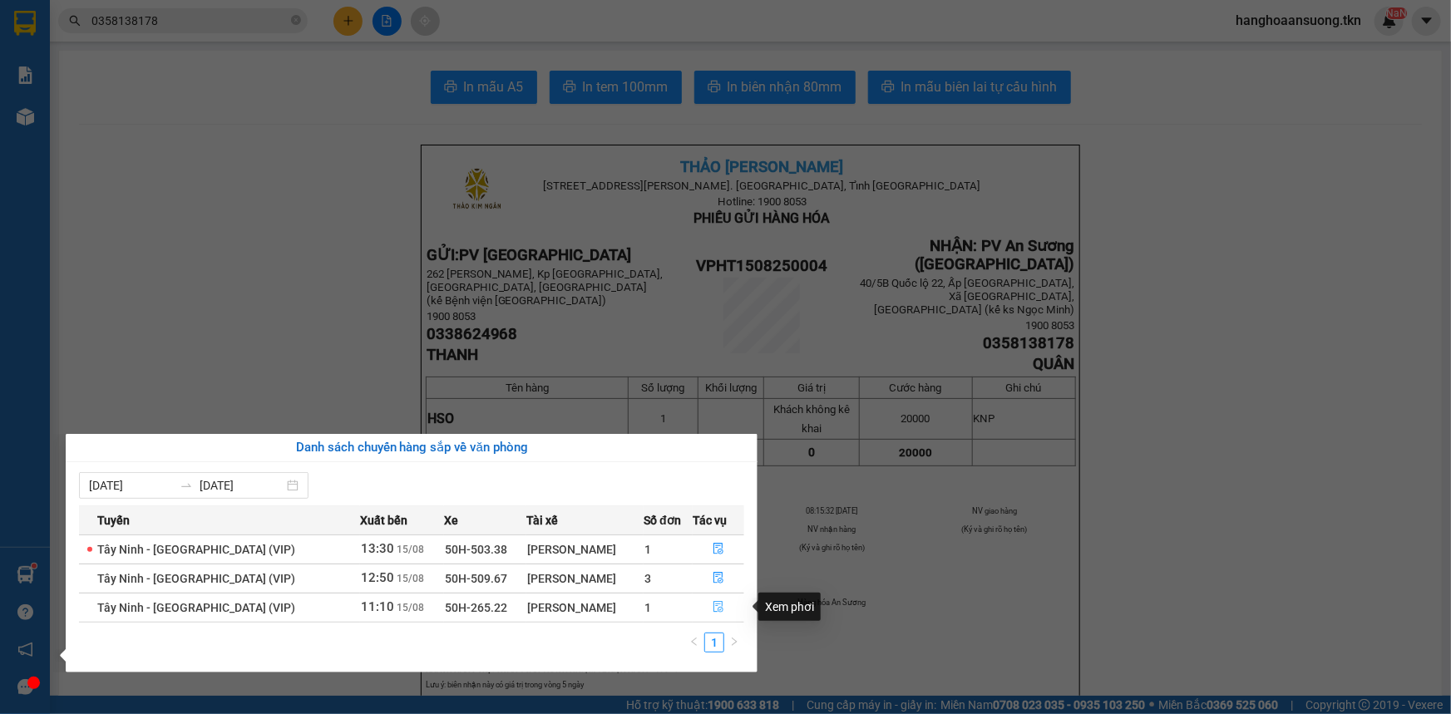
click at [719, 604] on icon "file-done" at bounding box center [719, 607] width 12 height 12
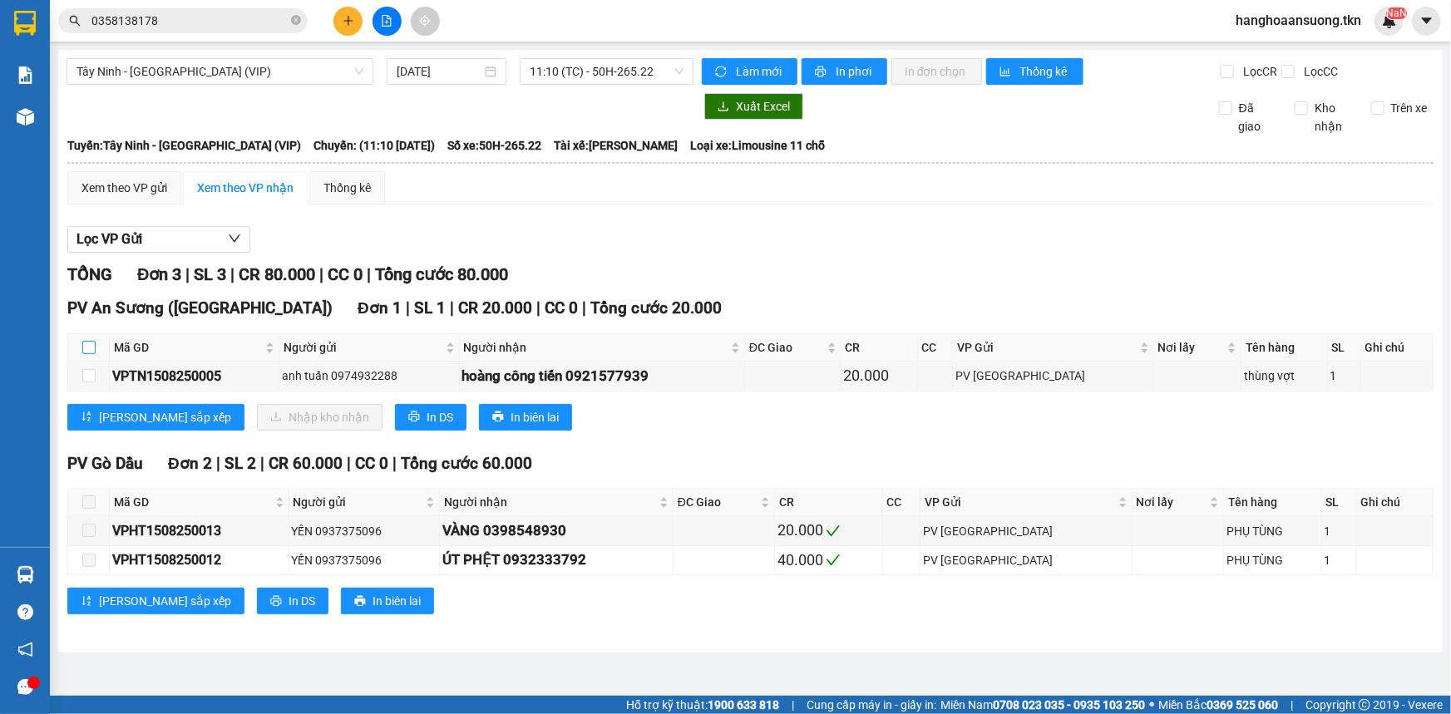
click at [86, 348] on input "checkbox" at bounding box center [88, 347] width 13 height 13
checkbox input "true"
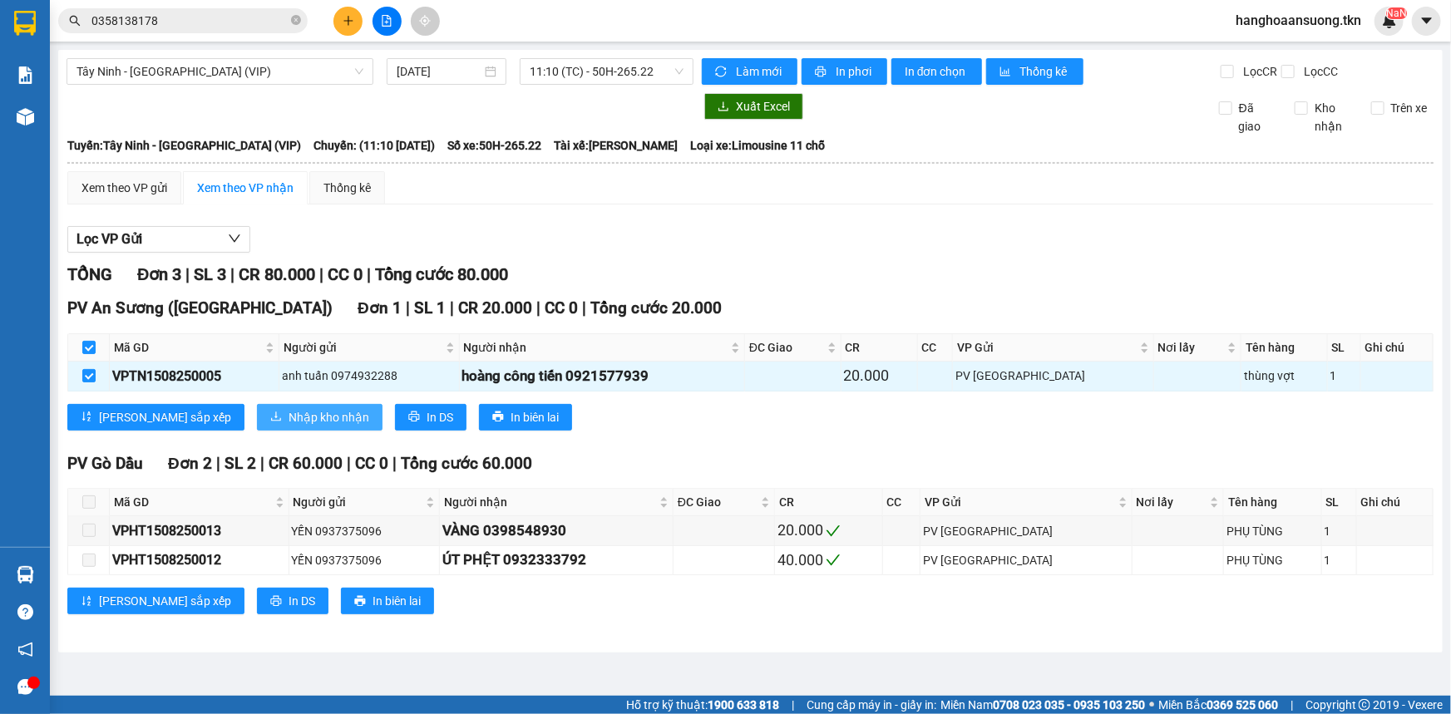
click at [288, 408] on span "Nhập kho nhận" at bounding box center [328, 417] width 81 height 18
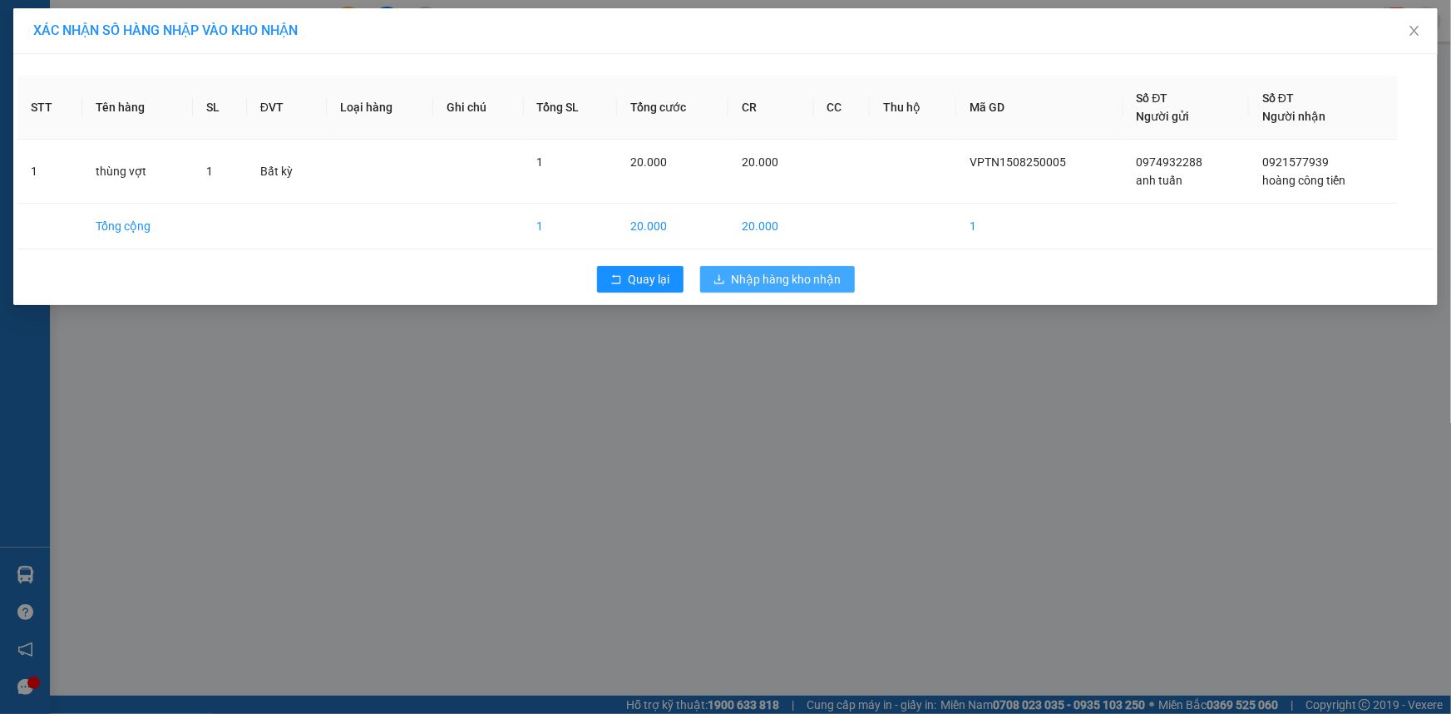
click at [740, 272] on span "Nhập hàng kho nhận" at bounding box center [787, 279] width 110 height 18
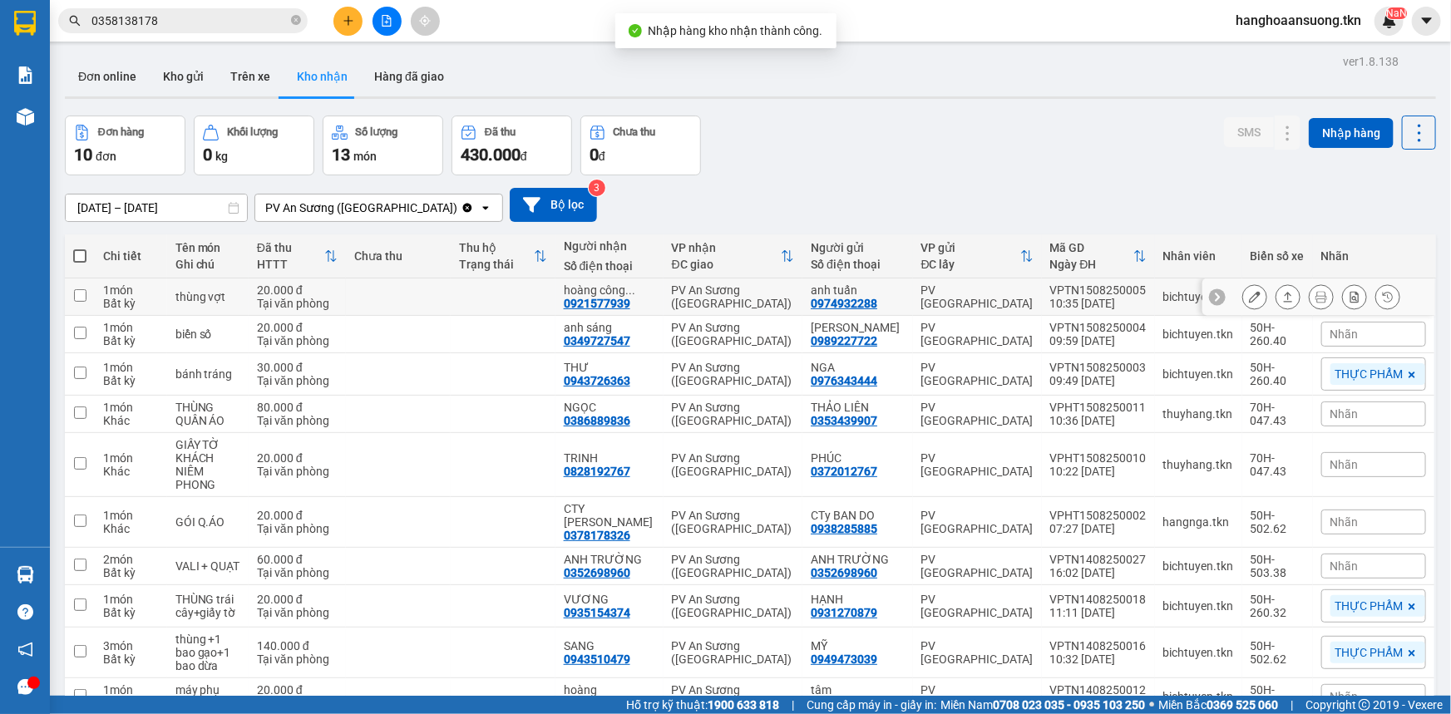
click at [185, 306] on td "thùng vợt" at bounding box center [207, 297] width 81 height 37
checkbox input "true"
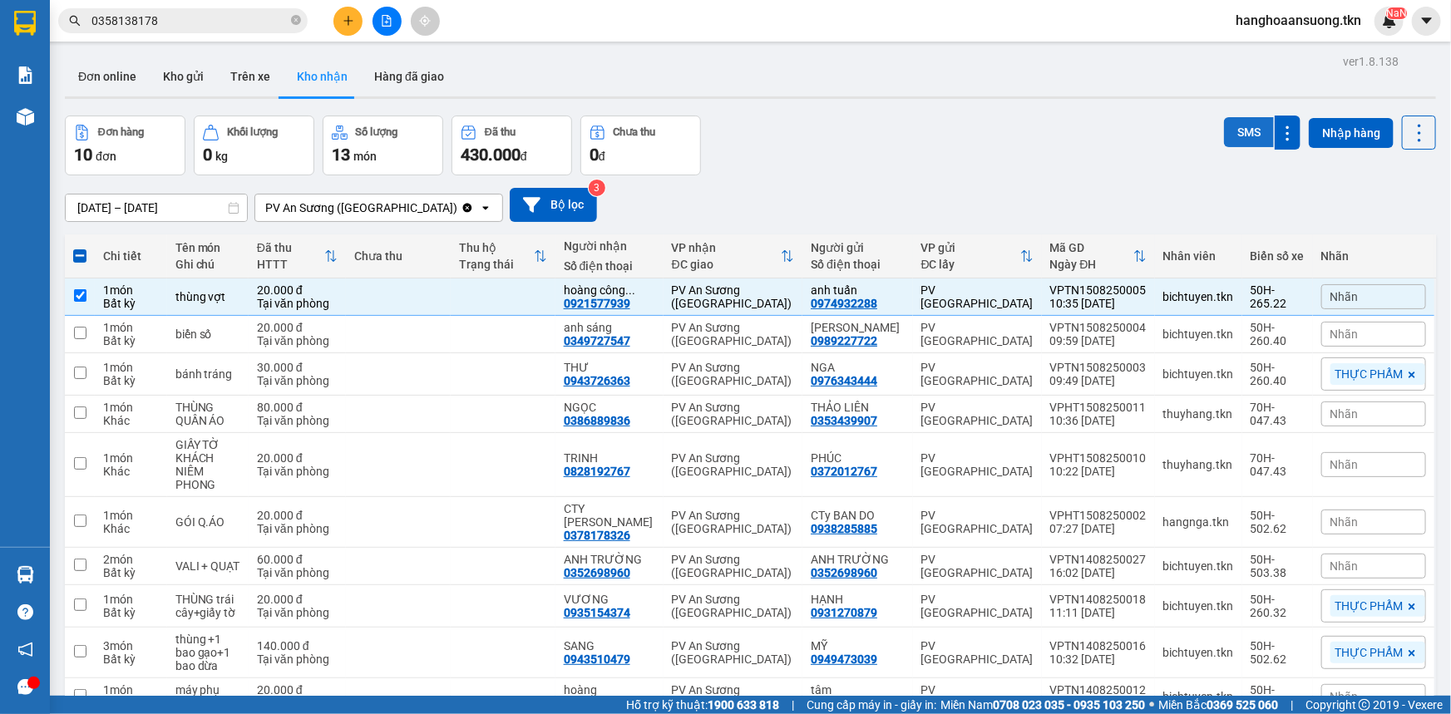
click at [1239, 126] on button "SMS" at bounding box center [1249, 132] width 50 height 30
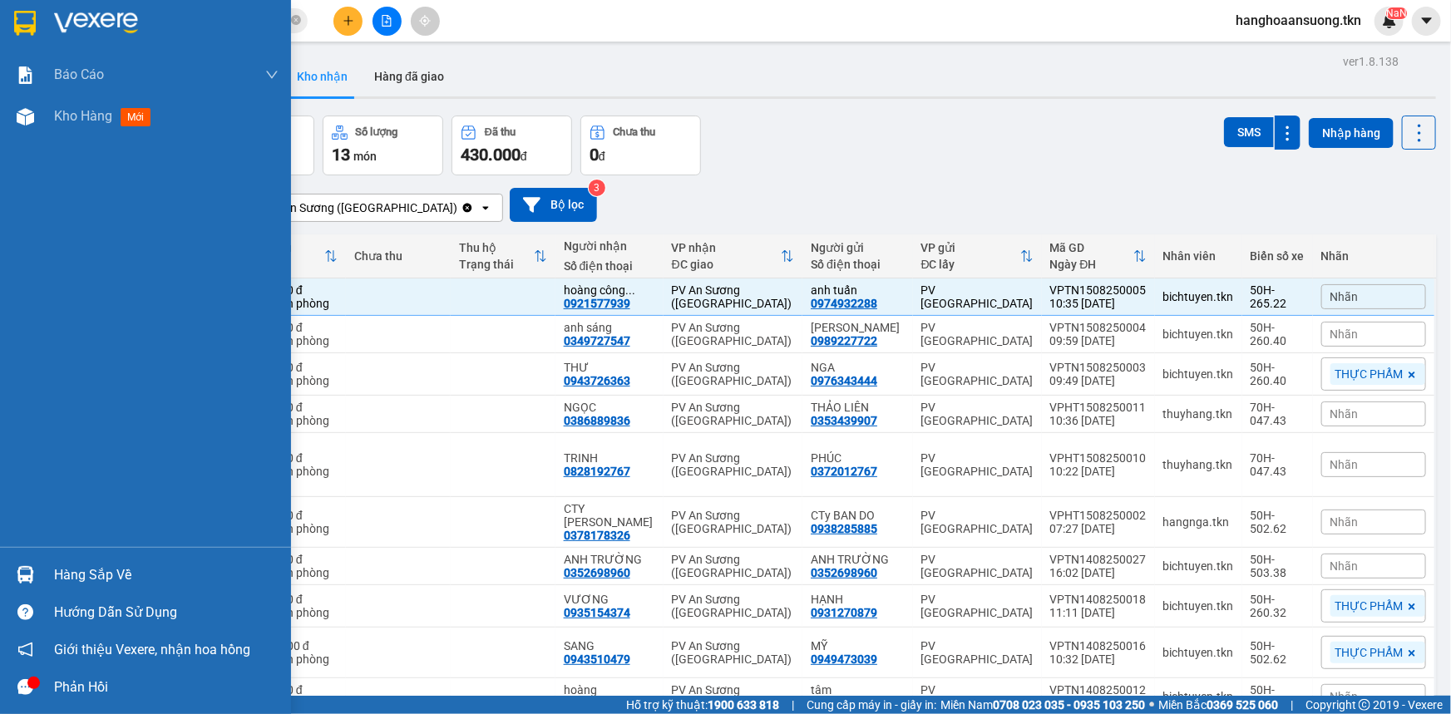
click at [39, 570] on div at bounding box center [25, 574] width 29 height 29
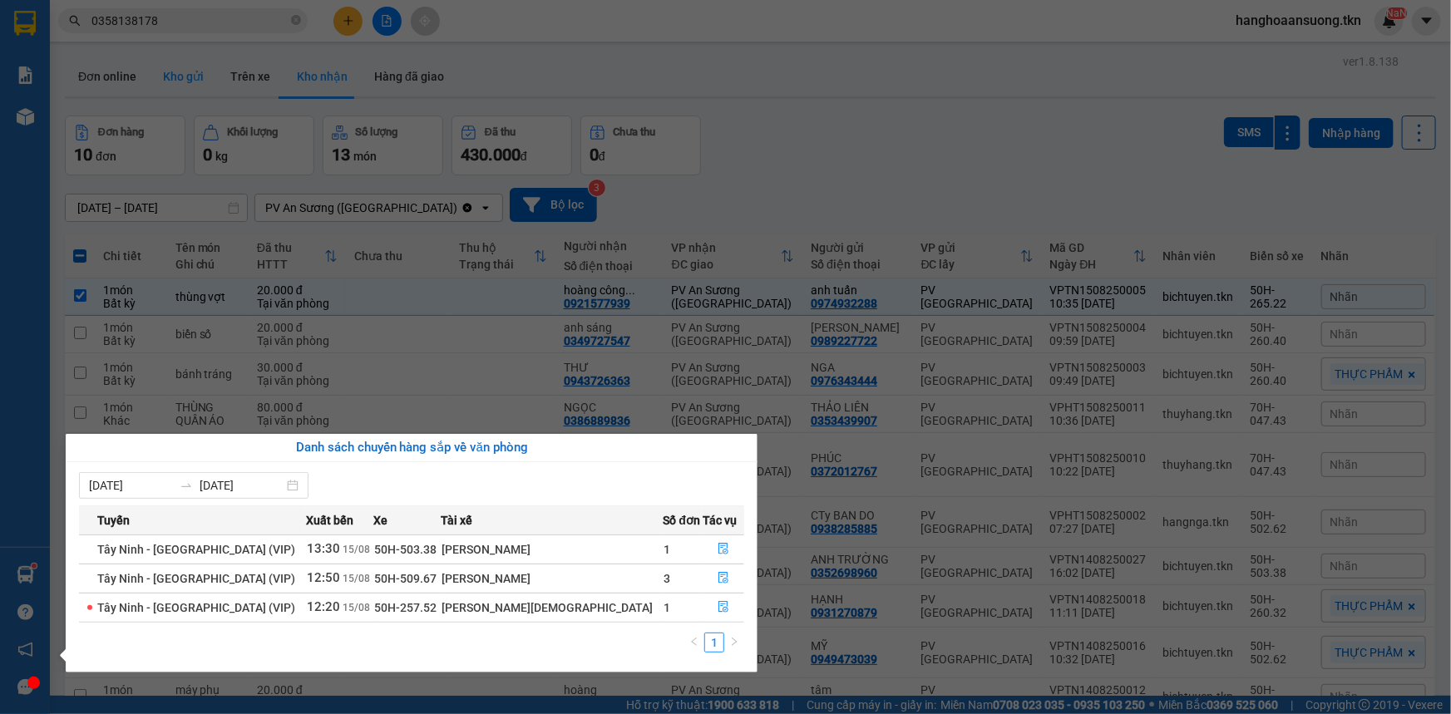
click at [199, 79] on section "Kết quả tìm kiếm ( 6 ) Bộ lọc Mã ĐH Trạng thái Món hàng Thu hộ Tổng cước Chưa c…" at bounding box center [725, 357] width 1451 height 714
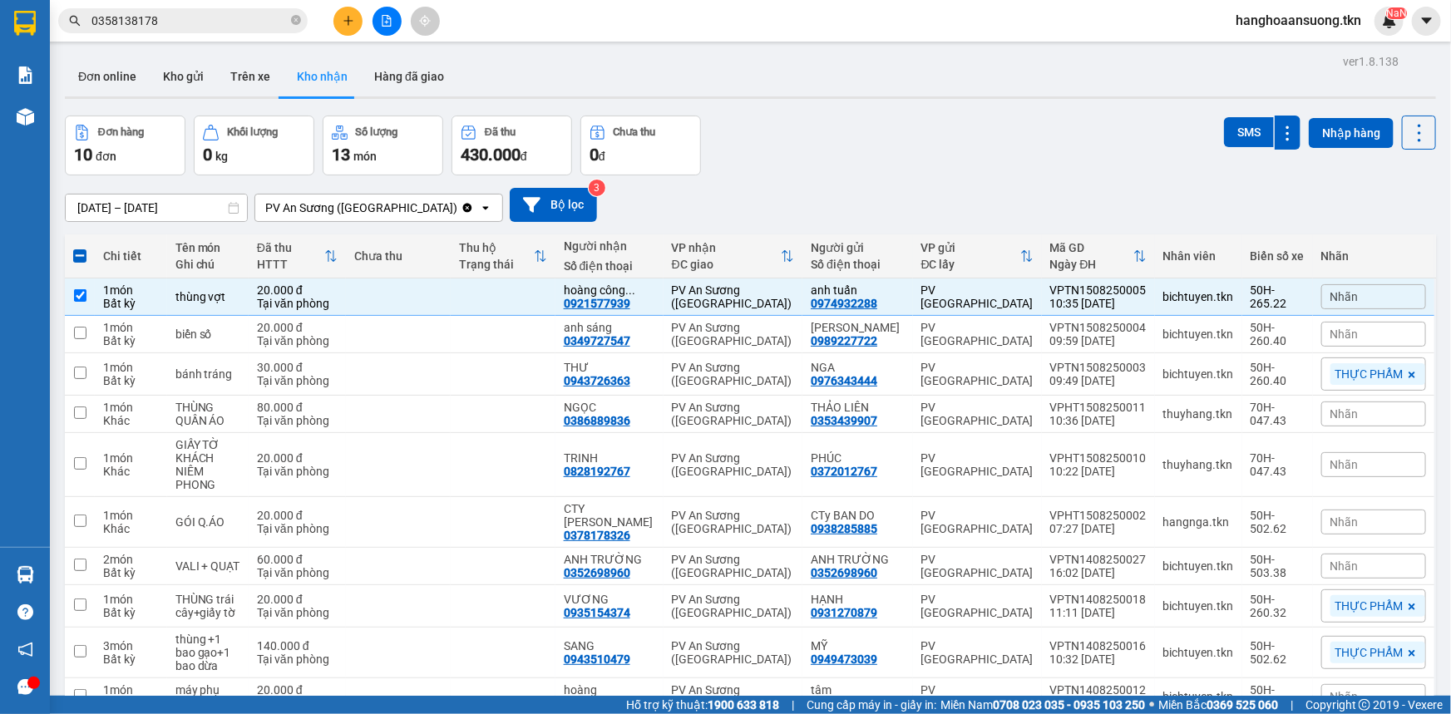
click at [177, 31] on span "0358138178" at bounding box center [182, 20] width 249 height 25
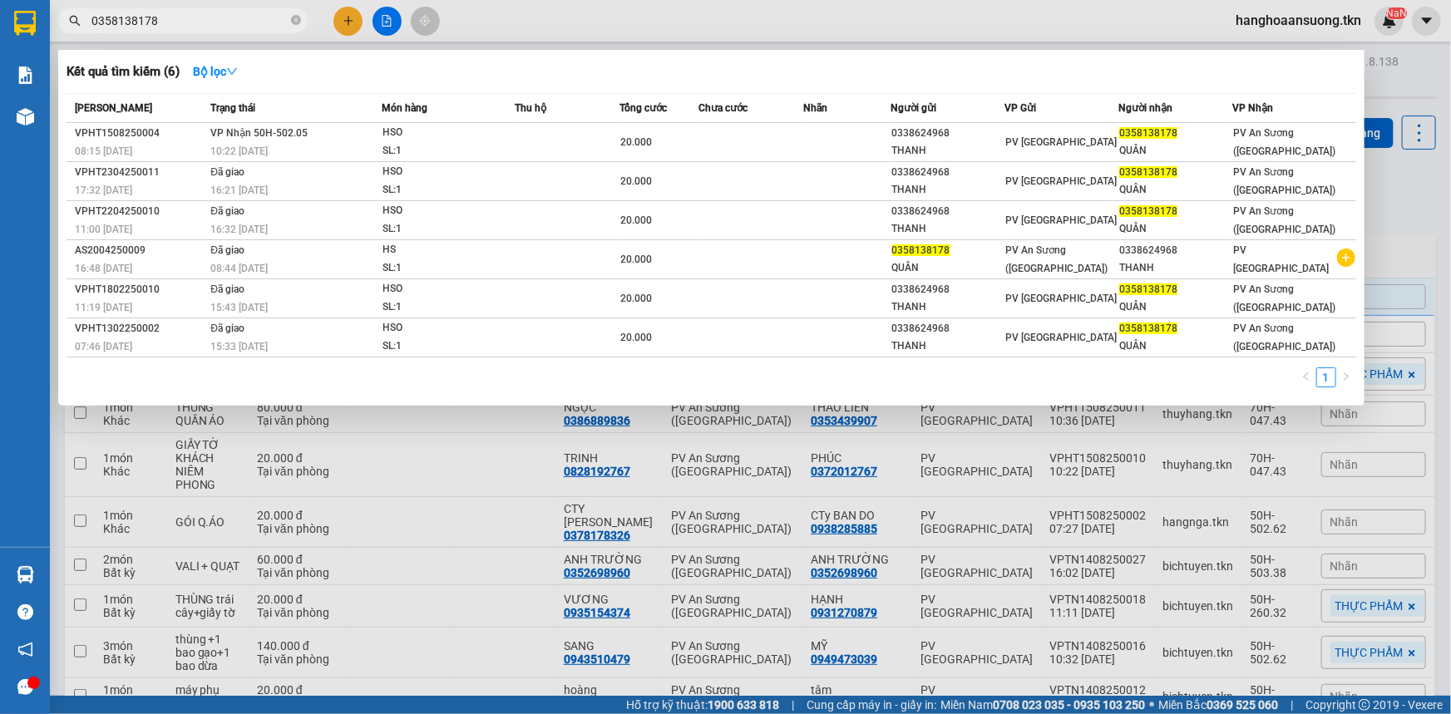
click at [176, 23] on input "0358138178" at bounding box center [189, 21] width 196 height 18
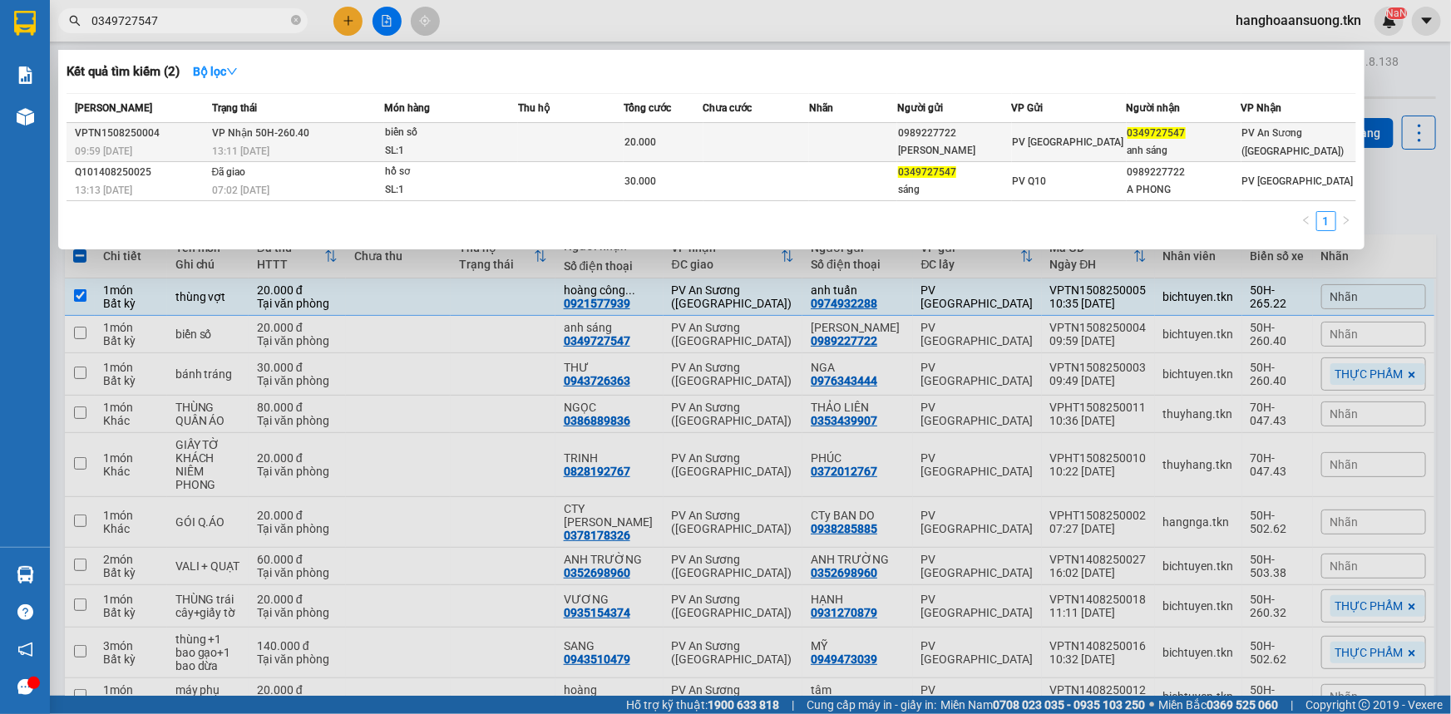
type input "0349727547"
click at [512, 159] on span "biển số SL: 1" at bounding box center [451, 142] width 132 height 36
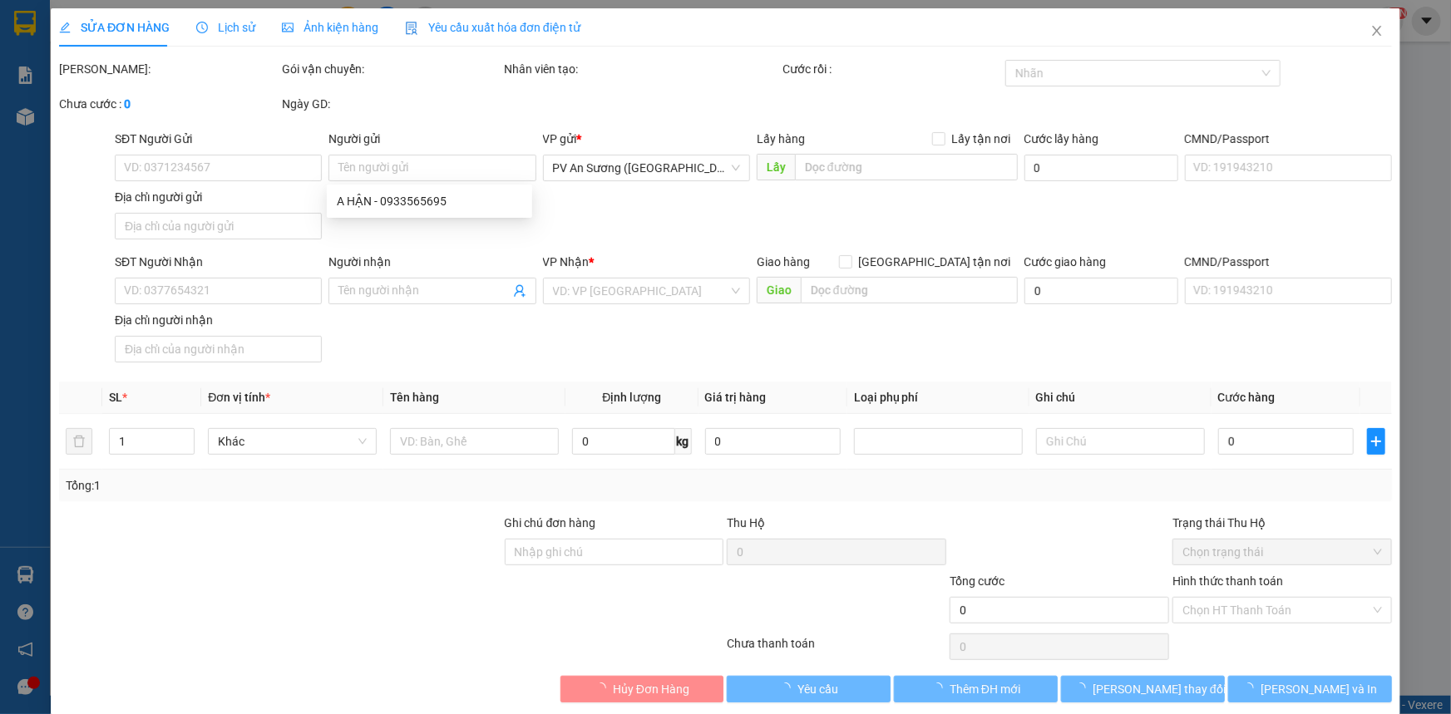
click at [512, 159] on input "Người gửi" at bounding box center [431, 168] width 207 height 27
type input "0989227722"
type input "Anh PHONG"
type input "0349727547"
type input "anh sáng"
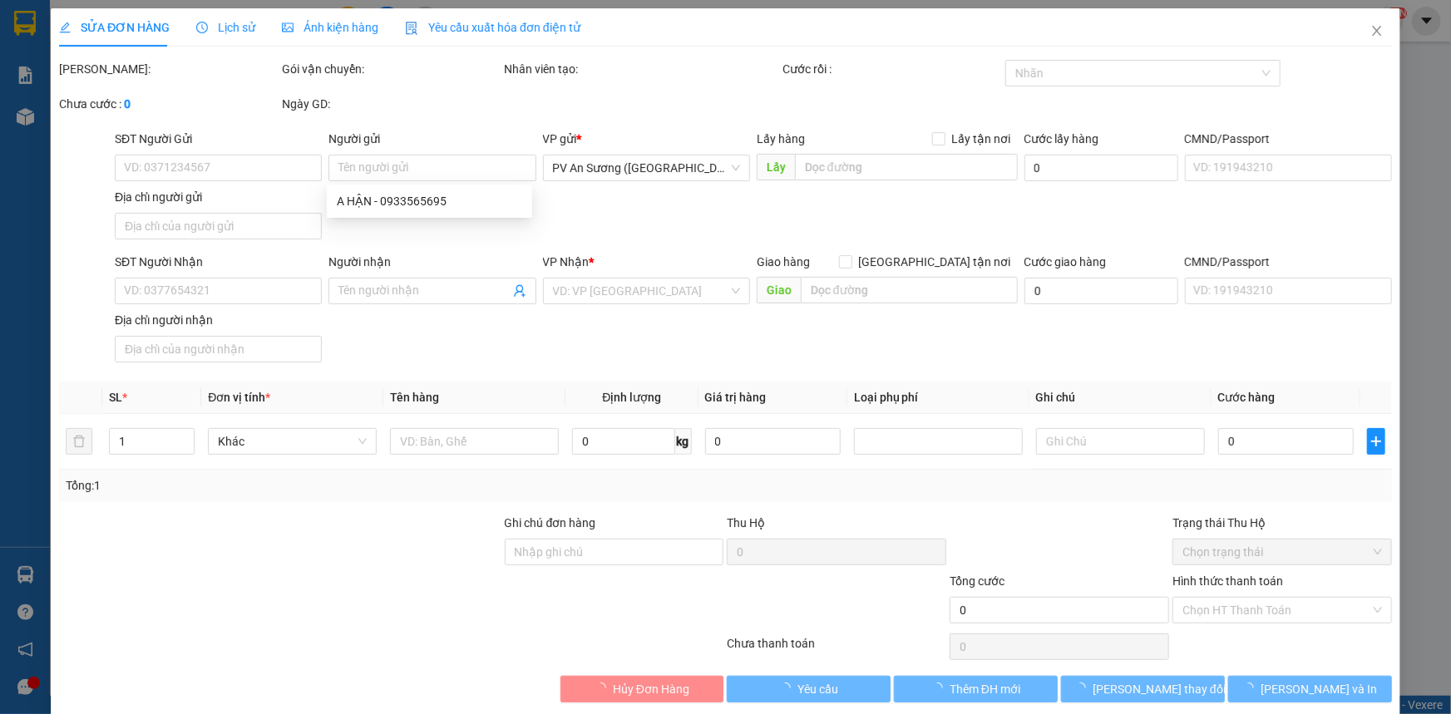
type input "20.000"
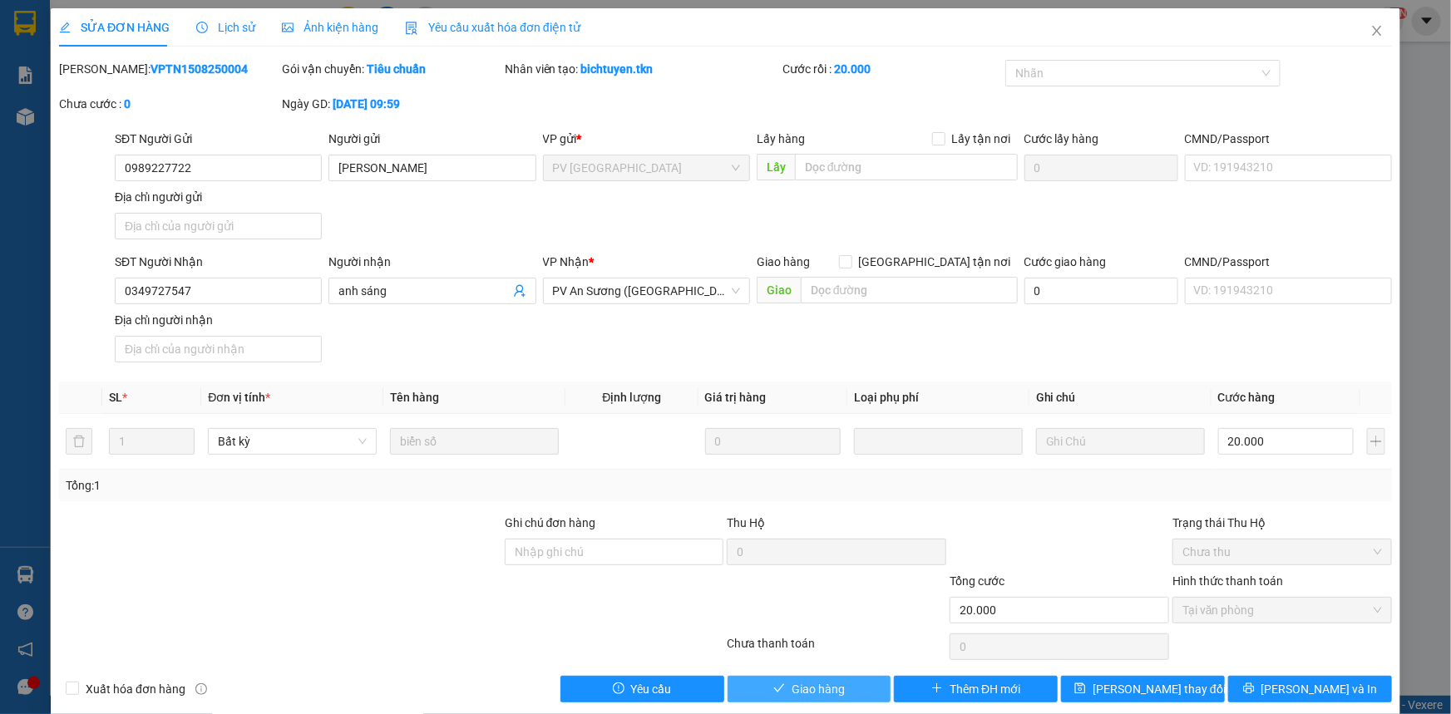
click at [799, 682] on span "Giao hàng" at bounding box center [817, 689] width 53 height 18
